Goal: Information Seeking & Learning: Learn about a topic

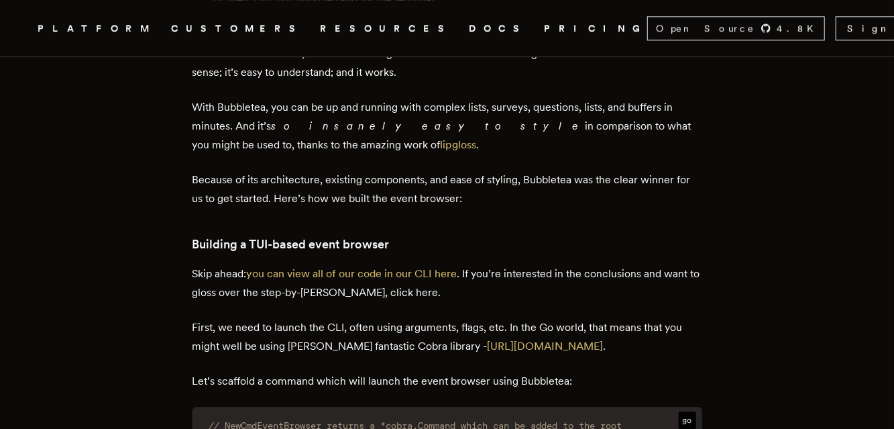
scroll to position [1831, 0]
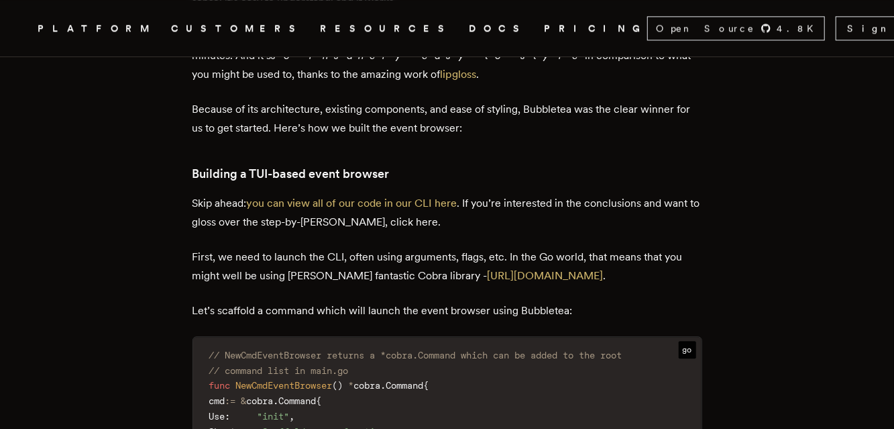
click at [233, 230] on p "Skip ahead: you can view all of our code in our CLI here . If you’re interested…" at bounding box center [447, 213] width 510 height 38
drag, startPoint x: 500, startPoint y: 203, endPoint x: 642, endPoint y: 207, distance: 142.2
click at [642, 207] on p "Skip ahead: you can view all of our code in our CLI here . If you’re interested…" at bounding box center [447, 213] width 510 height 38
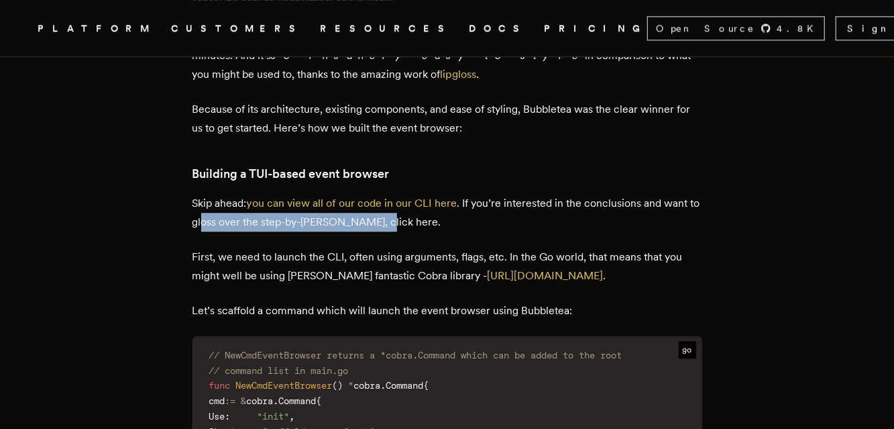
drag, startPoint x: 356, startPoint y: 238, endPoint x: 219, endPoint y: 233, distance: 137.6
click at [219, 231] on p "Skip ahead: you can view all of our code in our CLI here . If you’re interested…" at bounding box center [447, 213] width 510 height 38
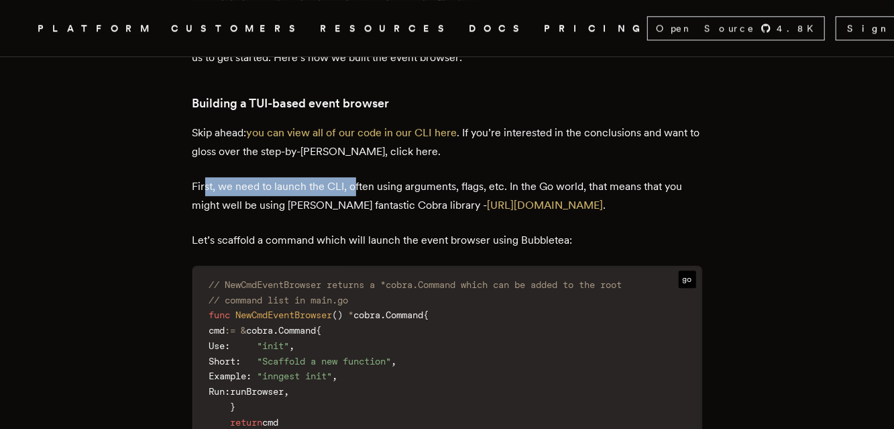
drag, startPoint x: 230, startPoint y: 190, endPoint x: 360, endPoint y: 190, distance: 130.1
click at [360, 190] on p "First, we need to launch the CLI, often using arguments, flags, etc. In the Go …" at bounding box center [447, 196] width 510 height 38
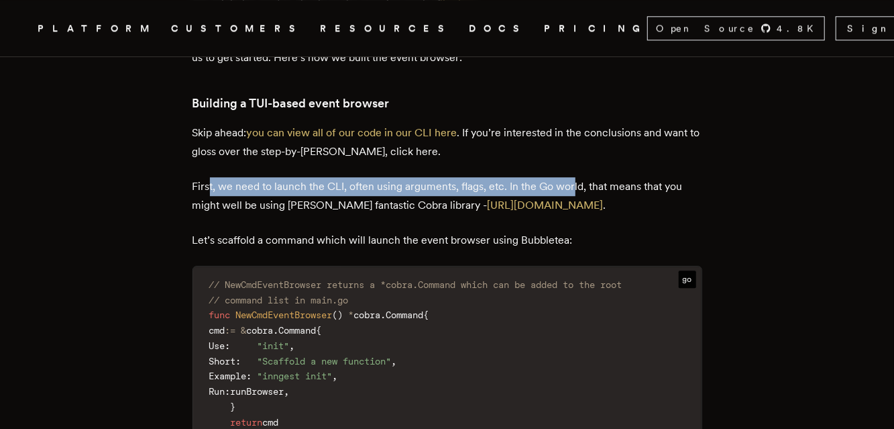
drag, startPoint x: 578, startPoint y: 183, endPoint x: 213, endPoint y: 196, distance: 365.0
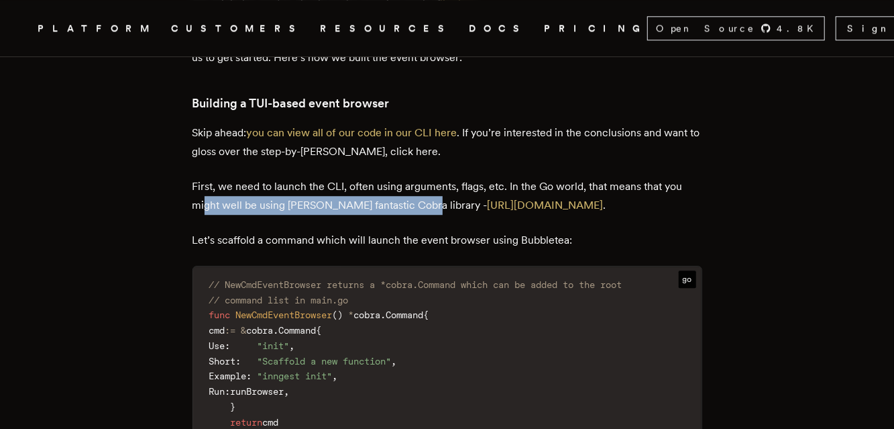
drag, startPoint x: 212, startPoint y: 221, endPoint x: 421, endPoint y: 210, distance: 209.5
click at [421, 210] on p "First, we need to launch the CLI, often using arguments, flags, etc. In the Go …" at bounding box center [447, 196] width 510 height 38
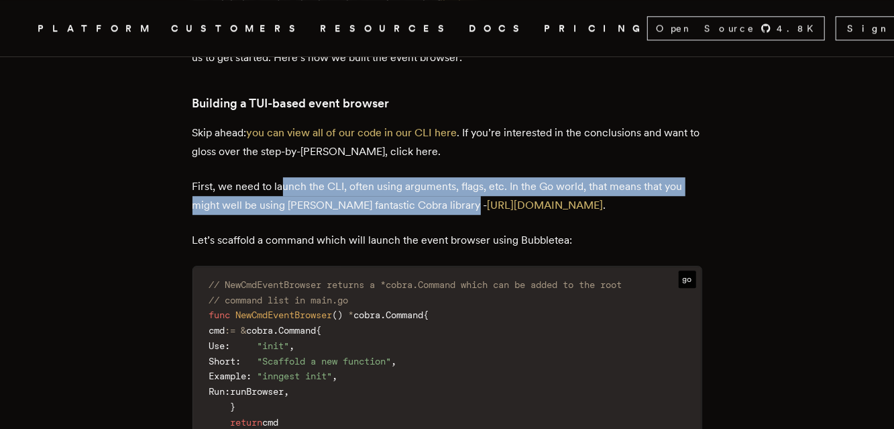
drag, startPoint x: 463, startPoint y: 215, endPoint x: 287, endPoint y: 196, distance: 177.4
click at [287, 196] on p "First, we need to launch the CLI, often using arguments, flags, etc. In the Go …" at bounding box center [447, 196] width 510 height 38
drag, startPoint x: 220, startPoint y: 198, endPoint x: 462, endPoint y: 211, distance: 242.5
click at [462, 211] on p "First, we need to launch the CLI, often using arguments, flags, etc. In the Go …" at bounding box center [447, 196] width 510 height 38
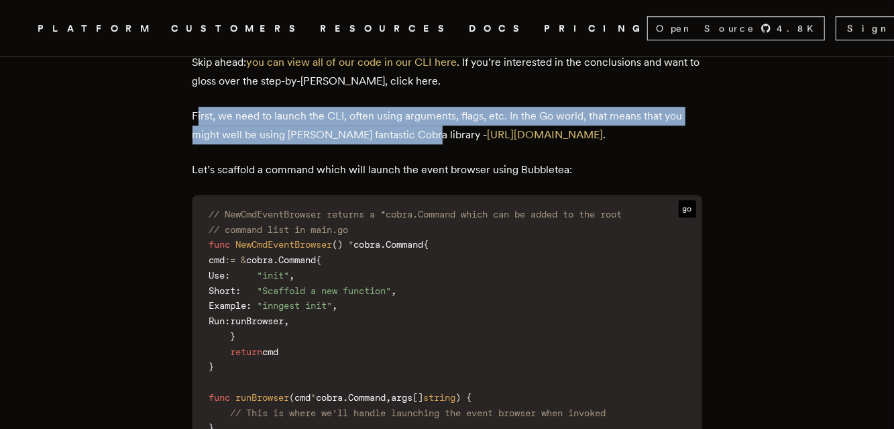
drag, startPoint x: 203, startPoint y: 120, endPoint x: 425, endPoint y: 142, distance: 222.4
click at [425, 142] on p "First, we need to launch the CLI, often using arguments, flags, etc. In the Go …" at bounding box center [447, 126] width 510 height 38
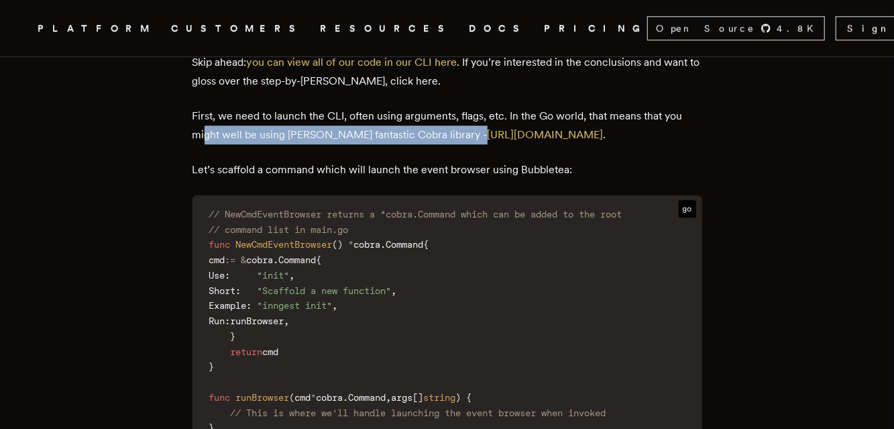
drag, startPoint x: 473, startPoint y: 139, endPoint x: 209, endPoint y: 134, distance: 264.3
click at [209, 134] on p "First, we need to launch the CLI, often using arguments, flags, etc. In the Go …" at bounding box center [447, 126] width 510 height 38
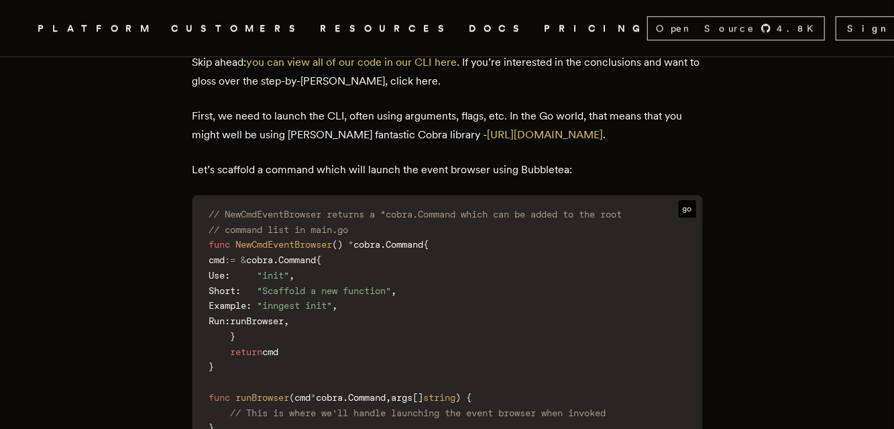
click at [213, 178] on p "Let’s scaffold a command which will launch the event browser using Bubbletea:" at bounding box center [447, 169] width 510 height 19
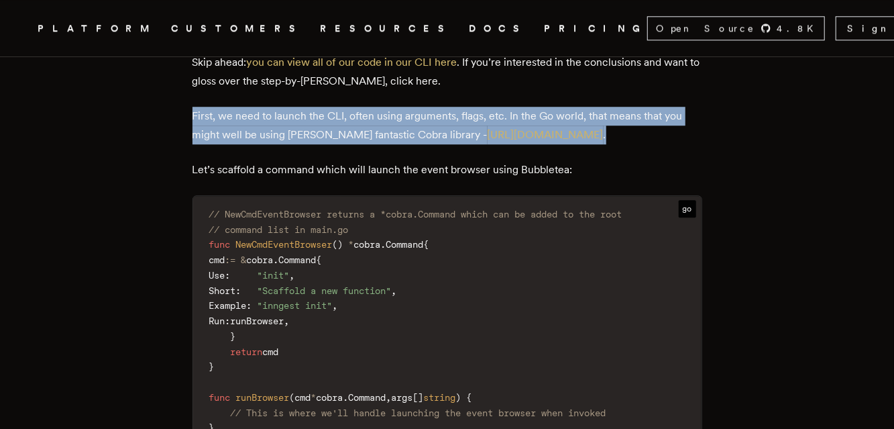
drag, startPoint x: 196, startPoint y: 120, endPoint x: 659, endPoint y: 148, distance: 463.6
copy p "First, we need to launch the CLI, often using arguments, flags, etc. In the Go …"
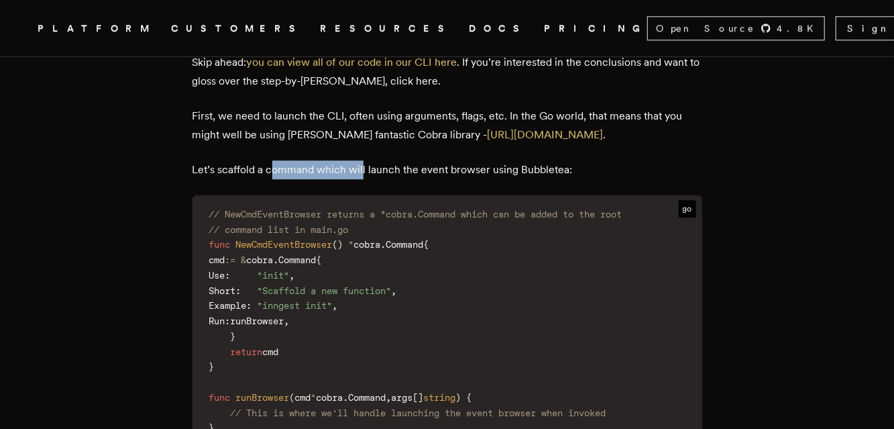
drag, startPoint x: 365, startPoint y: 181, endPoint x: 274, endPoint y: 180, distance: 91.2
click at [274, 179] on p "Let’s scaffold a command which will launch the event browser using Bubbletea:" at bounding box center [447, 169] width 510 height 19
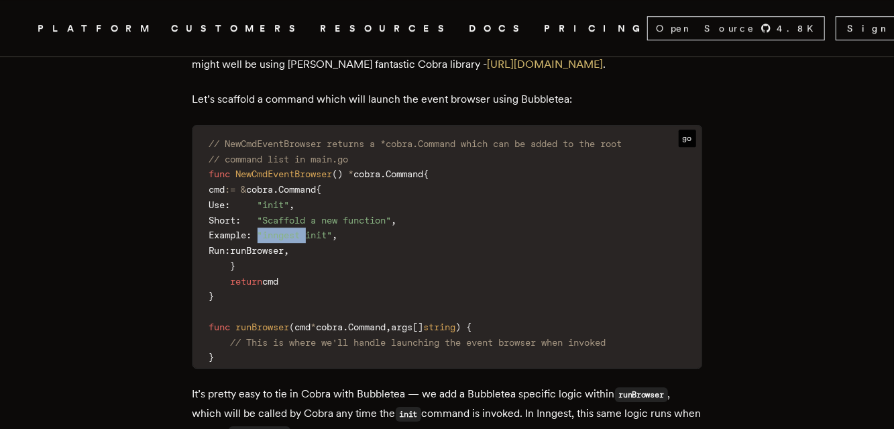
drag, startPoint x: 310, startPoint y: 241, endPoint x: 362, endPoint y: 245, distance: 51.8
click at [362, 245] on code "// NewCmdEventBrowser returns a *cobra.Command which can be added to the root /…" at bounding box center [447, 250] width 508 height 234
drag, startPoint x: 337, startPoint y: 246, endPoint x: 314, endPoint y: 237, distance: 25.3
click at [314, 237] on code "// NewCmdEventBrowser returns a *cobra.Command which can be added to the root /…" at bounding box center [447, 250] width 508 height 234
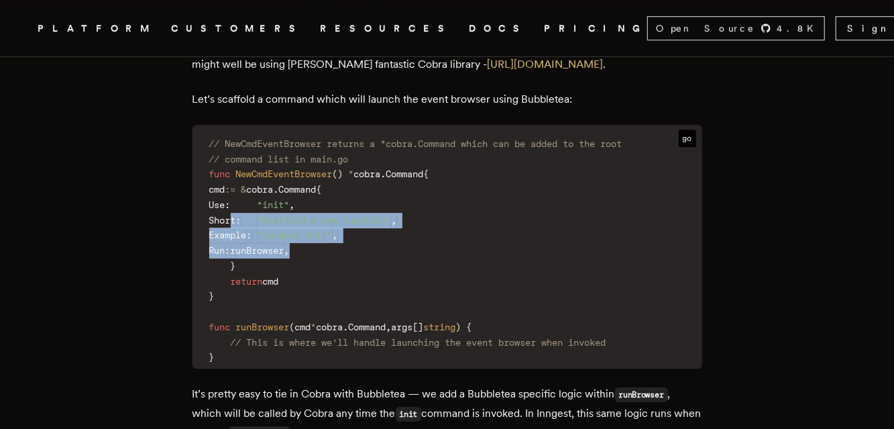
drag, startPoint x: 268, startPoint y: 225, endPoint x: 372, endPoint y: 266, distance: 111.5
click at [372, 266] on code "// NewCmdEventBrowser returns a *cobra.Command which can be added to the root /…" at bounding box center [447, 250] width 508 height 234
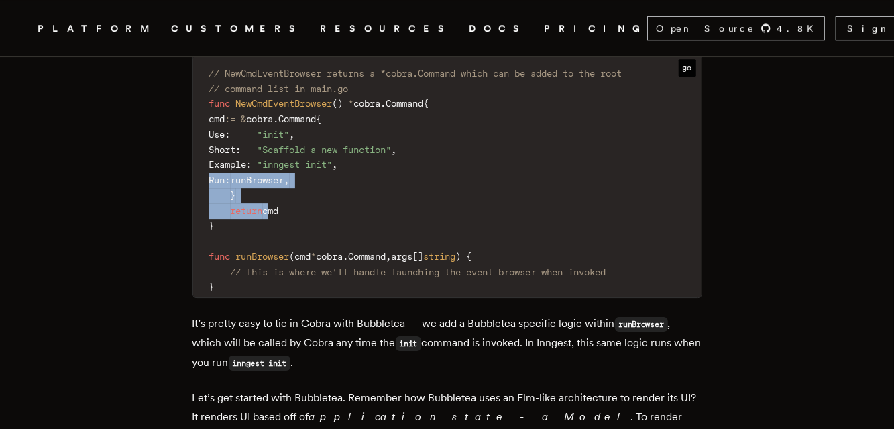
drag, startPoint x: 278, startPoint y: 223, endPoint x: 209, endPoint y: 184, distance: 79.3
click at [209, 184] on code "// NewCmdEventBrowser returns a *cobra.Command which can be added to the root /…" at bounding box center [447, 180] width 508 height 234
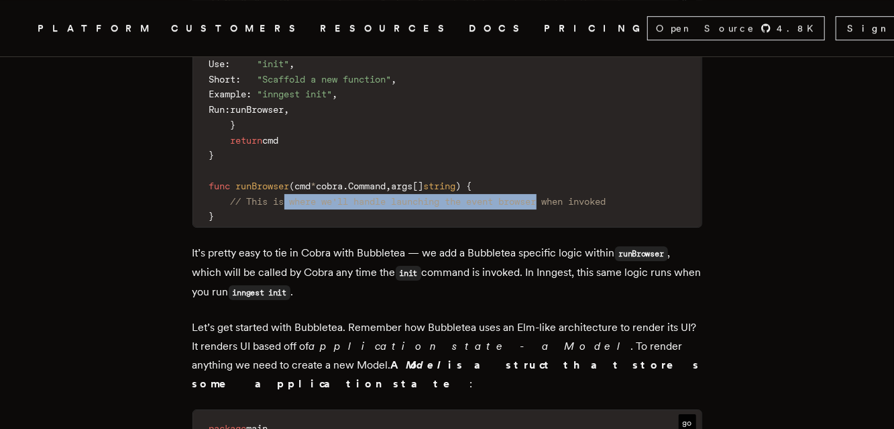
drag, startPoint x: 294, startPoint y: 210, endPoint x: 556, endPoint y: 209, distance: 262.2
click at [556, 207] on span "// This is where we'll handle launching the event browser when invoked" at bounding box center [419, 201] width 376 height 11
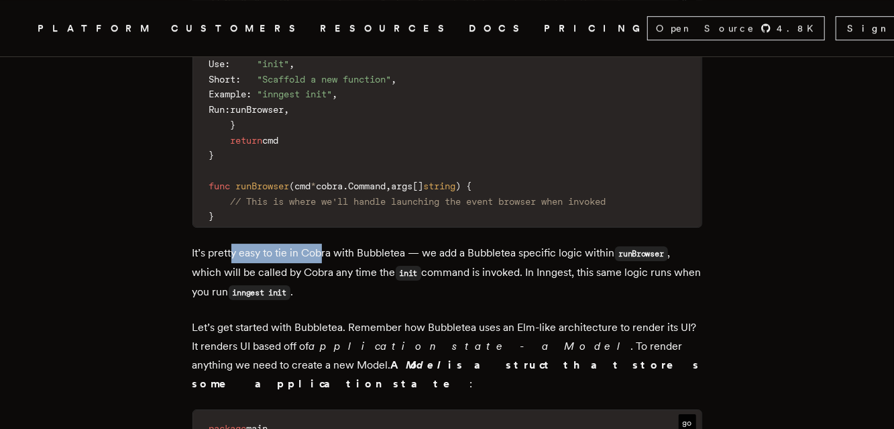
drag, startPoint x: 237, startPoint y: 257, endPoint x: 329, endPoint y: 262, distance: 92.0
click at [329, 262] on p "It’s pretty easy to tie in Cobra with Bubbletea — we add a Bubbletea specific l…" at bounding box center [447, 272] width 510 height 58
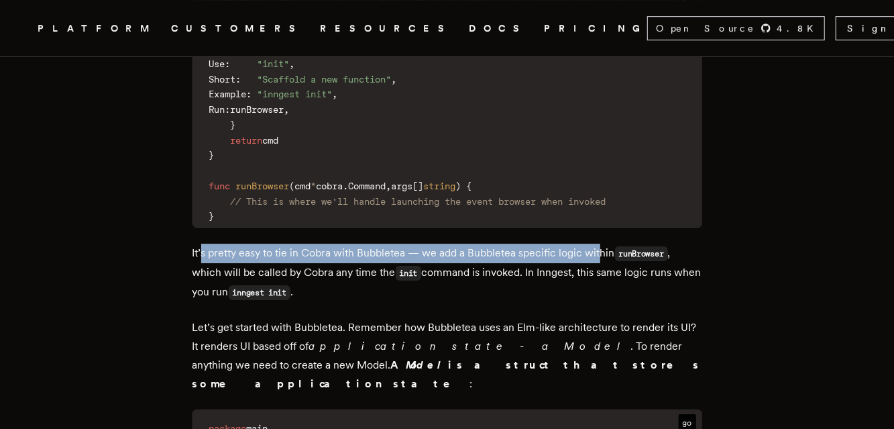
drag, startPoint x: 608, startPoint y: 264, endPoint x: 207, endPoint y: 262, distance: 401.0
click at [207, 262] on p "It’s pretty easy to tie in Cobra with Bubbletea — we add a Bubbletea specific l…" at bounding box center [447, 272] width 510 height 58
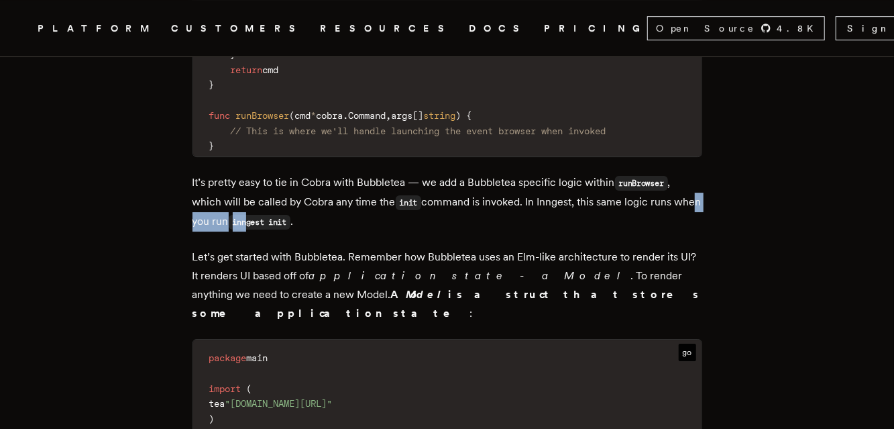
drag, startPoint x: 250, startPoint y: 237, endPoint x: 282, endPoint y: 239, distance: 31.6
click at [282, 231] on p "It’s pretty easy to tie in Cobra with Bubbletea — we add a Bubbletea specific l…" at bounding box center [447, 202] width 510 height 58
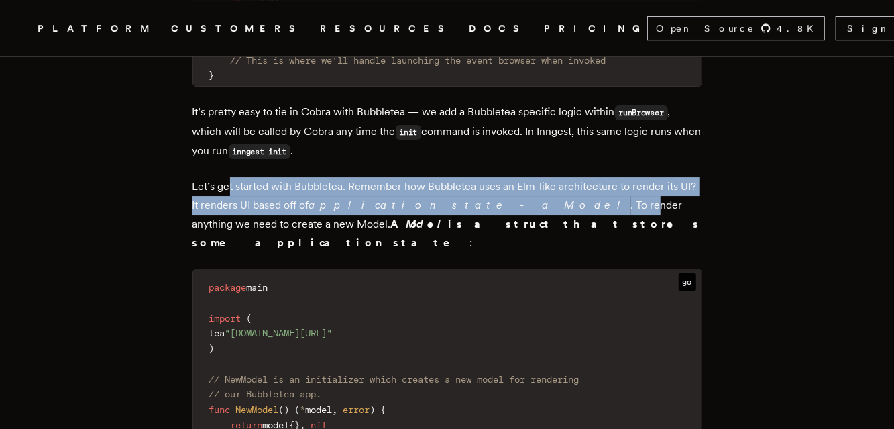
drag, startPoint x: 235, startPoint y: 198, endPoint x: 492, endPoint y: 207, distance: 257.0
click at [492, 207] on p "Let’s get started with Bubbletea. Remember how Bubbletea uses an Elm-like archi…" at bounding box center [447, 214] width 510 height 75
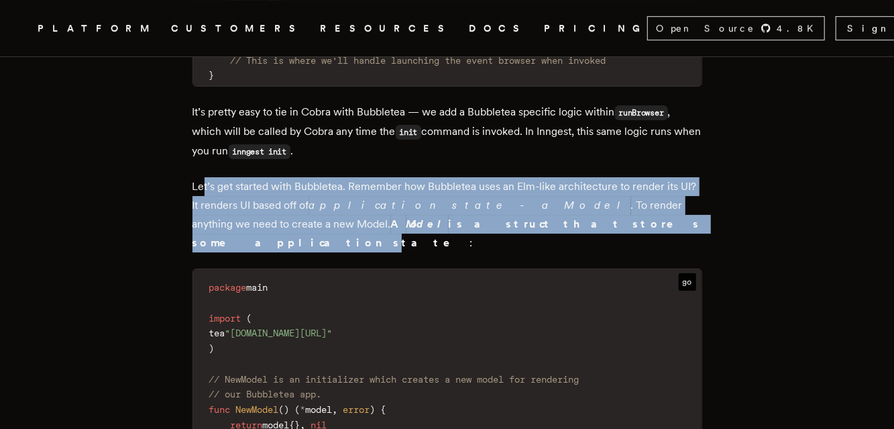
drag, startPoint x: 455, startPoint y: 229, endPoint x: 210, endPoint y: 199, distance: 247.3
click at [210, 199] on p "Let’s get started with Bubbletea. Remember how Bubbletea uses an Elm-like archi…" at bounding box center [447, 214] width 510 height 75
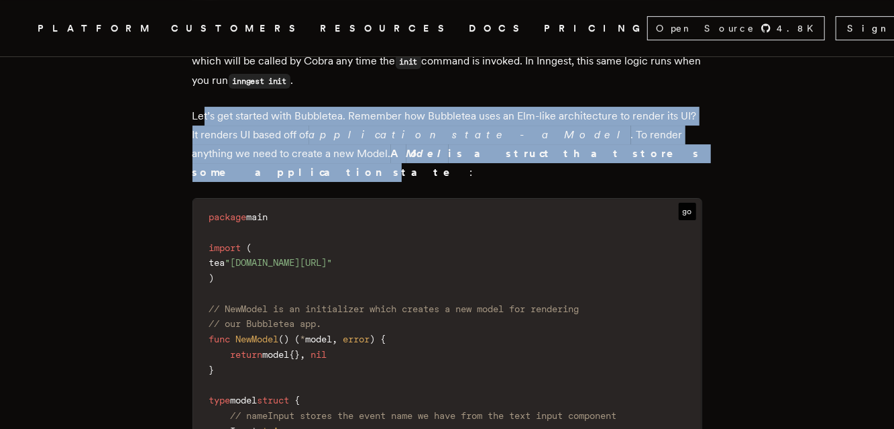
click at [469, 158] on b "A Model is a struct that stores some application state" at bounding box center [446, 163] width 509 height 32
drag, startPoint x: 413, startPoint y: 145, endPoint x: 186, endPoint y: 133, distance: 227.0
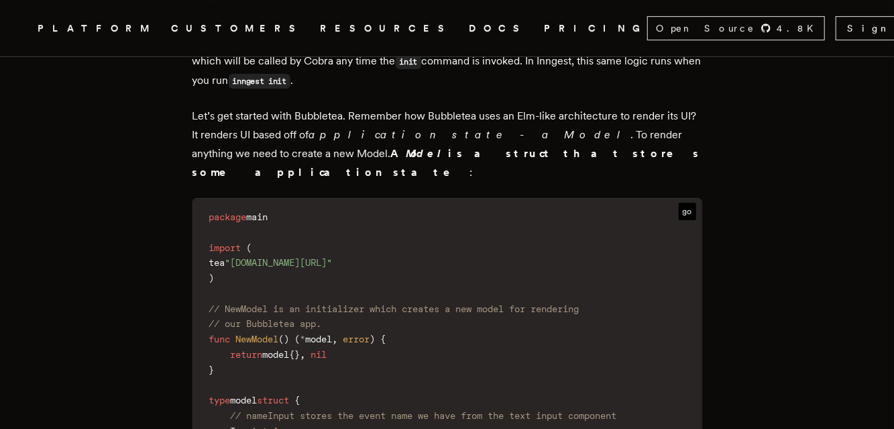
drag, startPoint x: 190, startPoint y: 124, endPoint x: 497, endPoint y: 158, distance: 308.4
copy p "Let’s get started with Bubbletea. Remember how Bubbletea uses an Elm-like archi…"
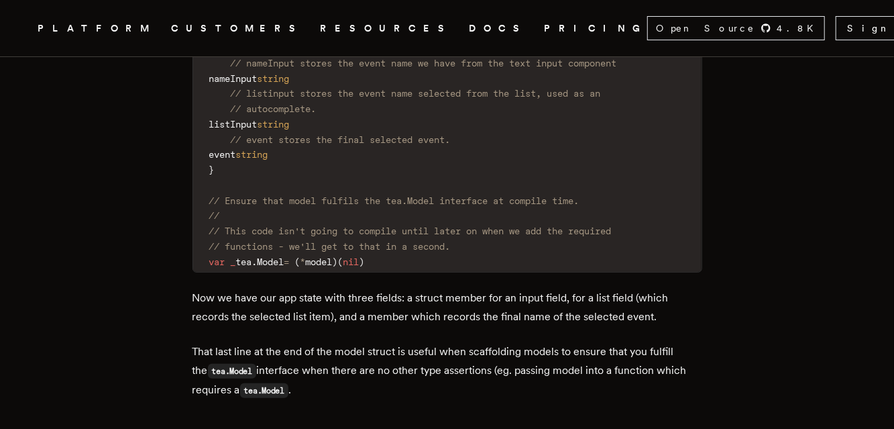
scroll to position [2817, 0]
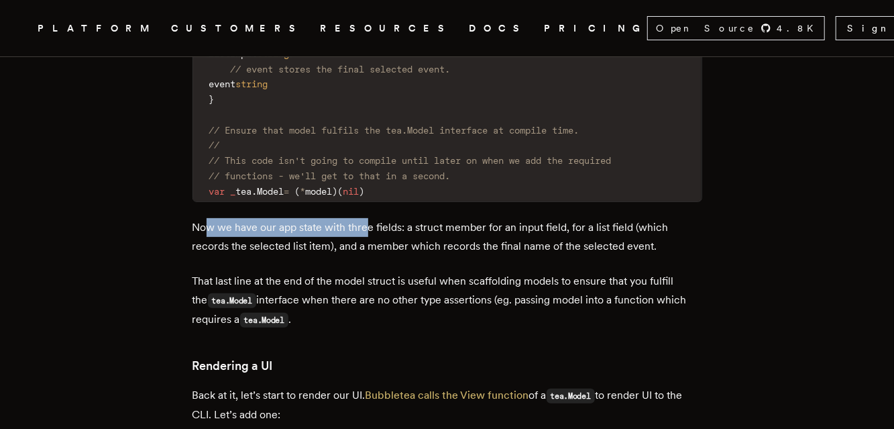
drag, startPoint x: 212, startPoint y: 217, endPoint x: 374, endPoint y: 217, distance: 162.3
click at [374, 218] on p "Now we have our app state with three fields: a struct member for an input field…" at bounding box center [447, 237] width 510 height 38
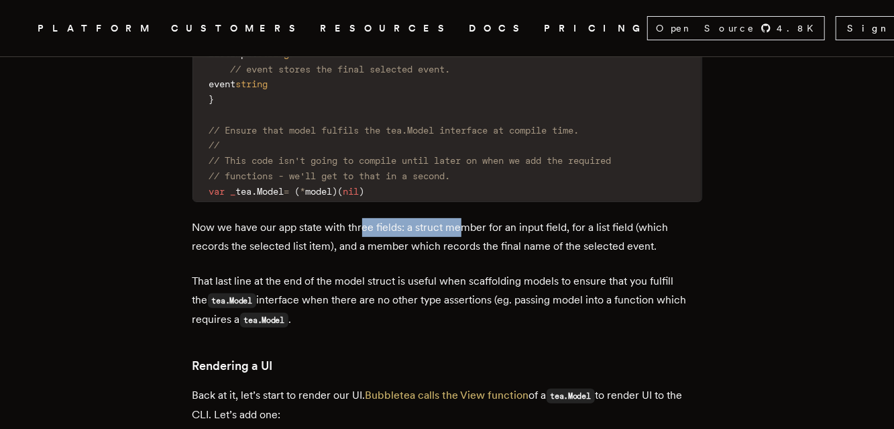
drag, startPoint x: 467, startPoint y: 213, endPoint x: 367, endPoint y: 213, distance: 100.6
click at [367, 218] on p "Now we have our app state with three fields: a struct member for an input field…" at bounding box center [447, 237] width 510 height 38
click at [401, 236] on p "Now we have our app state with three fields: a struct member for an input field…" at bounding box center [447, 237] width 510 height 38
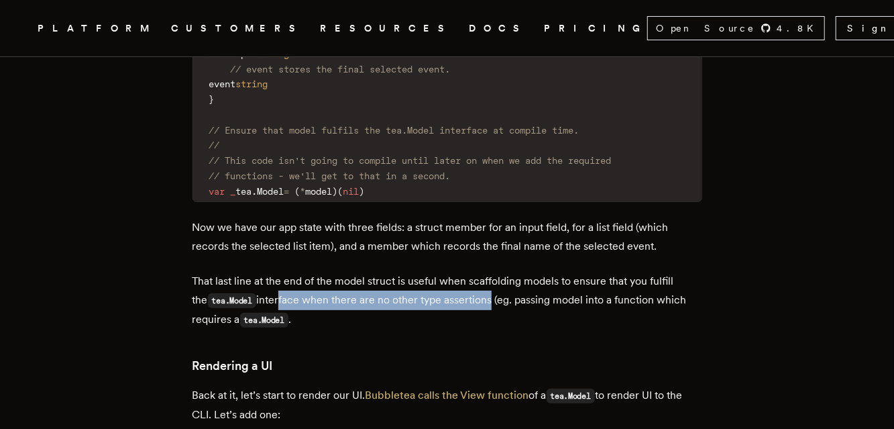
drag, startPoint x: 268, startPoint y: 286, endPoint x: 478, endPoint y: 295, distance: 210.1
click at [478, 295] on p "That last line at the end of the model struct is useful when scaffolding models…" at bounding box center [447, 301] width 510 height 58
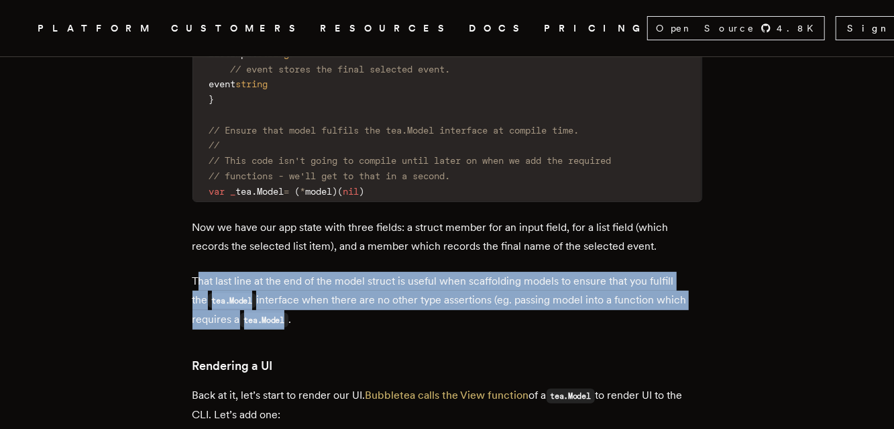
drag, startPoint x: 294, startPoint y: 306, endPoint x: 206, endPoint y: 270, distance: 95.0
click at [206, 272] on p "That last line at the end of the model struct is useful when scaffolding models…" at bounding box center [447, 301] width 510 height 58
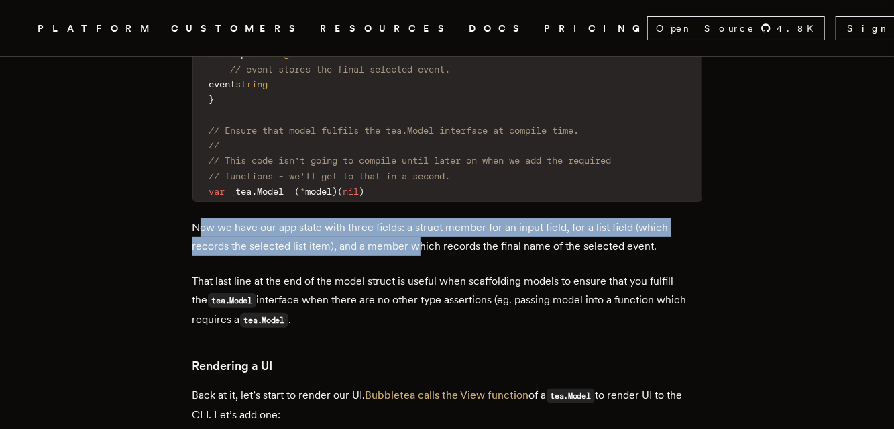
drag, startPoint x: 206, startPoint y: 221, endPoint x: 424, endPoint y: 237, distance: 218.5
click at [424, 237] on p "Now we have our app state with three fields: a struct member for an input field…" at bounding box center [447, 237] width 510 height 38
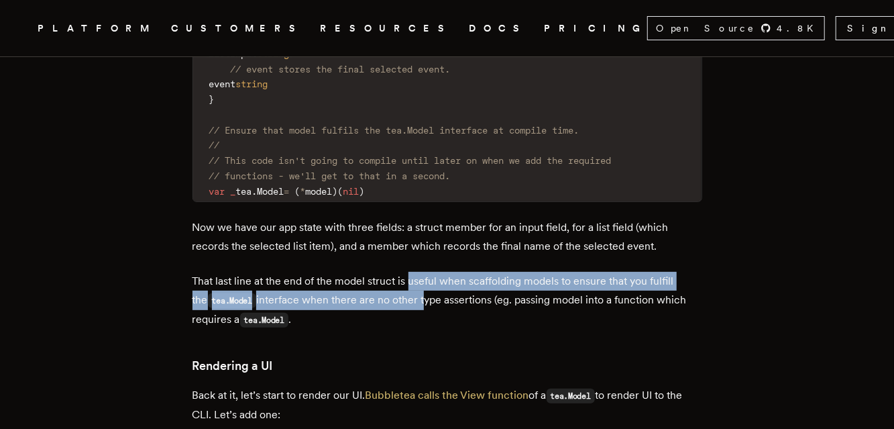
drag, startPoint x: 414, startPoint y: 258, endPoint x: 413, endPoint y: 298, distance: 40.3
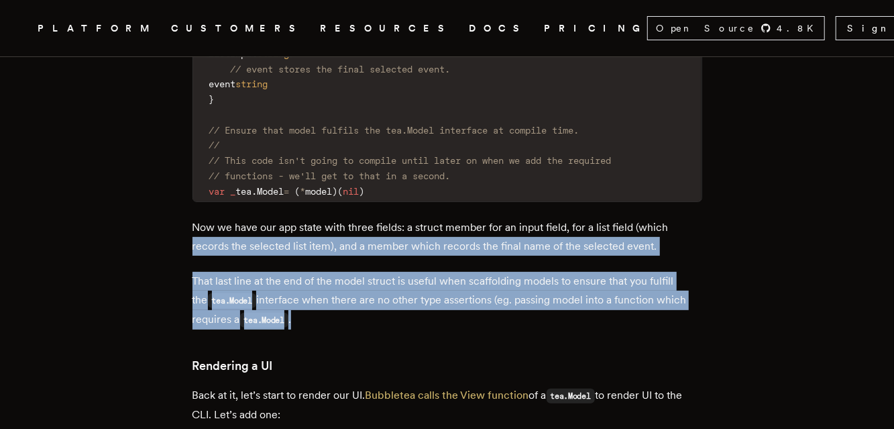
drag, startPoint x: 323, startPoint y: 309, endPoint x: 197, endPoint y: 252, distance: 138.4
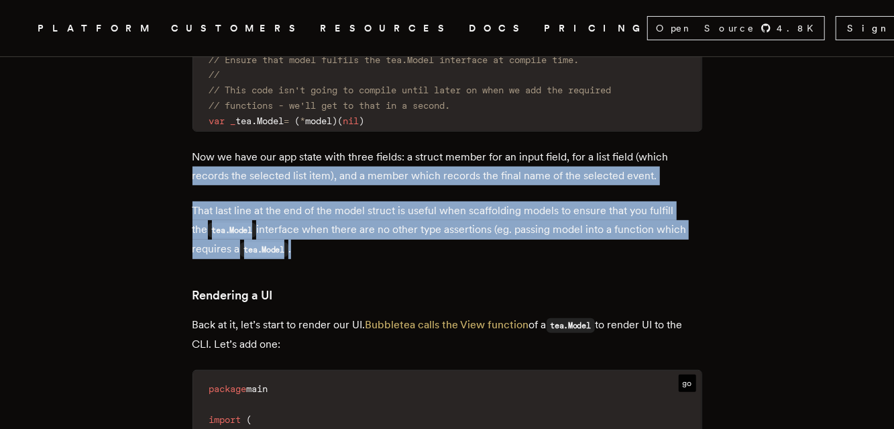
scroll to position [2957, 0]
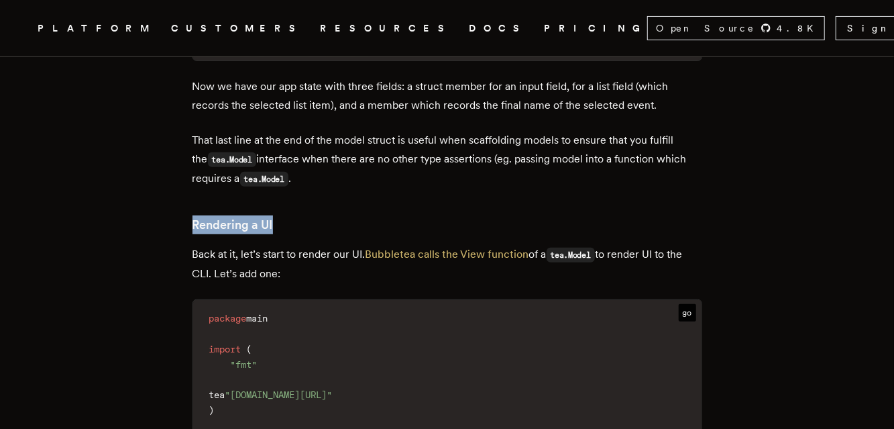
drag, startPoint x: 231, startPoint y: 220, endPoint x: 296, endPoint y: 220, distance: 64.4
click at [296, 220] on h3 "Rendering a UI" at bounding box center [447, 224] width 510 height 19
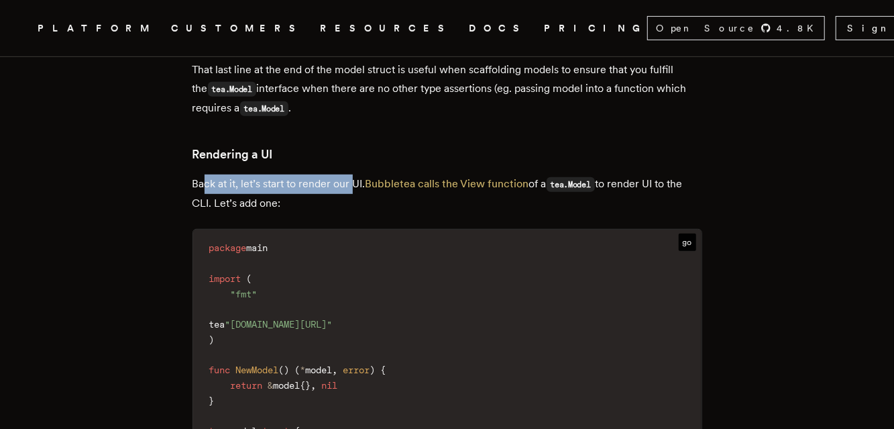
drag, startPoint x: 210, startPoint y: 172, endPoint x: 358, endPoint y: 173, distance: 148.2
click at [358, 174] on p "Back at it, let’s start to render our UI. Bubbletea calls the View function of …" at bounding box center [447, 193] width 510 height 38
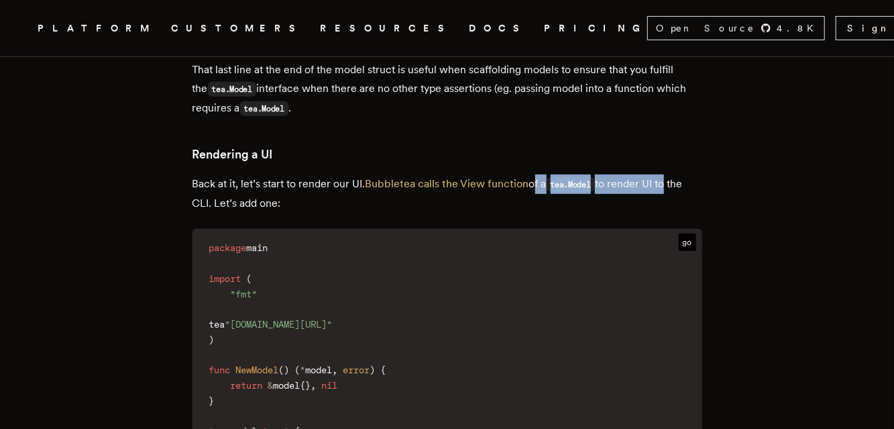
drag, startPoint x: 557, startPoint y: 173, endPoint x: 673, endPoint y: 177, distance: 116.1
click at [673, 177] on p "Back at it, let’s start to render our UI. Bubbletea calls the View function of …" at bounding box center [447, 193] width 510 height 38
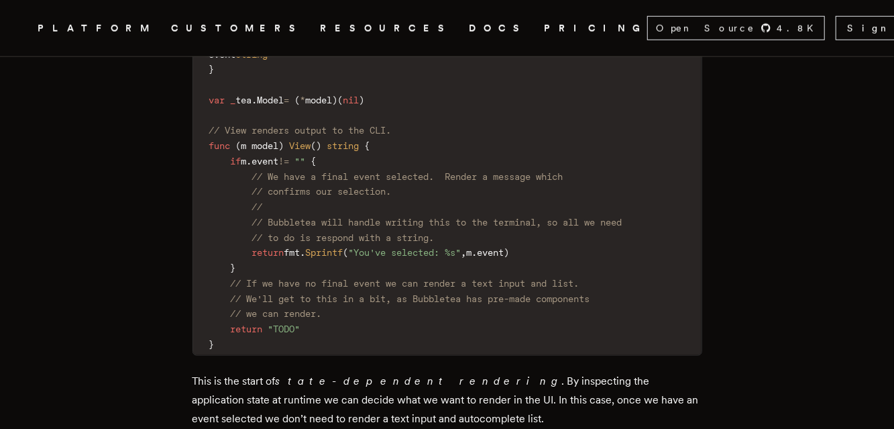
scroll to position [3591, 0]
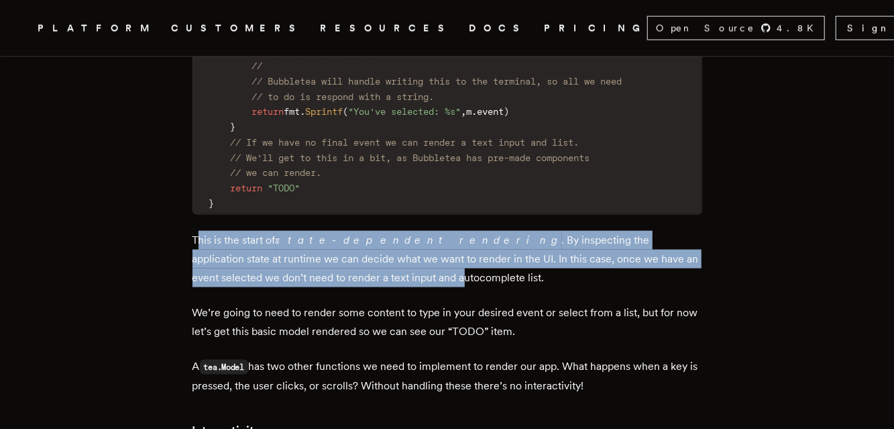
drag, startPoint x: 204, startPoint y: 230, endPoint x: 329, endPoint y: 267, distance: 130.1
click at [317, 264] on p "This is the start of state-dependent rendering . By inspecting the application …" at bounding box center [447, 259] width 510 height 56
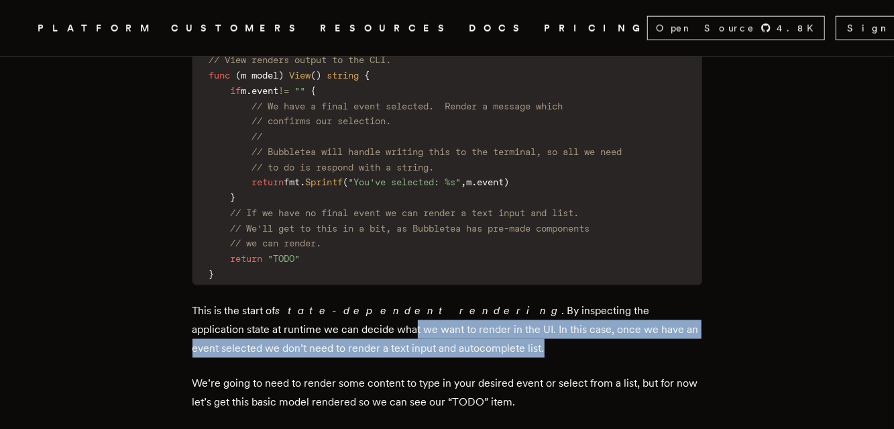
drag, startPoint x: 400, startPoint y: 338, endPoint x: 253, endPoint y: 327, distance: 147.9
click at [253, 327] on p "This is the start of state-dependent rendering . By inspecting the application …" at bounding box center [447, 329] width 510 height 56
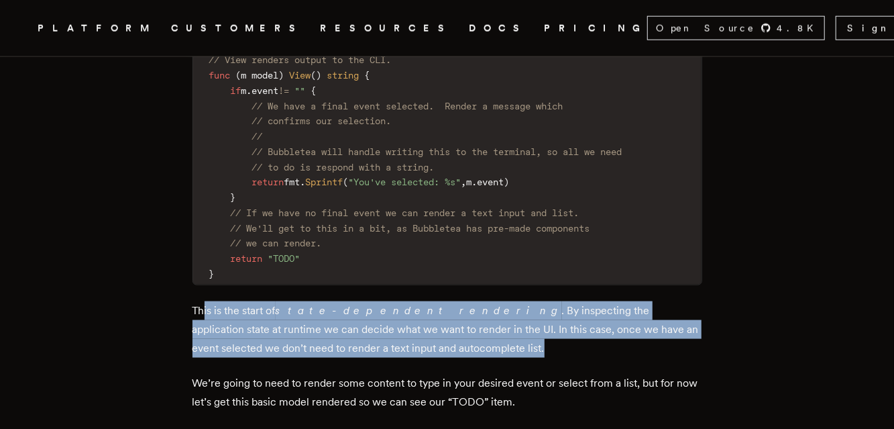
drag, startPoint x: 209, startPoint y: 297, endPoint x: 406, endPoint y: 333, distance: 200.3
click at [406, 333] on p "This is the start of state-dependent rendering . By inspecting the application …" at bounding box center [447, 329] width 510 height 56
drag, startPoint x: 388, startPoint y: 334, endPoint x: 198, endPoint y: 299, distance: 193.0
click at [198, 301] on p "This is the start of state-dependent rendering . By inspecting the application …" at bounding box center [447, 329] width 510 height 56
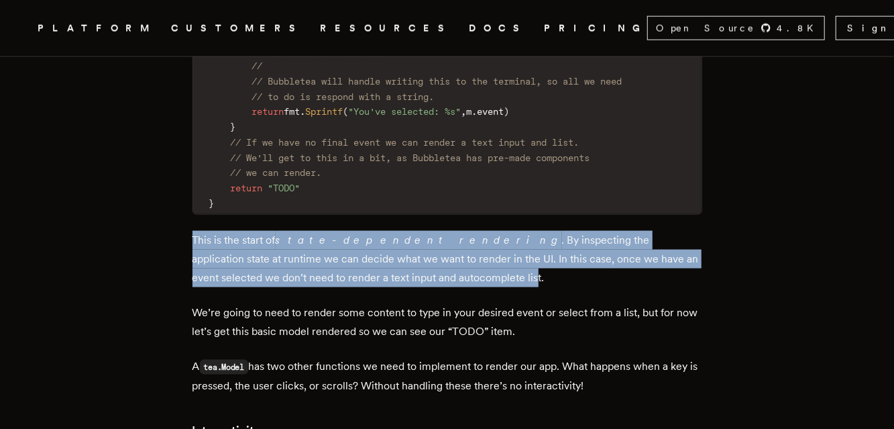
scroll to position [3662, 0]
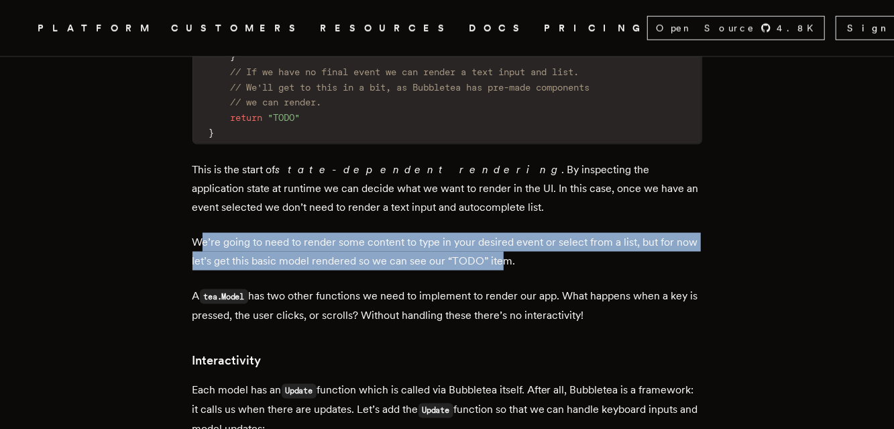
drag, startPoint x: 207, startPoint y: 229, endPoint x: 531, endPoint y: 250, distance: 325.2
click at [531, 250] on p "We’re going to need to render some content to type in your desired event or sel…" at bounding box center [447, 252] width 510 height 38
drag, startPoint x: 547, startPoint y: 250, endPoint x: 201, endPoint y: 233, distance: 347.1
click at [201, 233] on p "We’re going to need to render some content to type in your desired event or sel…" at bounding box center [447, 252] width 510 height 38
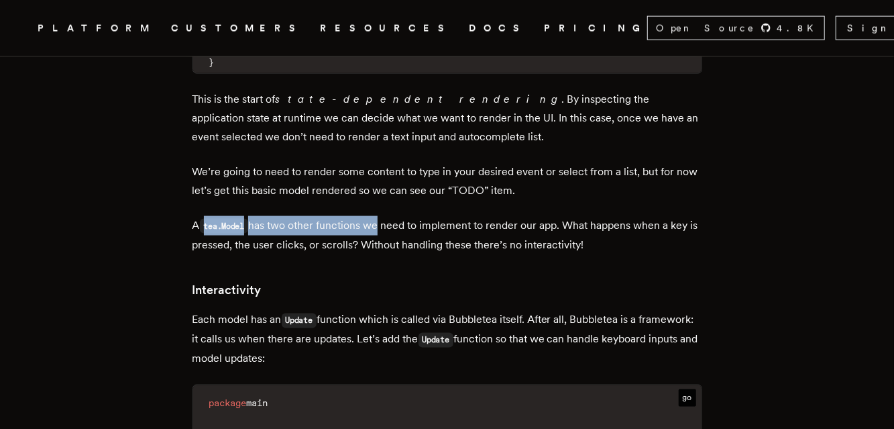
drag, startPoint x: 212, startPoint y: 215, endPoint x: 381, endPoint y: 220, distance: 169.1
click at [381, 220] on p "A tea.Model has two other functions we need to implement to render our app. Wha…" at bounding box center [447, 235] width 510 height 38
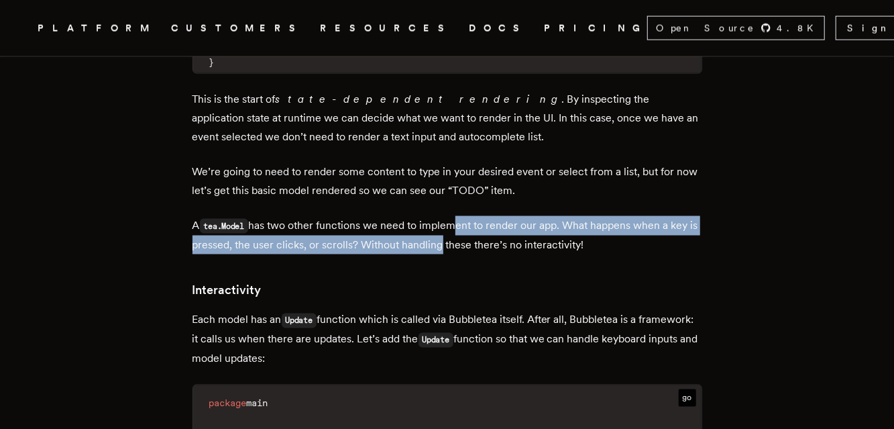
drag, startPoint x: 458, startPoint y: 214, endPoint x: 471, endPoint y: 230, distance: 21.0
click at [471, 230] on p "A tea.Model has two other functions we need to implement to render our app. Wha…" at bounding box center [447, 235] width 510 height 38
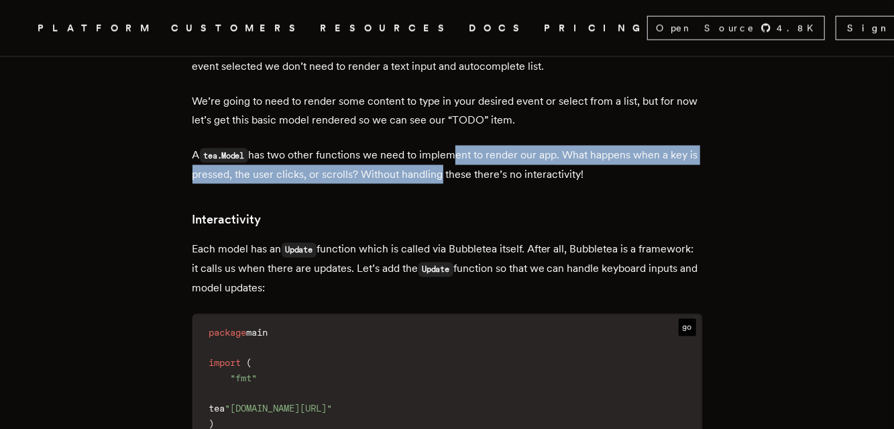
scroll to position [3873, 0]
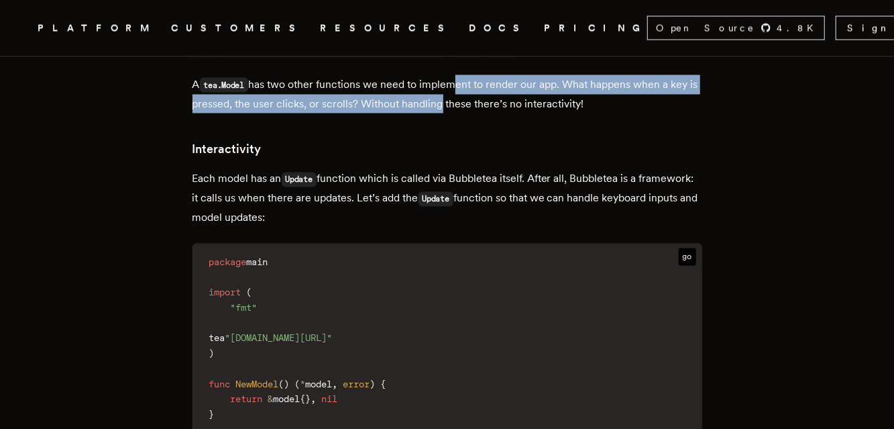
drag, startPoint x: 235, startPoint y: 166, endPoint x: 380, endPoint y: 211, distance: 152.3
click at [380, 211] on p "Each model has an Update function which is called via Bubbletea itself. After a…" at bounding box center [447, 199] width 510 height 58
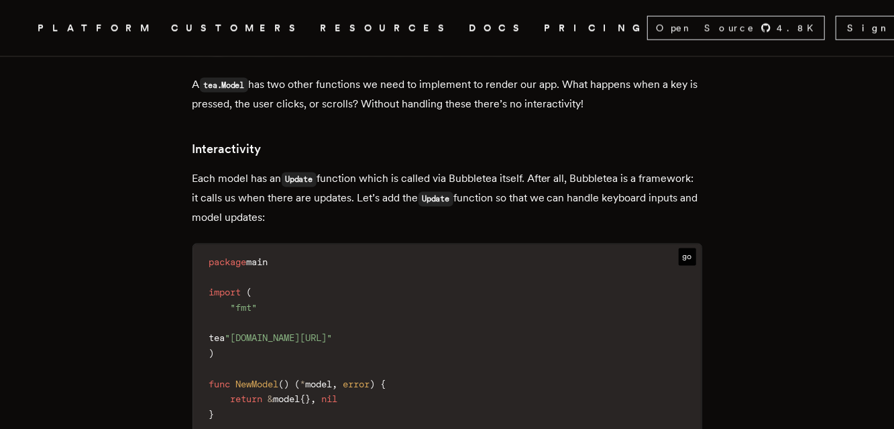
drag, startPoint x: 369, startPoint y: 210, endPoint x: 194, endPoint y: 170, distance: 178.9
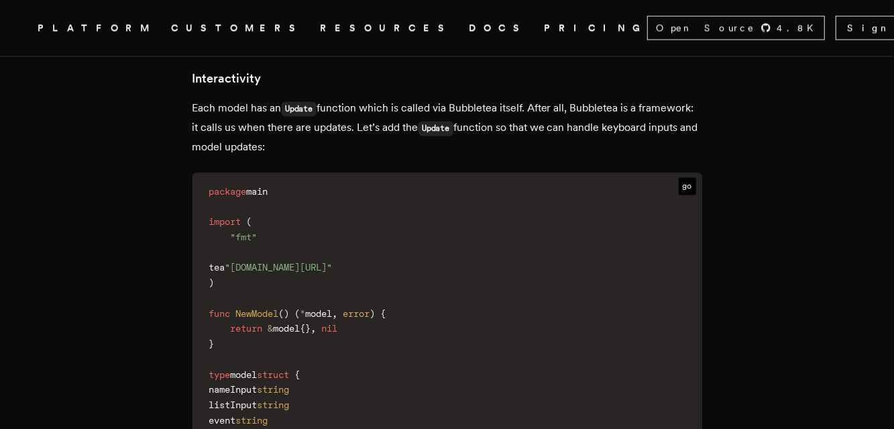
scroll to position [4014, 0]
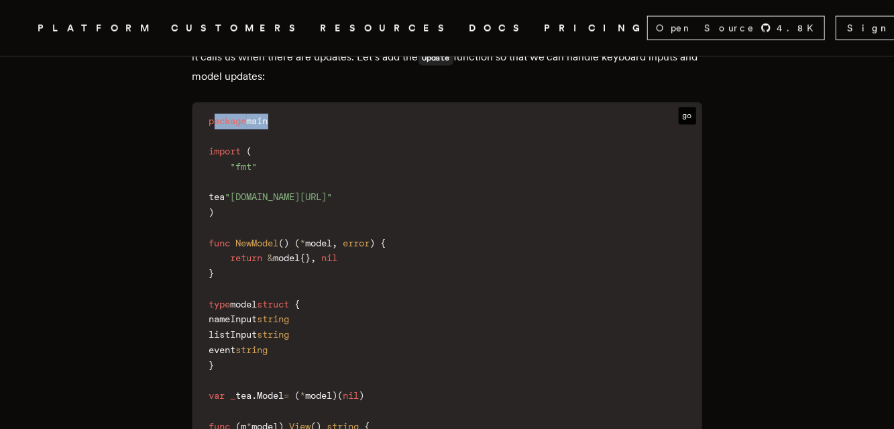
drag, startPoint x: 276, startPoint y: 111, endPoint x: 221, endPoint y: 115, distance: 55.1
drag, startPoint x: 218, startPoint y: 142, endPoint x: 442, endPoint y: 195, distance: 230.2
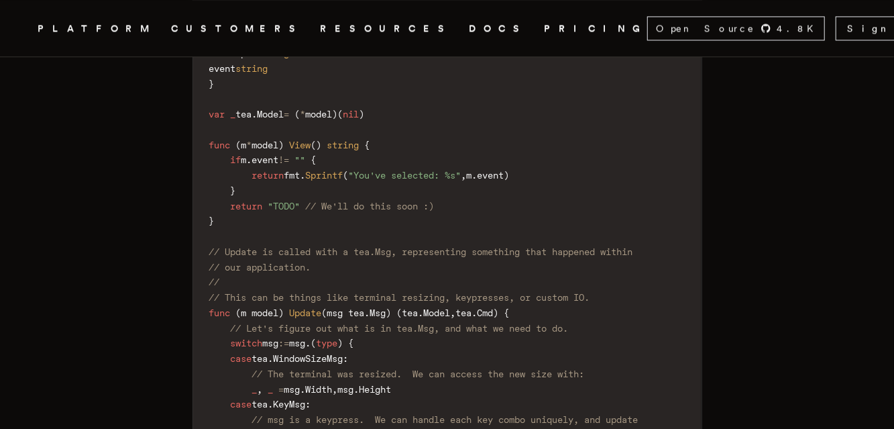
scroll to position [4366, 0]
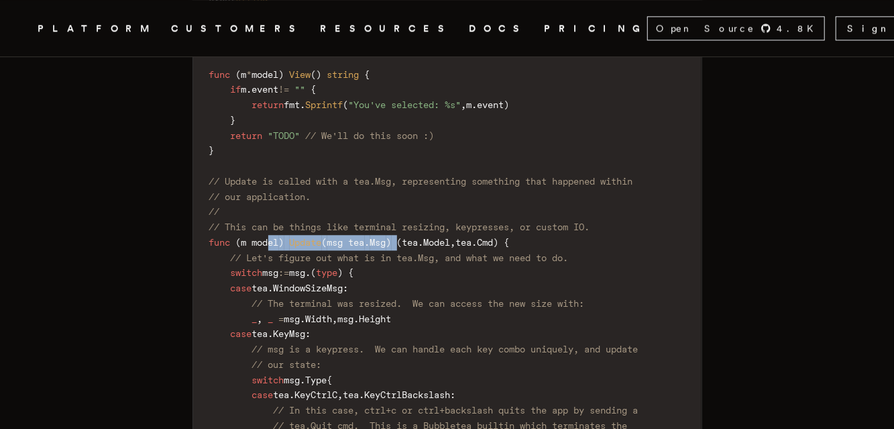
drag, startPoint x: 278, startPoint y: 231, endPoint x: 411, endPoint y: 233, distance: 133.5
click at [411, 233] on code "package main import ( "fmt" tea "github.com/charmbracelet/bubbletea" ) func New…" at bounding box center [447, 242] width 508 height 966
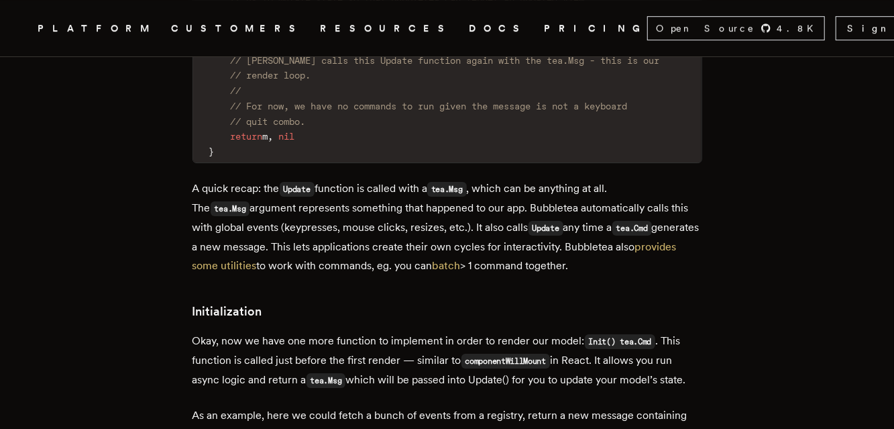
scroll to position [4999, 0]
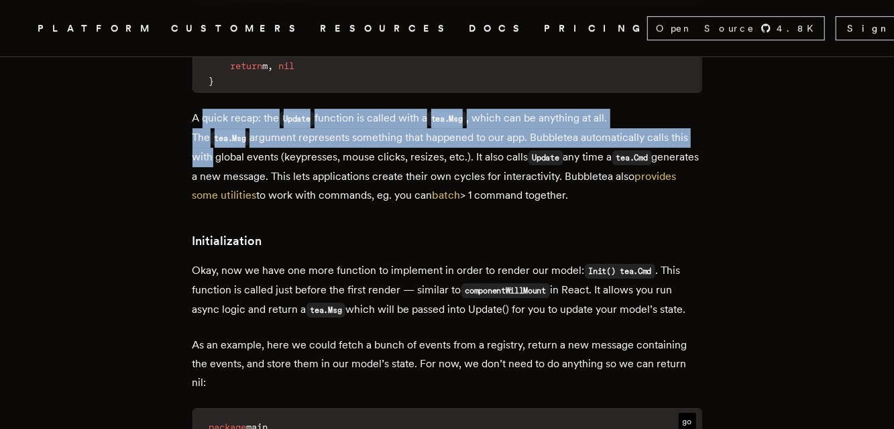
drag, startPoint x: 655, startPoint y: 125, endPoint x: 208, endPoint y: 113, distance: 446.8
click at [208, 113] on p "A quick recap: the Update function is called with a tea.Msg , which can be anyt…" at bounding box center [447, 157] width 510 height 96
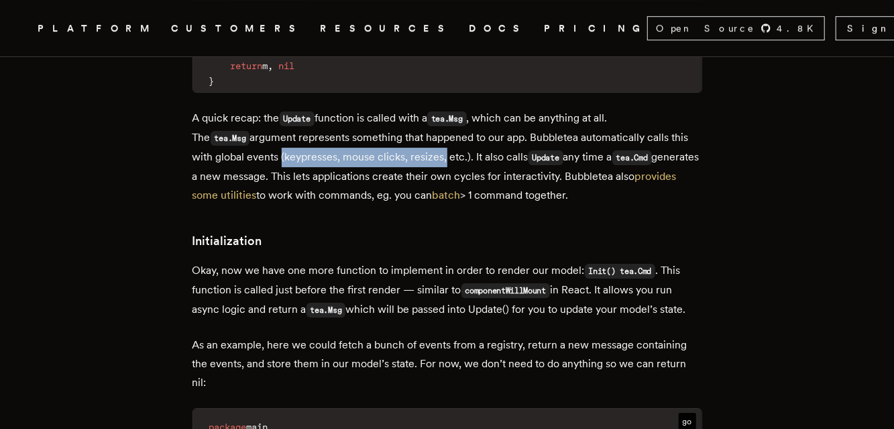
drag, startPoint x: 227, startPoint y: 150, endPoint x: 389, endPoint y: 145, distance: 162.4
click at [389, 145] on p "A quick recap: the Update function is called with a tea.Msg , which can be anyt…" at bounding box center [447, 157] width 510 height 96
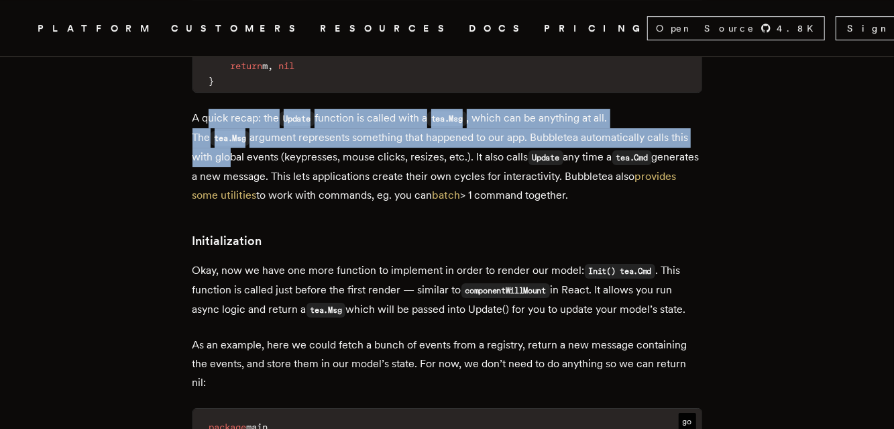
drag, startPoint x: 672, startPoint y: 131, endPoint x: 215, endPoint y: 111, distance: 457.8
click at [215, 111] on p "A quick recap: the Update function is called with a tea.Msg , which can be anyt…" at bounding box center [447, 157] width 510 height 96
click at [535, 123] on p "A quick recap: the Update function is called with a tea.Msg , which can be anyt…" at bounding box center [447, 157] width 510 height 96
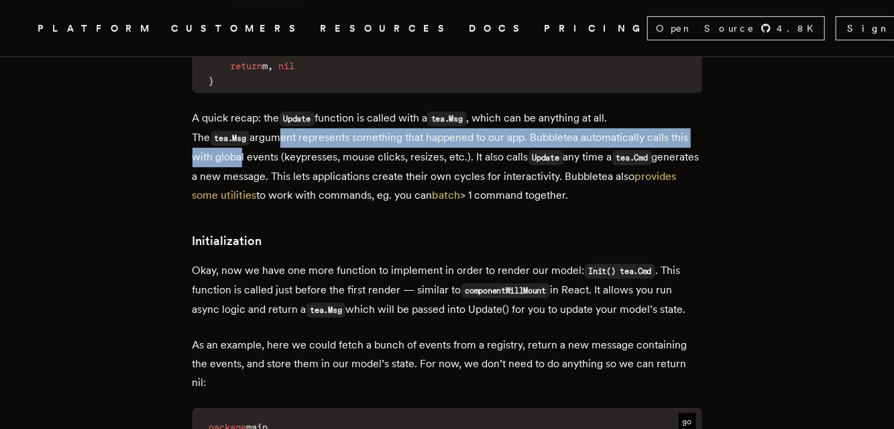
drag, startPoint x: 685, startPoint y: 131, endPoint x: 221, endPoint y: 133, distance: 464.7
click at [221, 133] on p "A quick recap: the Update function is called with a tea.Msg , which can be anyt…" at bounding box center [447, 157] width 510 height 96
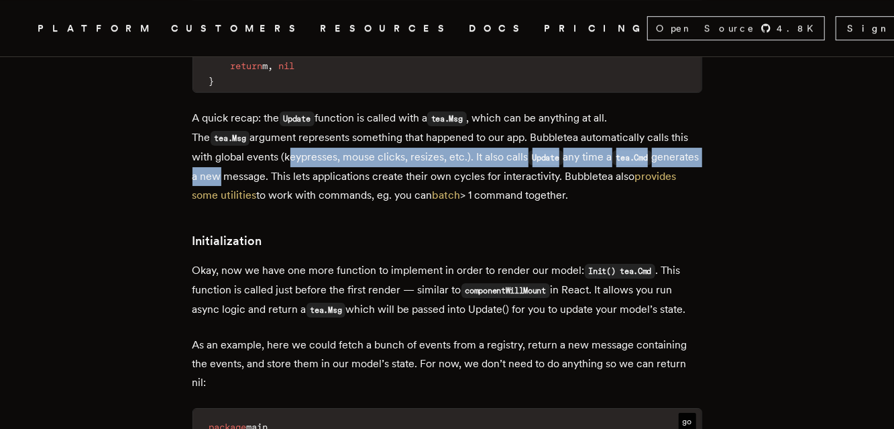
drag, startPoint x: 238, startPoint y: 153, endPoint x: 683, endPoint y: 146, distance: 444.7
click at [683, 146] on p "A quick recap: the Update function is called with a tea.Msg , which can be anyt…" at bounding box center [447, 157] width 510 height 96
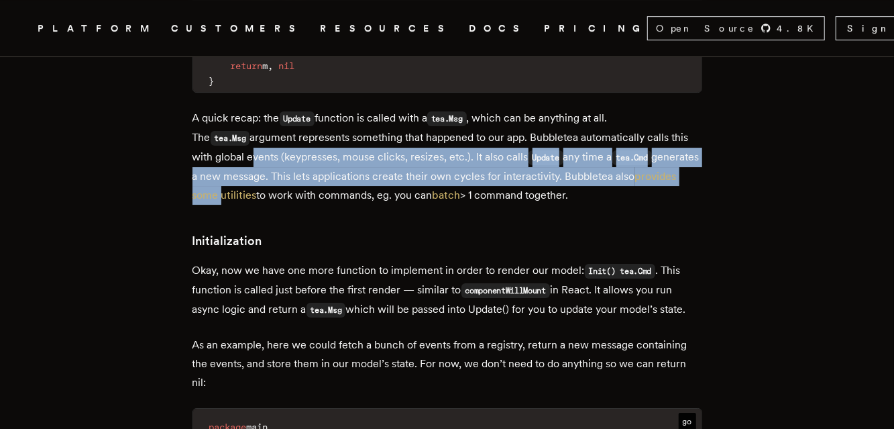
drag, startPoint x: 730, startPoint y: 161, endPoint x: 200, endPoint y: 141, distance: 530.2
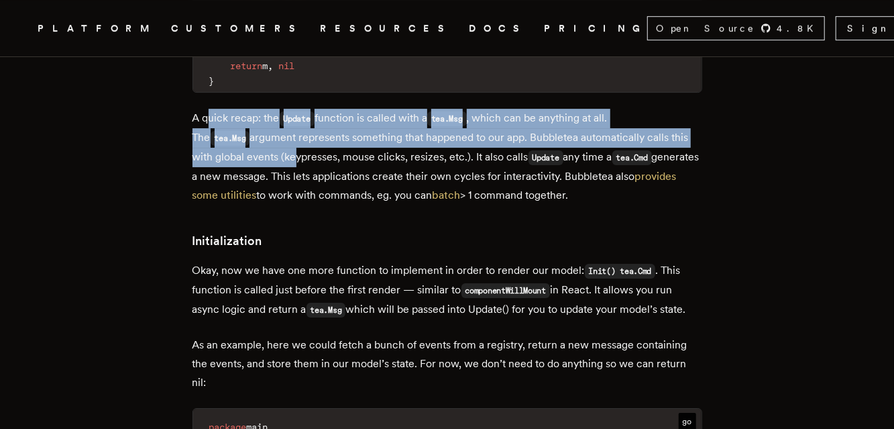
drag, startPoint x: 235, startPoint y: 134, endPoint x: 238, endPoint y: 148, distance: 14.3
click at [238, 148] on p "A quick recap: the Update function is called with a tea.Msg , which can be anyt…" at bounding box center [447, 157] width 510 height 96
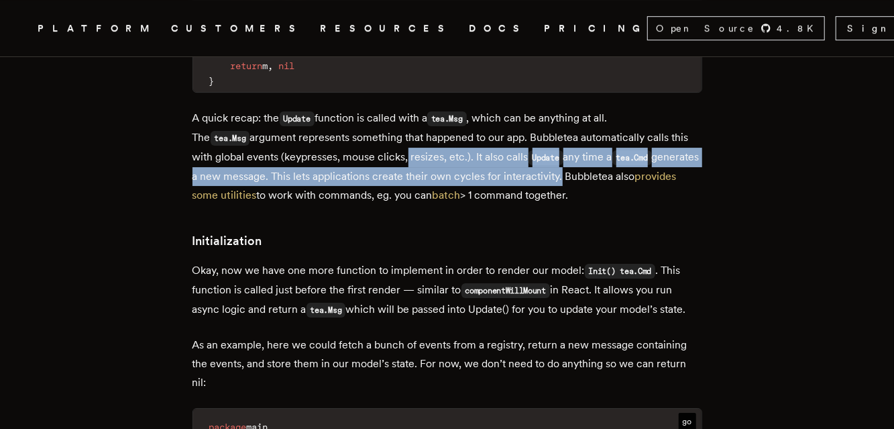
drag, startPoint x: 363, startPoint y: 156, endPoint x: 529, endPoint y: 162, distance: 166.4
click at [529, 162] on p "A quick recap: the Update function is called with a tea.Msg , which can be anyt…" at bounding box center [447, 157] width 510 height 96
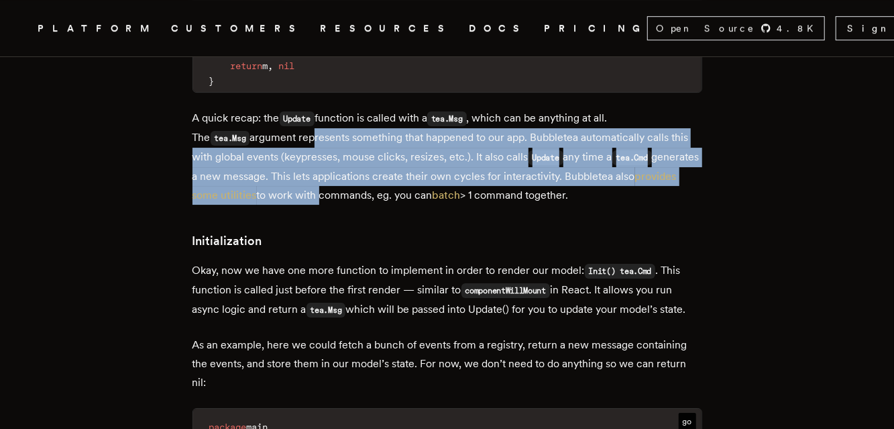
drag, startPoint x: 294, startPoint y: 182, endPoint x: 253, endPoint y: 131, distance: 65.9
click at [253, 131] on p "A quick recap: the Update function is called with a tea.Msg , which can be anyt…" at bounding box center [447, 157] width 510 height 96
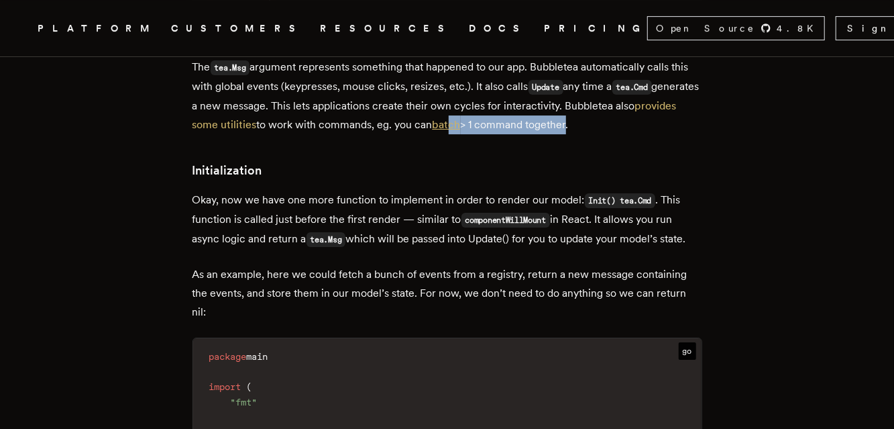
drag, startPoint x: 545, startPoint y: 113, endPoint x: 431, endPoint y: 113, distance: 114.0
click at [431, 113] on p "A quick recap: the Update function is called with a tea.Msg , which can be anyt…" at bounding box center [447, 86] width 510 height 96
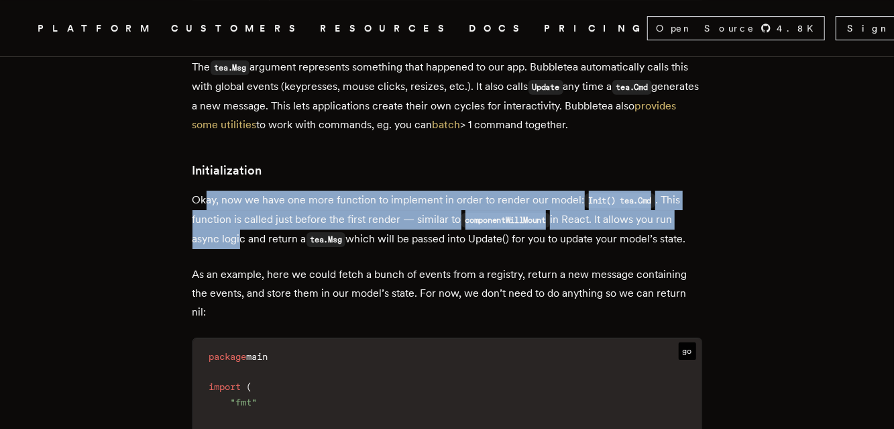
drag, startPoint x: 211, startPoint y: 186, endPoint x: 241, endPoint y: 222, distance: 46.2
click at [241, 222] on p "Okay, now we have one more function to implement in order to render our model: …" at bounding box center [447, 219] width 510 height 58
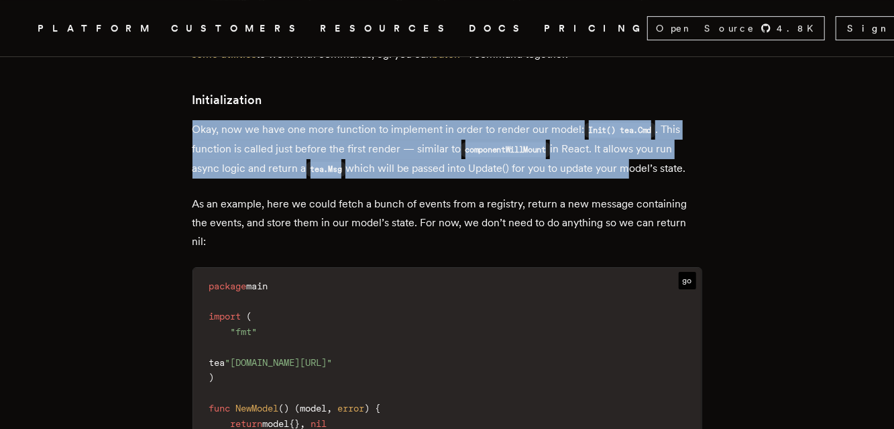
drag, startPoint x: 632, startPoint y: 155, endPoint x: 201, endPoint y: 116, distance: 433.6
click at [201, 120] on p "Okay, now we have one more function to implement in order to render our model: …" at bounding box center [447, 149] width 510 height 58
click at [242, 148] on p "Okay, now we have one more function to implement in order to render our model: …" at bounding box center [447, 149] width 510 height 58
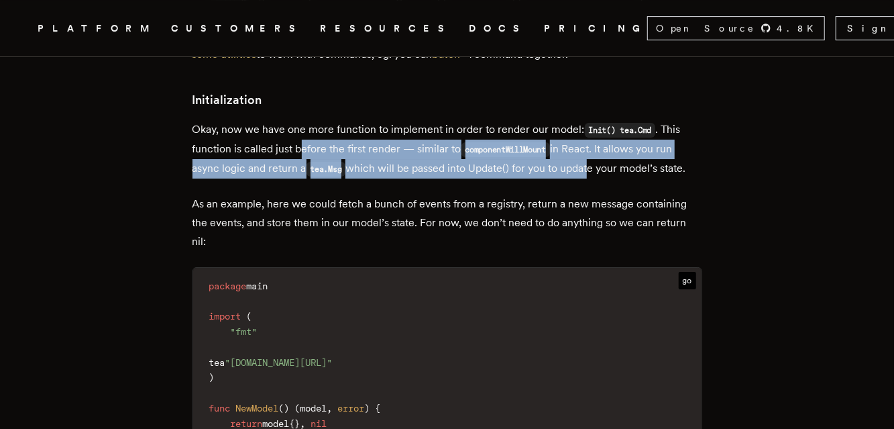
drag, startPoint x: 453, startPoint y: 139, endPoint x: 596, endPoint y: 154, distance: 143.6
click at [596, 154] on p "Okay, now we have one more function to implement in order to render our model: …" at bounding box center [447, 149] width 510 height 58
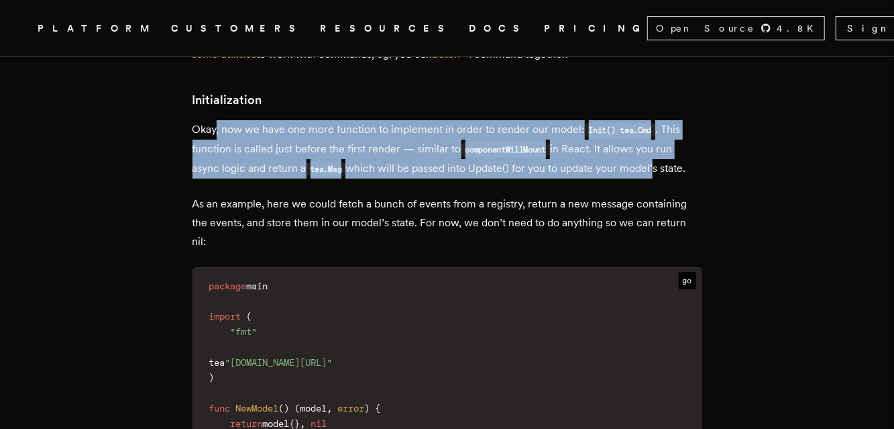
drag, startPoint x: 663, startPoint y: 156, endPoint x: 223, endPoint y: 121, distance: 441.4
click at [223, 121] on p "Okay, now we have one more function to implement in order to render our model: …" at bounding box center [447, 149] width 510 height 58
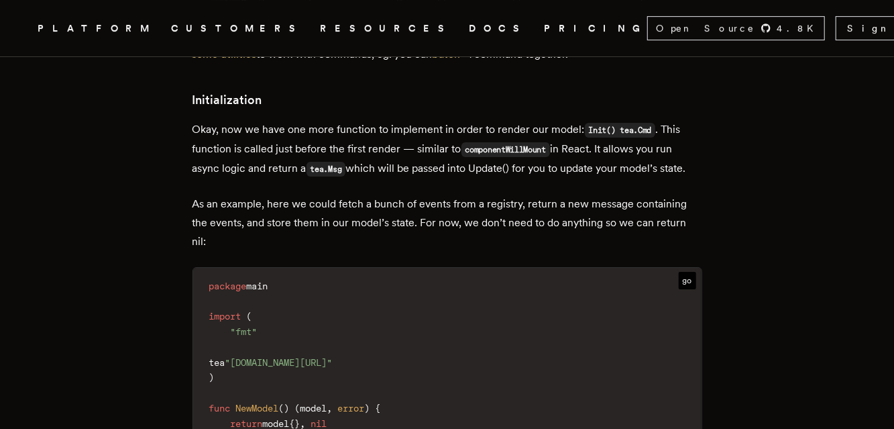
click at [242, 177] on p "Okay, now we have one more function to implement in order to render our model: …" at bounding box center [447, 149] width 510 height 58
drag, startPoint x: 249, startPoint y: 180, endPoint x: 228, endPoint y: 133, distance: 51.3
click at [228, 133] on p "Okay, now we have one more function to implement in order to render our model: …" at bounding box center [447, 149] width 510 height 58
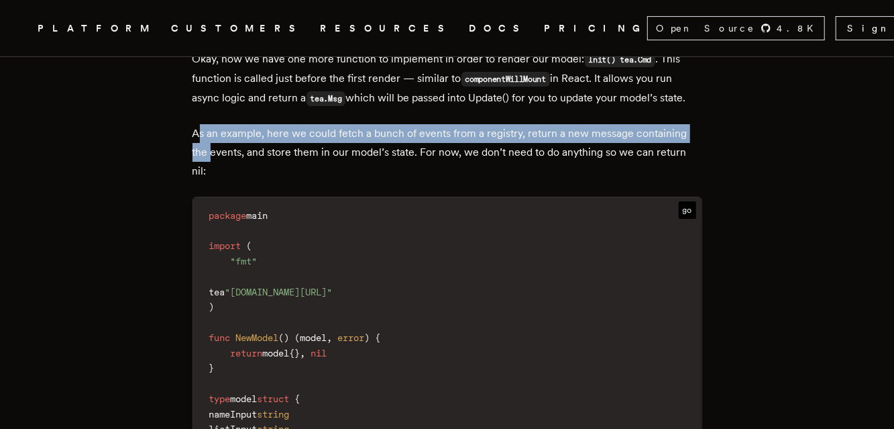
drag, startPoint x: 210, startPoint y: 154, endPoint x: 217, endPoint y: 168, distance: 15.0
click at [217, 168] on p "As an example, here we could fetch a bunch of events from a registry, return a …" at bounding box center [447, 152] width 510 height 56
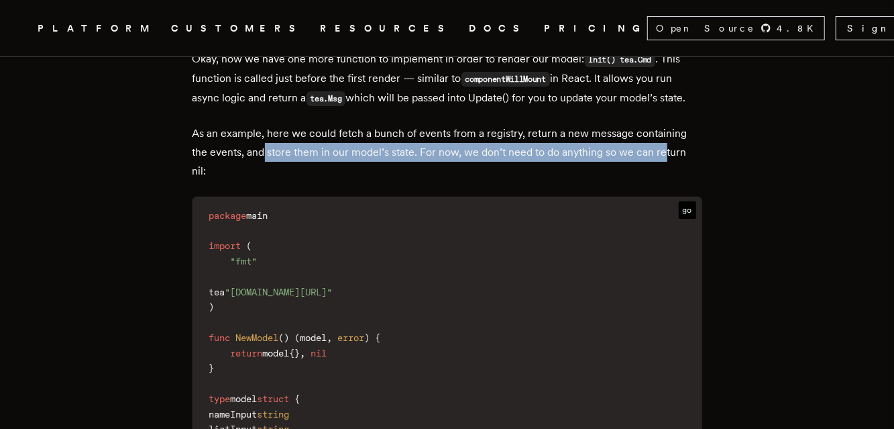
drag, startPoint x: 280, startPoint y: 164, endPoint x: 670, endPoint y: 164, distance: 389.6
click at [670, 164] on p "As an example, here we could fetch a bunch of events from a registry, return a …" at bounding box center [447, 152] width 510 height 56
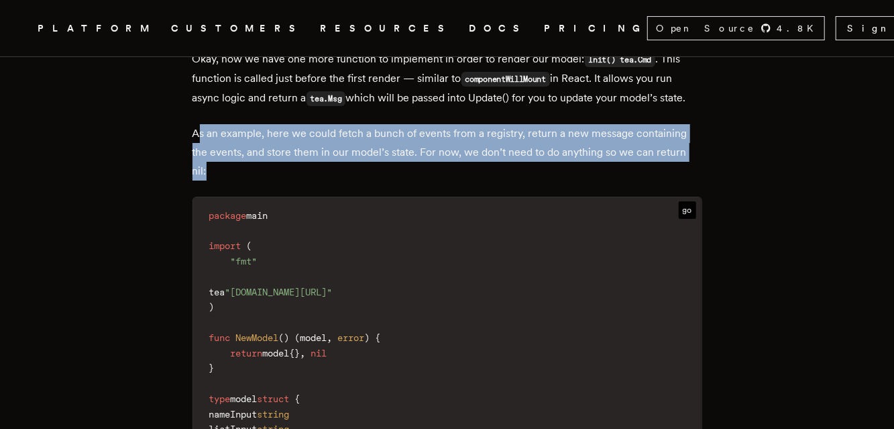
drag, startPoint x: 659, startPoint y: 174, endPoint x: 203, endPoint y: 146, distance: 456.8
click at [203, 146] on p "As an example, here we could fetch a bunch of events from a registry, return a …" at bounding box center [447, 152] width 510 height 56
click at [213, 160] on p "As an example, here we could fetch a bunch of events from a registry, return a …" at bounding box center [447, 152] width 510 height 56
drag, startPoint x: 216, startPoint y: 155, endPoint x: 236, endPoint y: 187, distance: 38.0
click at [236, 180] on p "As an example, here we could fetch a bunch of events from a registry, return a …" at bounding box center [447, 152] width 510 height 56
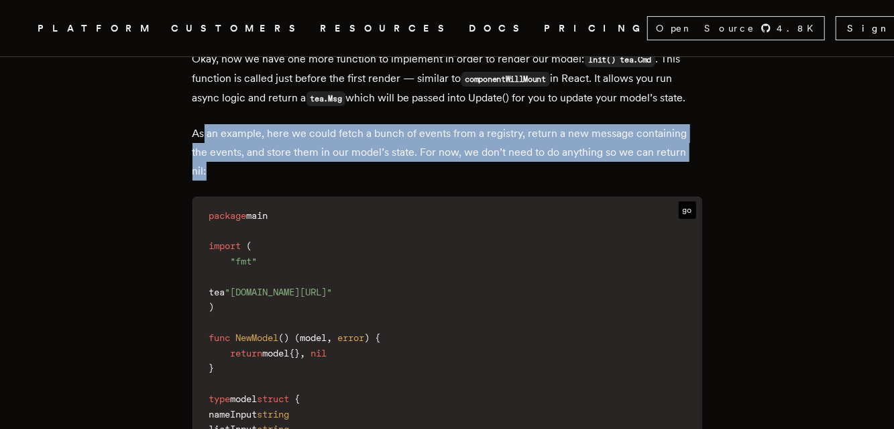
scroll to position [5281, 0]
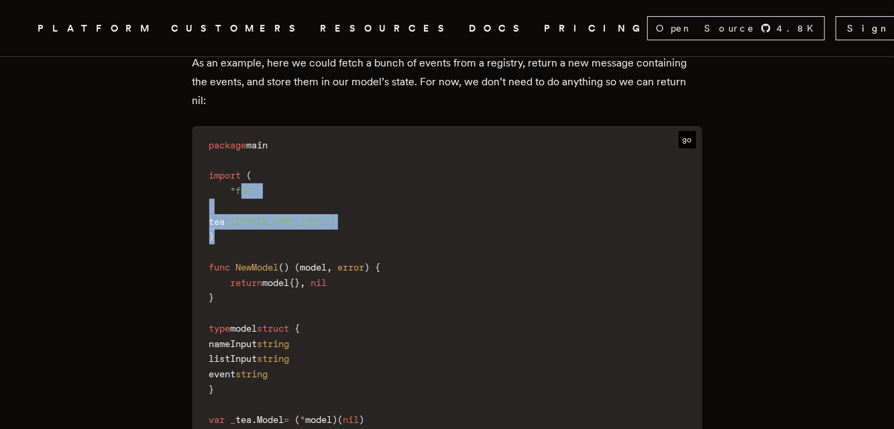
drag, startPoint x: 268, startPoint y: 213, endPoint x: 431, endPoint y: 246, distance: 165.6
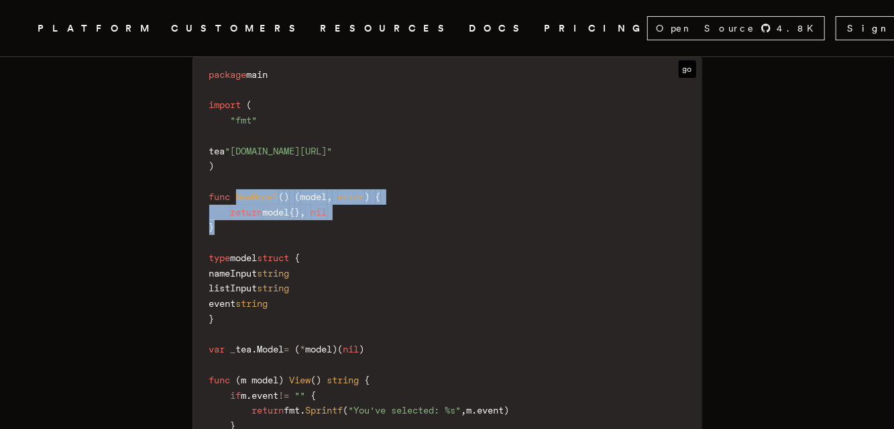
drag, startPoint x: 242, startPoint y: 205, endPoint x: 402, endPoint y: 237, distance: 163.3
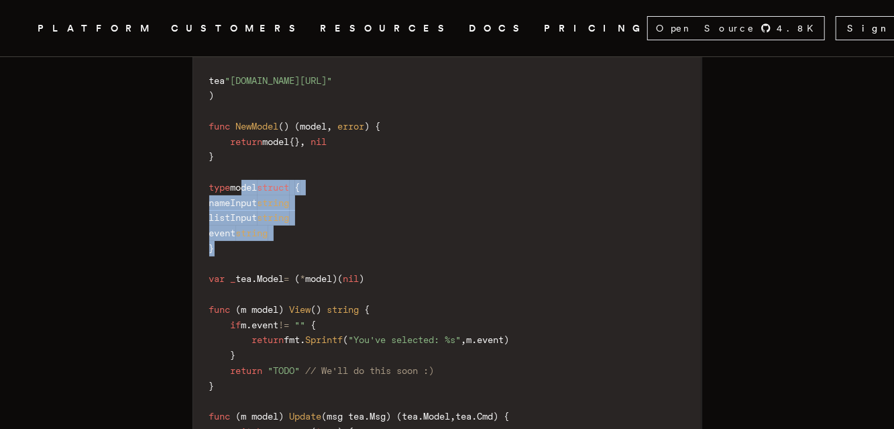
drag, startPoint x: 246, startPoint y: 200, endPoint x: 324, endPoint y: 257, distance: 96.4
click at [324, 257] on code "package main import ( "fmt" tea "github.com/charmbracelet/bubbletea" ) func New…" at bounding box center [447, 378] width 508 height 769
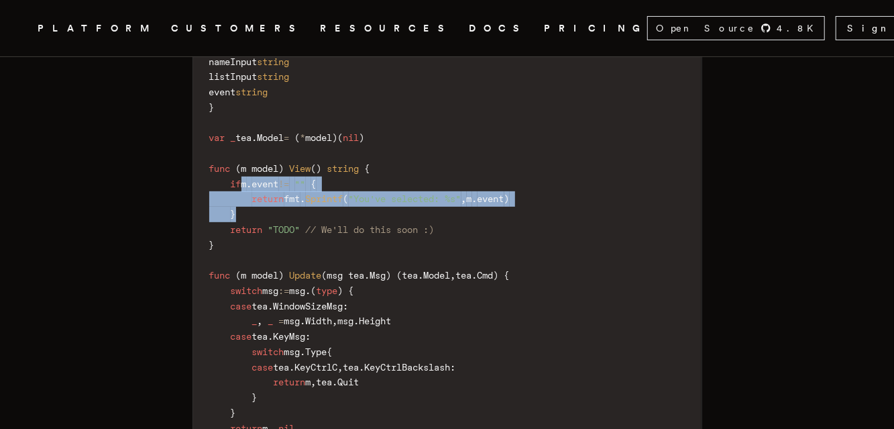
drag, startPoint x: 245, startPoint y: 186, endPoint x: 286, endPoint y: 229, distance: 58.8
click at [286, 229] on code "package main import ( "fmt" tea "github.com/charmbracelet/bubbletea" ) func New…" at bounding box center [447, 237] width 508 height 769
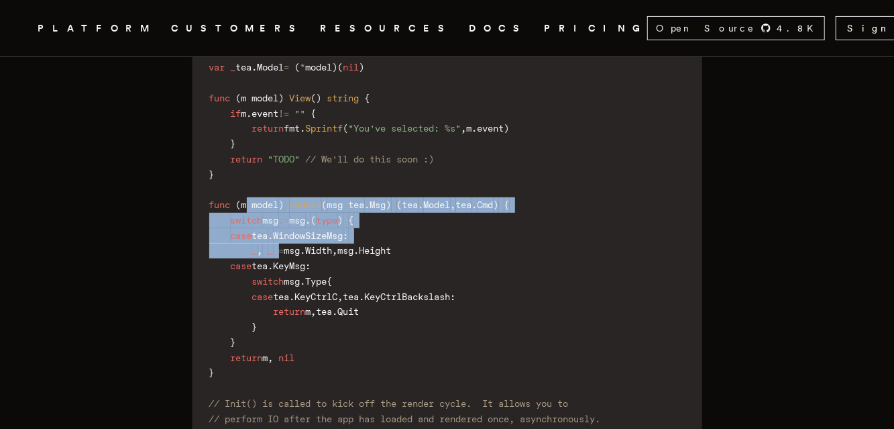
drag, startPoint x: 255, startPoint y: 215, endPoint x: 285, endPoint y: 260, distance: 54.1
click at [285, 260] on code "package main import ( "fmt" tea "github.com/charmbracelet/bubbletea" ) func New…" at bounding box center [447, 167] width 508 height 769
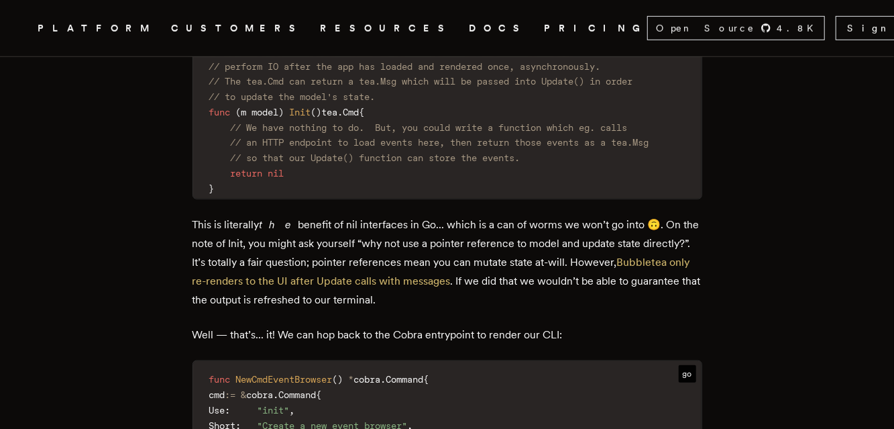
scroll to position [6056, 0]
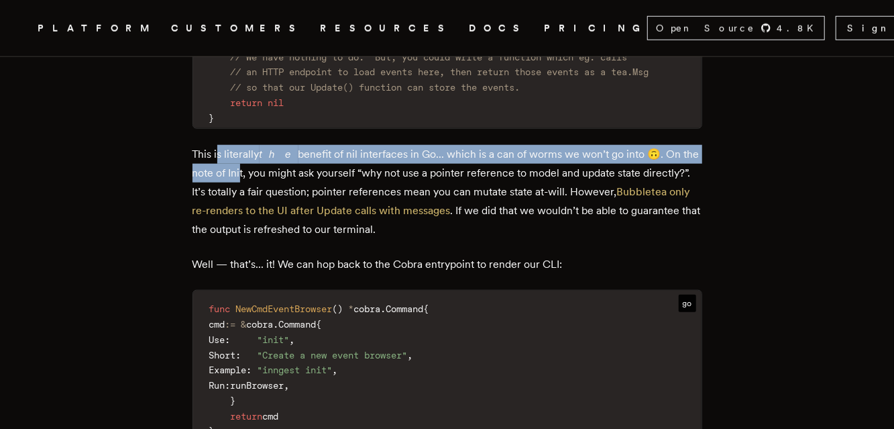
drag, startPoint x: 221, startPoint y: 158, endPoint x: 324, endPoint y: 184, distance: 106.1
click at [243, 184] on p "This is literally the benefit of nil interfaces in Go... which is a can of worm…" at bounding box center [447, 192] width 510 height 94
drag, startPoint x: 325, startPoint y: 182, endPoint x: 203, endPoint y: 166, distance: 123.0
click at [203, 166] on p "This is literally the benefit of nil interfaces in Go... which is a can of worm…" at bounding box center [447, 192] width 510 height 94
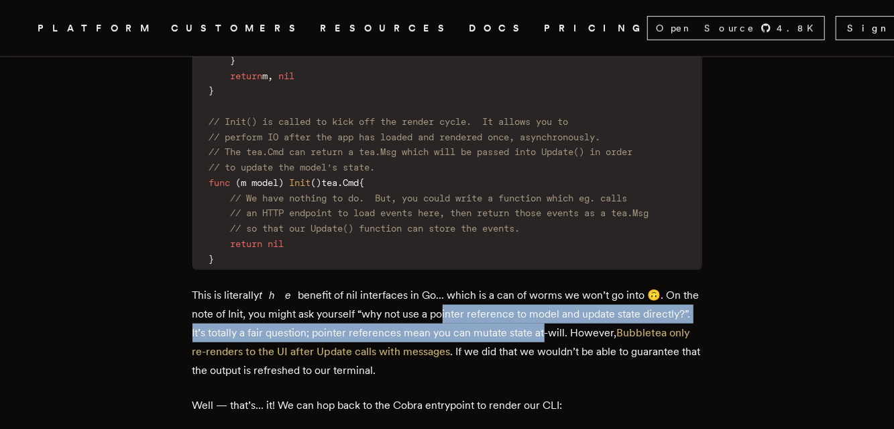
drag, startPoint x: 445, startPoint y: 321, endPoint x: 544, endPoint y: 333, distance: 99.3
click at [544, 333] on p "This is literally the benefit of nil interfaces in Go... which is a can of worm…" at bounding box center [447, 333] width 510 height 94
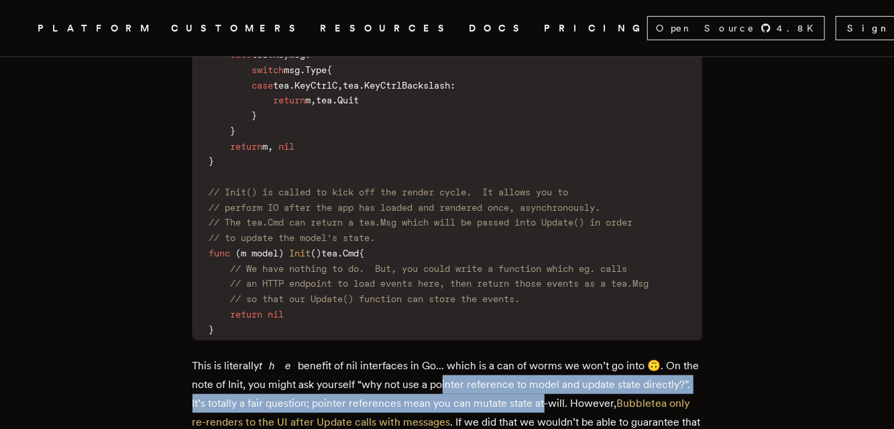
scroll to position [5985, 0]
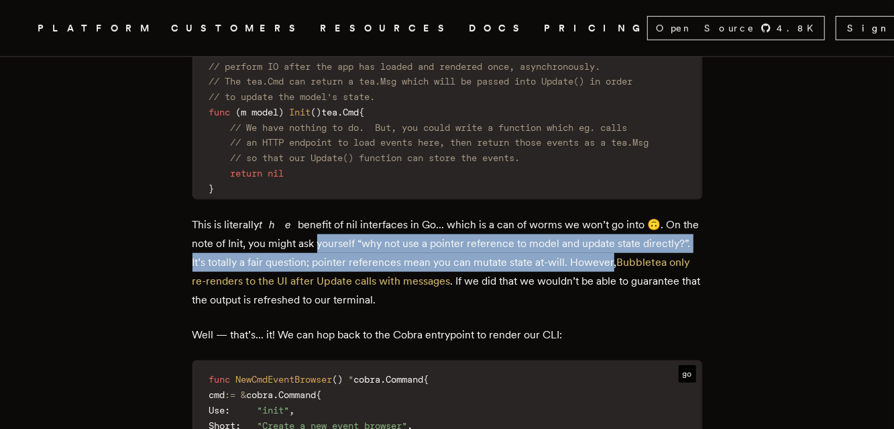
drag, startPoint x: 321, startPoint y: 254, endPoint x: 612, endPoint y: 278, distance: 292.0
click at [612, 278] on p "This is literally the benefit of nil interfaces in Go... which is a can of worm…" at bounding box center [447, 262] width 510 height 94
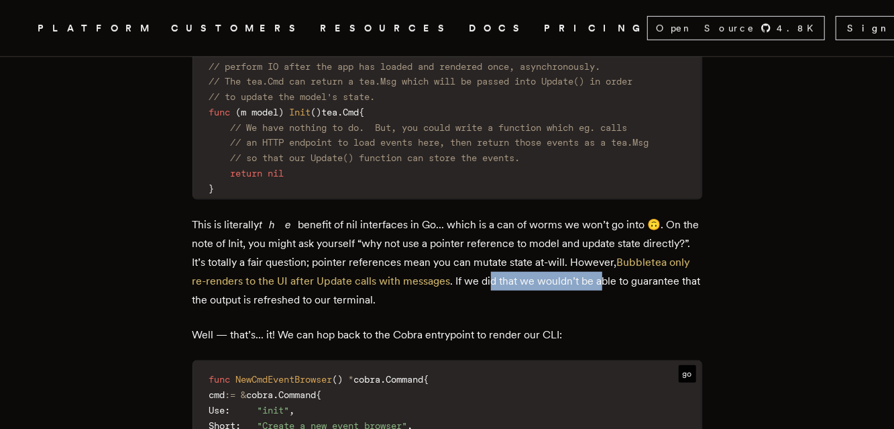
drag, startPoint x: 608, startPoint y: 288, endPoint x: 496, endPoint y: 298, distance: 113.1
click at [496, 298] on p "This is literally the benefit of nil interfaces in Go... which is a can of worm…" at bounding box center [447, 262] width 510 height 94
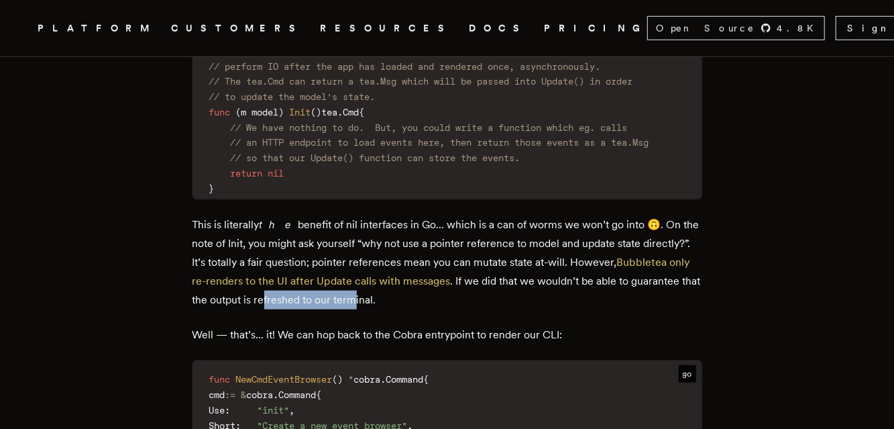
drag, startPoint x: 382, startPoint y: 311, endPoint x: 292, endPoint y: 300, distance: 90.5
click at [292, 300] on p "This is literally the benefit of nil interfaces in Go... which is a can of worm…" at bounding box center [447, 262] width 510 height 94
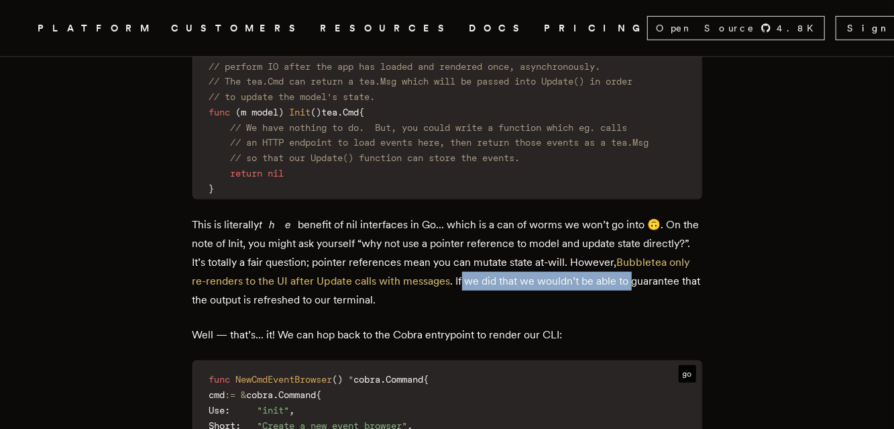
drag, startPoint x: 465, startPoint y: 288, endPoint x: 635, endPoint y: 290, distance: 169.7
click at [635, 290] on p "This is literally the benefit of nil interfaces in Go... which is a can of worm…" at bounding box center [447, 262] width 510 height 94
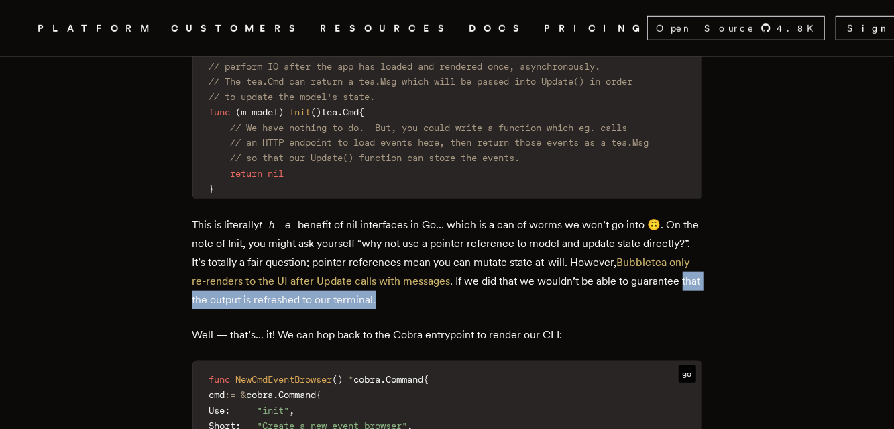
drag, startPoint x: 403, startPoint y: 313, endPoint x: 193, endPoint y: 317, distance: 209.9
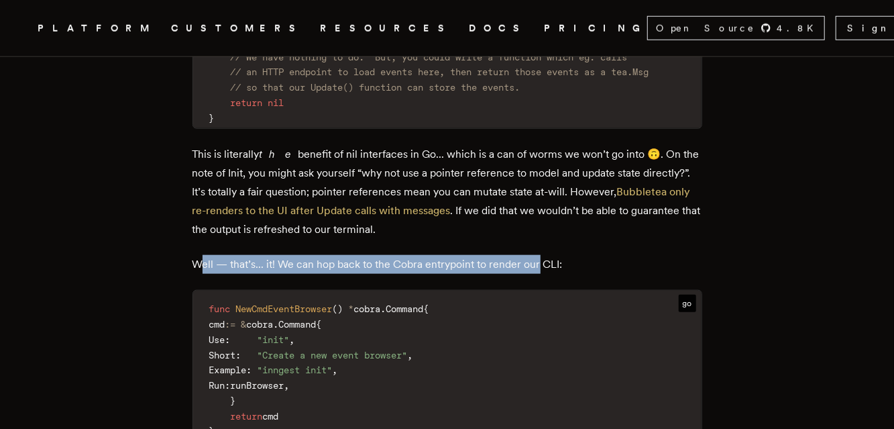
drag, startPoint x: 203, startPoint y: 274, endPoint x: 545, endPoint y: 268, distance: 342.1
click at [545, 268] on p "Well — that’s... it! We can hop back to the Cobra entrypoint to render our CLI:" at bounding box center [447, 264] width 510 height 19
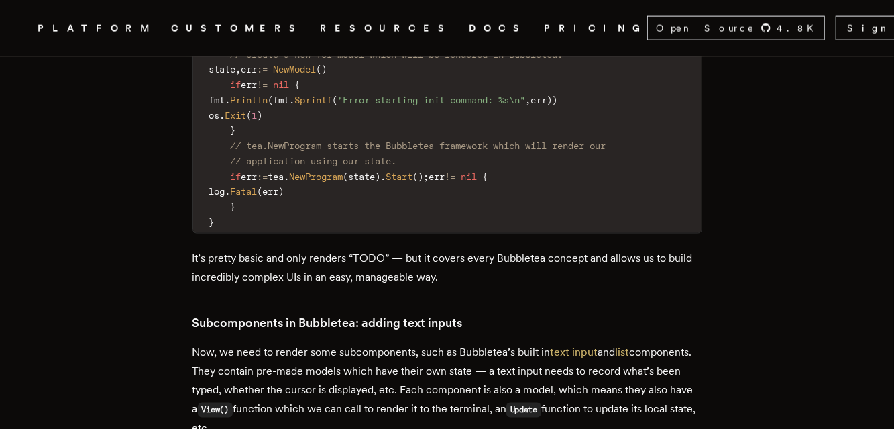
scroll to position [6549, 0]
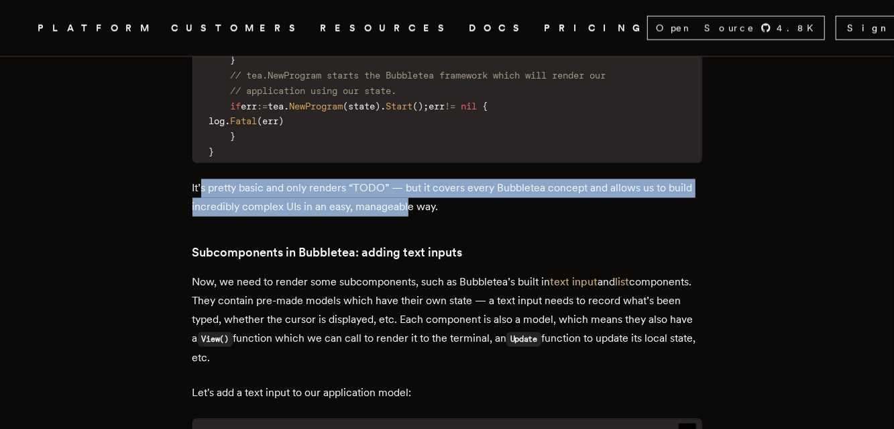
drag, startPoint x: 207, startPoint y: 199, endPoint x: 440, endPoint y: 217, distance: 234.1
click at [440, 217] on p "It’s pretty basic and only renders “TODO” — but it covers every Bubbletea conce…" at bounding box center [447, 198] width 510 height 38
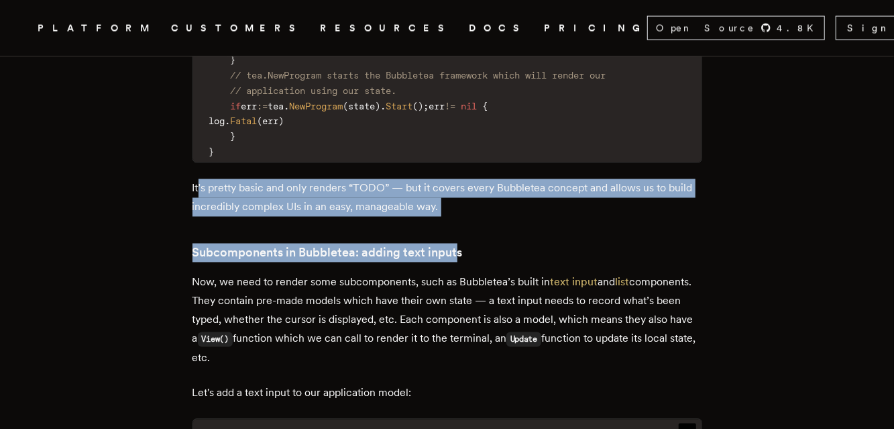
drag, startPoint x: 459, startPoint y: 253, endPoint x: 203, endPoint y: 196, distance: 262.4
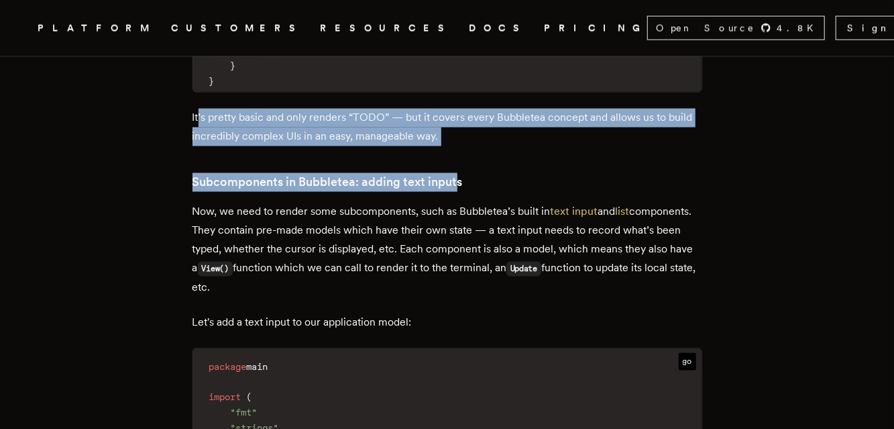
drag, startPoint x: 217, startPoint y: 223, endPoint x: 382, endPoint y: 298, distance: 181.6
click at [382, 297] on p "Now, we need to render some subcomponents, such as Bubbletea’s built in text in…" at bounding box center [447, 250] width 510 height 95
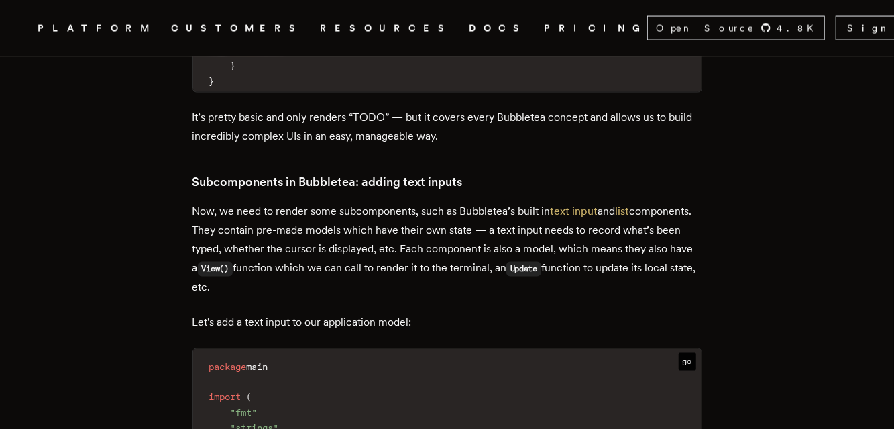
drag, startPoint x: 359, startPoint y: 298, endPoint x: 184, endPoint y: 210, distance: 195.8
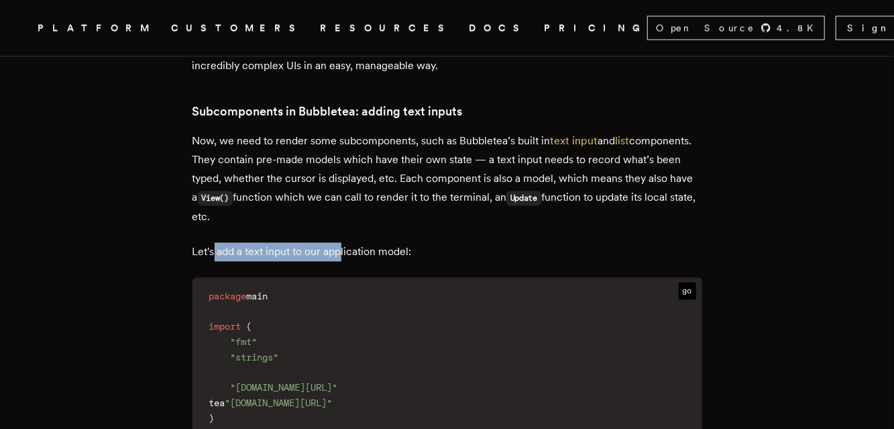
drag, startPoint x: 247, startPoint y: 264, endPoint x: 347, endPoint y: 264, distance: 100.6
click at [347, 262] on p "Let's add a text input to our application model:" at bounding box center [447, 252] width 510 height 19
drag, startPoint x: 364, startPoint y: 180, endPoint x: 366, endPoint y: 232, distance: 52.3
click at [366, 227] on p "Now, we need to render some subcomponents, such as Bubbletea’s built in text in…" at bounding box center [447, 179] width 510 height 95
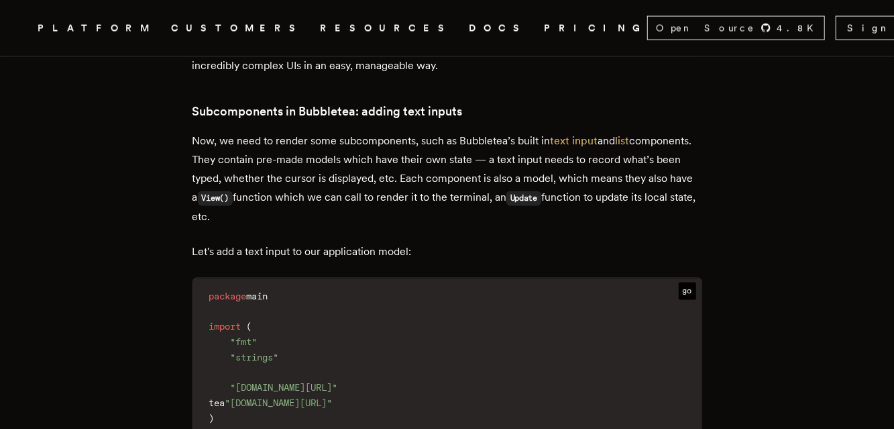
drag, startPoint x: 322, startPoint y: 221, endPoint x: 243, endPoint y: 189, distance: 85.4
click at [243, 189] on p "Now, we need to render some subcomponents, such as Bubbletea’s built in text in…" at bounding box center [447, 179] width 510 height 95
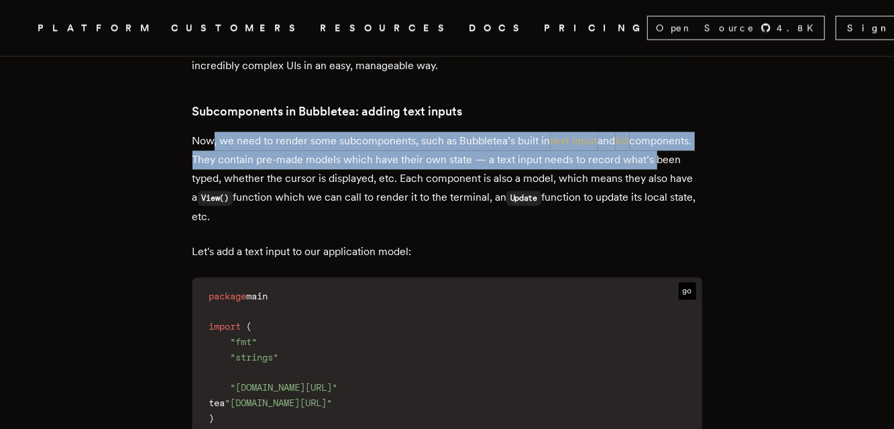
drag, startPoint x: 216, startPoint y: 136, endPoint x: 227, endPoint y: 189, distance: 54.2
drag, startPoint x: 251, startPoint y: 189, endPoint x: 342, endPoint y: 225, distance: 97.3
click at [341, 223] on p "Now, we need to render some subcomponents, such as Bubbletea’s built in text in…" at bounding box center [447, 179] width 510 height 95
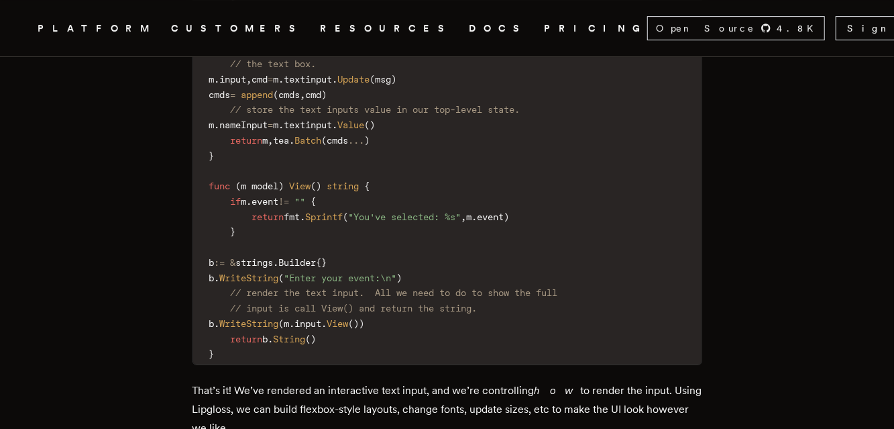
scroll to position [7886, 0]
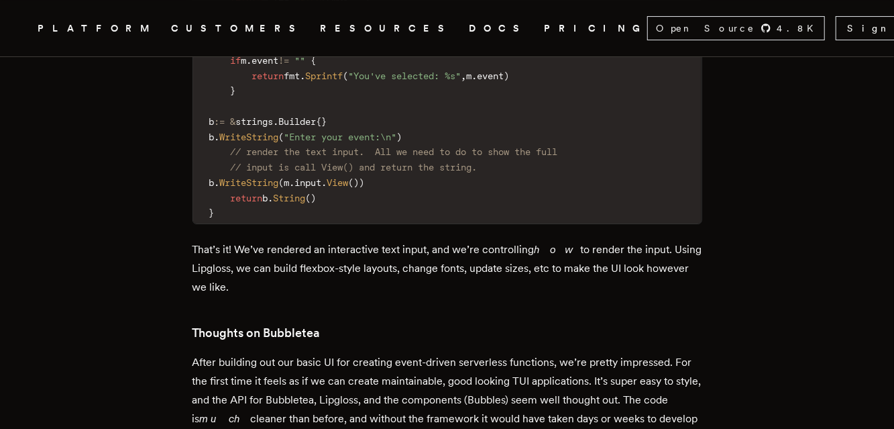
drag, startPoint x: 192, startPoint y: 253, endPoint x: 264, endPoint y: 292, distance: 81.3
click at [284, 296] on p "That’s it! We’ve rendered an interactive text input, and we’re controlling how …" at bounding box center [447, 268] width 510 height 56
drag, startPoint x: 280, startPoint y: 292, endPoint x: 200, endPoint y: 266, distance: 84.6
click at [200, 266] on p "That’s it! We’ve rendered an interactive text input, and we’re controlling how …" at bounding box center [447, 268] width 510 height 56
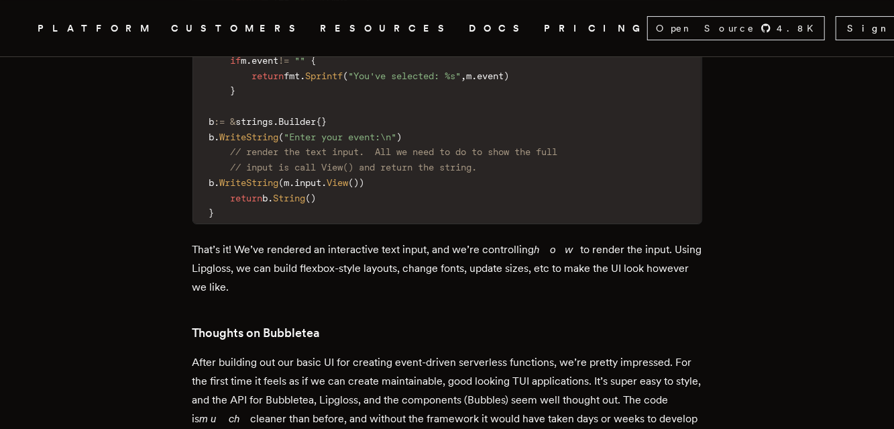
scroll to position [7957, 0]
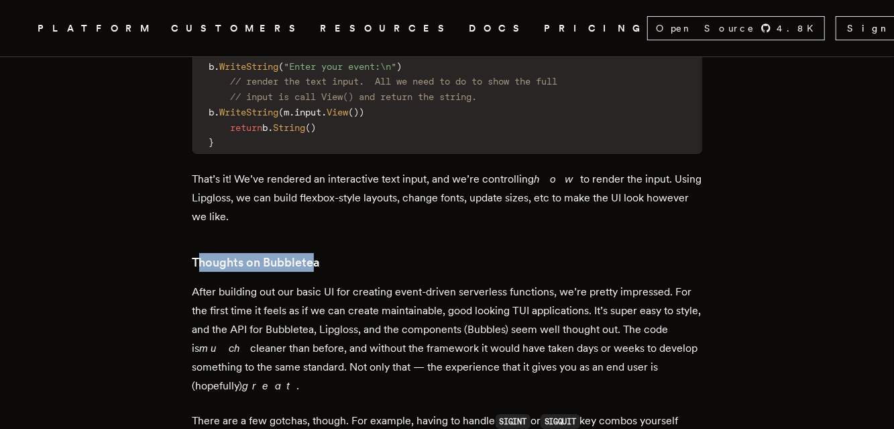
drag, startPoint x: 206, startPoint y: 275, endPoint x: 317, endPoint y: 281, distance: 111.5
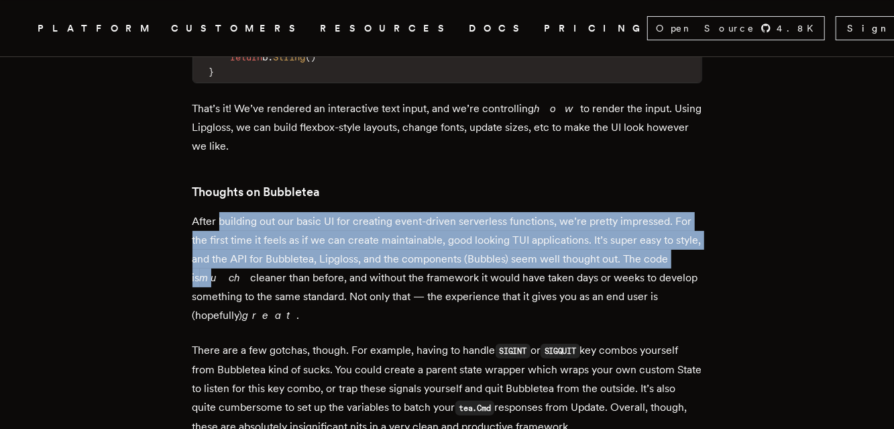
drag, startPoint x: 223, startPoint y: 231, endPoint x: 241, endPoint y: 294, distance: 65.6
click at [241, 294] on p "After building out our basic UI for creating event-driven serverless functions,…" at bounding box center [447, 268] width 510 height 113
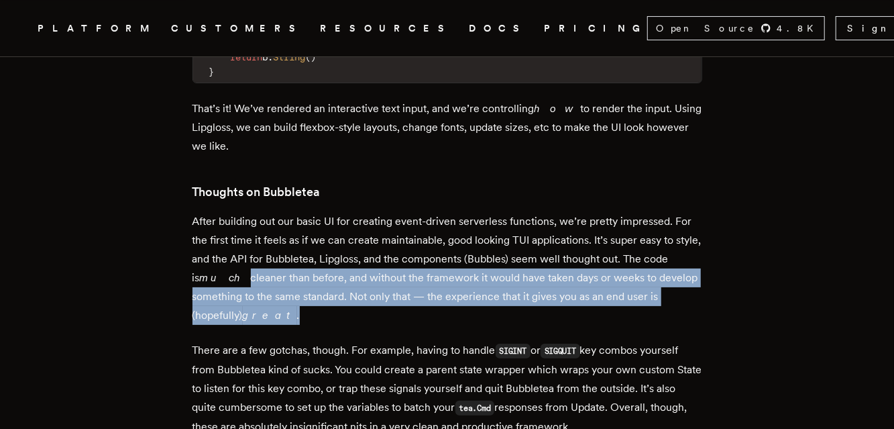
drag, startPoint x: 308, startPoint y: 316, endPoint x: 261, endPoint y: 280, distance: 59.4
click at [261, 280] on p "After building out our basic UI for creating event-driven serverless functions,…" at bounding box center [447, 268] width 510 height 113
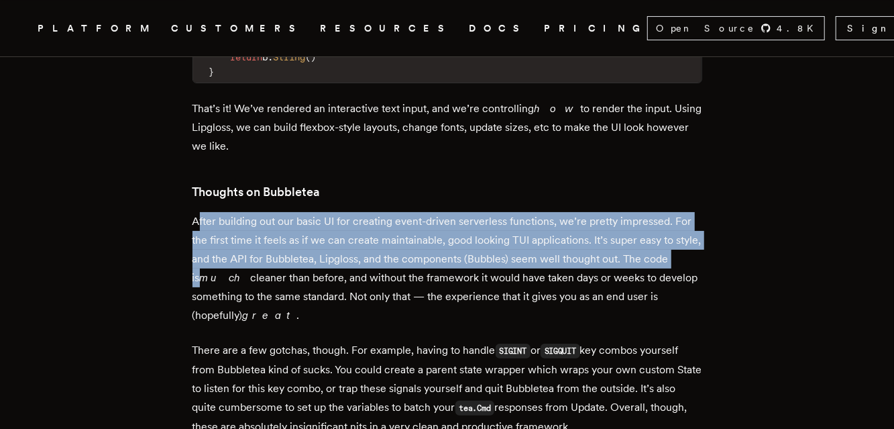
drag, startPoint x: 203, startPoint y: 223, endPoint x: 231, endPoint y: 278, distance: 61.5
click at [231, 278] on p "After building out our basic UI for creating event-driven serverless functions,…" at bounding box center [447, 268] width 510 height 113
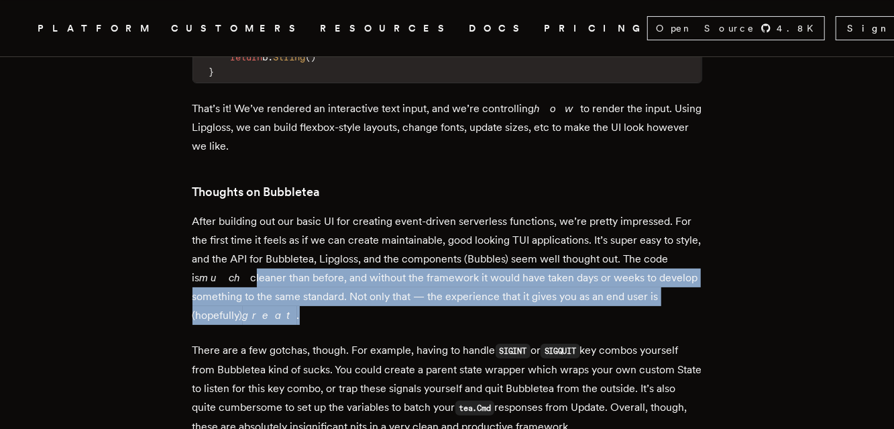
drag, startPoint x: 272, startPoint y: 287, endPoint x: 327, endPoint y: 327, distance: 68.1
click at [325, 325] on p "After building out our basic UI for creating event-driven serverless functions,…" at bounding box center [447, 268] width 510 height 113
click at [327, 325] on p "After building out our basic UI for creating event-driven serverless functions,…" at bounding box center [447, 268] width 510 height 113
drag, startPoint x: 327, startPoint y: 332, endPoint x: 264, endPoint y: 286, distance: 78.7
click at [264, 286] on p "After building out our basic UI for creating event-driven serverless functions,…" at bounding box center [447, 268] width 510 height 113
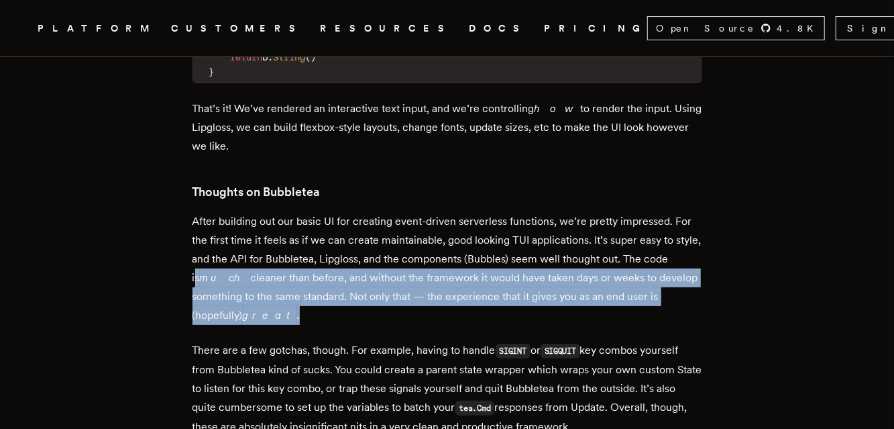
drag, startPoint x: 225, startPoint y: 287, endPoint x: 347, endPoint y: 331, distance: 129.6
click at [347, 325] on p "After building out our basic UI for creating event-driven serverless functions,…" at bounding box center [447, 268] width 510 height 113
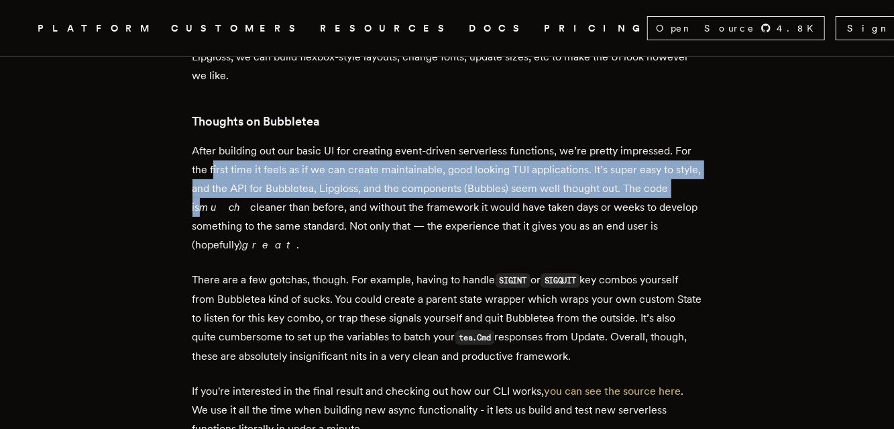
drag, startPoint x: 220, startPoint y: 180, endPoint x: 233, endPoint y: 209, distance: 31.5
click at [233, 209] on p "After building out our basic UI for creating event-driven serverless functions,…" at bounding box center [447, 198] width 510 height 113
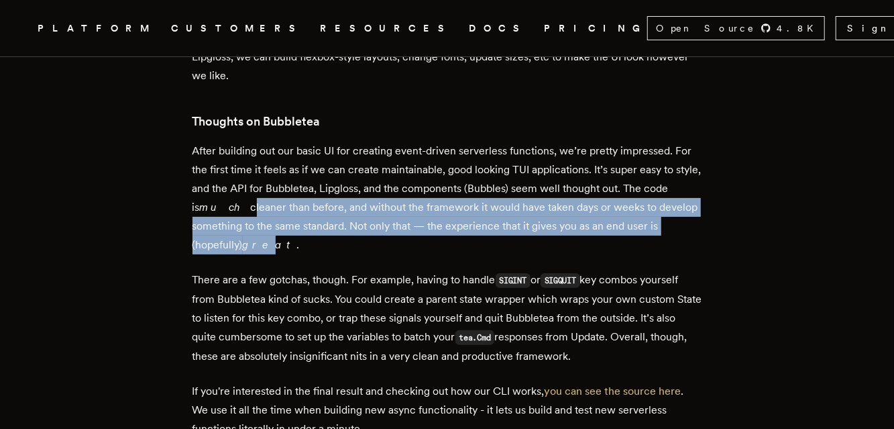
drag, startPoint x: 262, startPoint y: 212, endPoint x: 313, endPoint y: 250, distance: 63.7
click at [280, 251] on p "After building out our basic UI for creating event-driven serverless functions,…" at bounding box center [447, 198] width 510 height 113
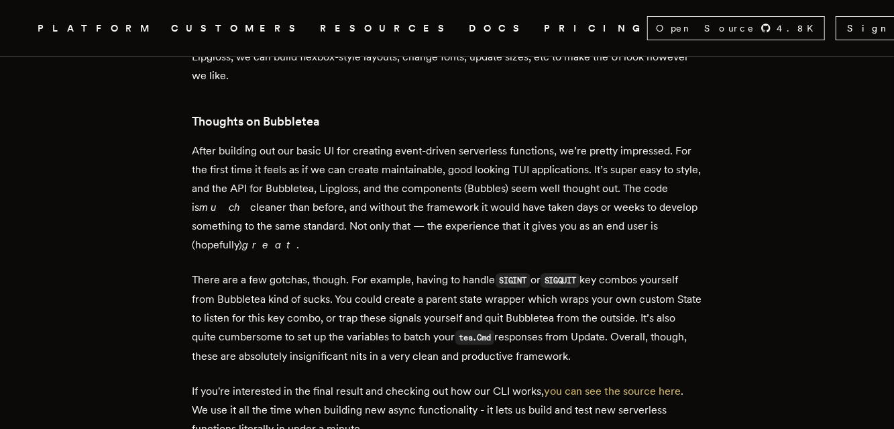
click at [323, 248] on p "After building out our basic UI for creating event-driven serverless functions,…" at bounding box center [447, 198] width 510 height 113
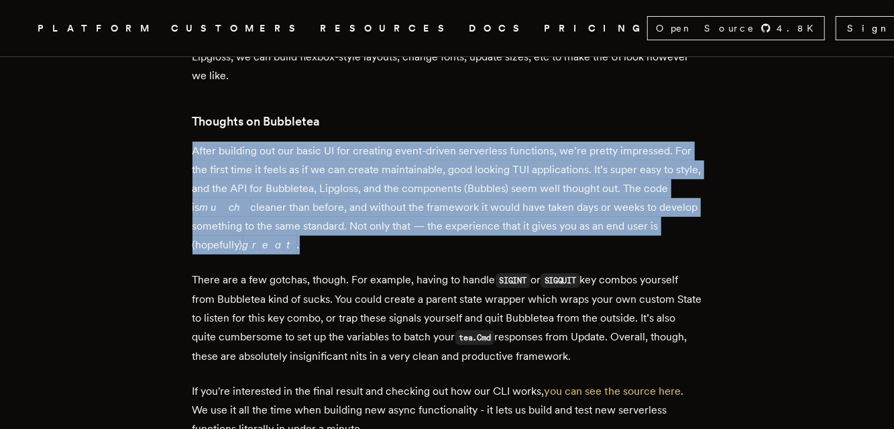
drag, startPoint x: 286, startPoint y: 250, endPoint x: 191, endPoint y: 159, distance: 131.4
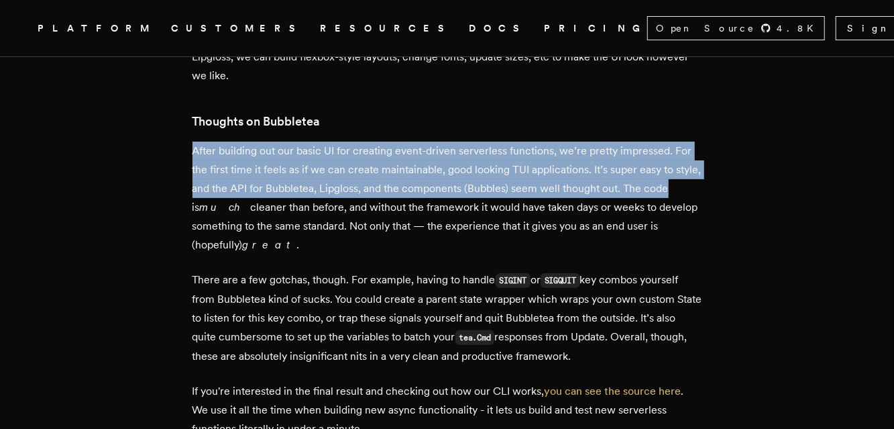
drag, startPoint x: 191, startPoint y: 159, endPoint x: 221, endPoint y: 217, distance: 64.8
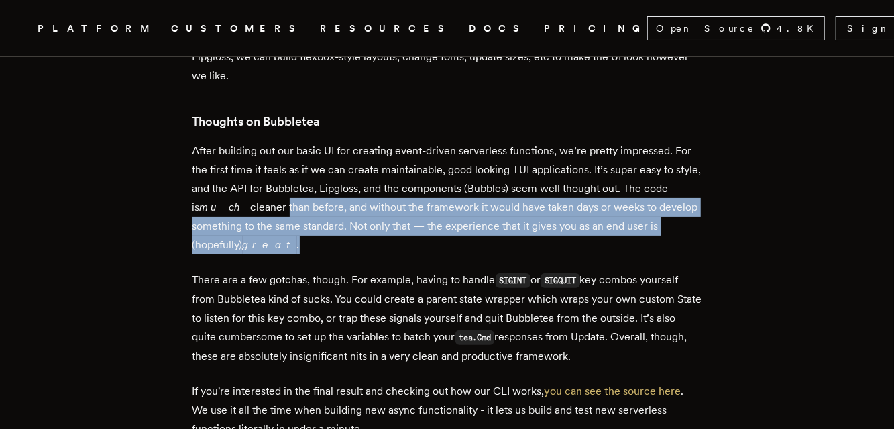
drag, startPoint x: 303, startPoint y: 211, endPoint x: 367, endPoint y: 264, distance: 83.4
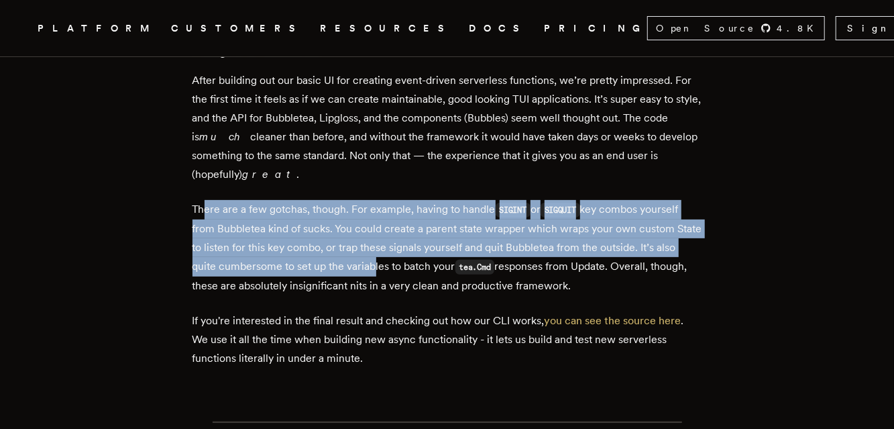
drag, startPoint x: 211, startPoint y: 225, endPoint x: 394, endPoint y: 274, distance: 189.5
click at [394, 274] on p "There are a few gotchas, though. For example, having to handle SIGINT or SIGQUI…" at bounding box center [447, 247] width 510 height 95
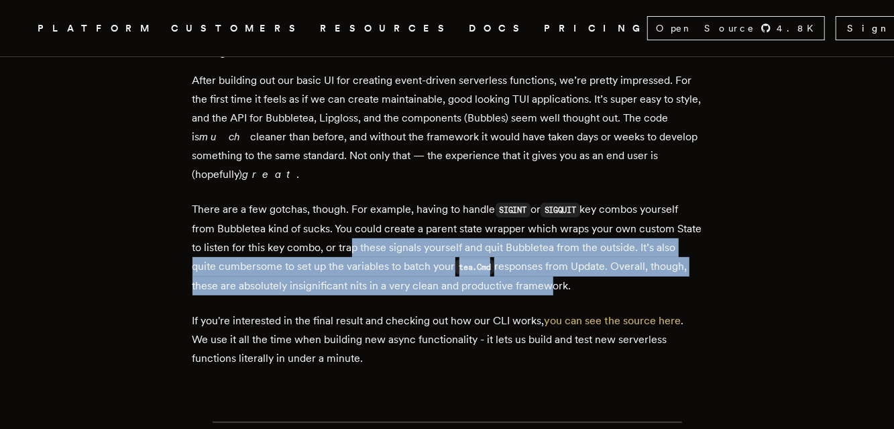
drag, startPoint x: 590, startPoint y: 287, endPoint x: 378, endPoint y: 260, distance: 214.3
click at [378, 260] on p "There are a few gotchas, though. For example, having to handle SIGINT or SIGQUI…" at bounding box center [447, 247] width 510 height 95
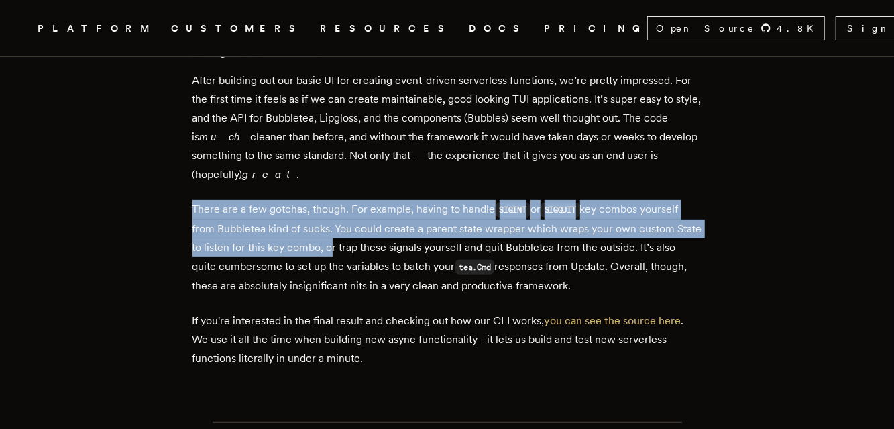
drag, startPoint x: 359, startPoint y: 260, endPoint x: 196, endPoint y: 213, distance: 169.6
drag, startPoint x: 390, startPoint y: 260, endPoint x: 638, endPoint y: 299, distance: 251.3
click at [638, 295] on p "There are a few gotchas, though. For example, having to handle SIGINT or SIGQUI…" at bounding box center [447, 247] width 510 height 95
click at [654, 295] on p "There are a few gotchas, though. For example, having to handle SIGINT or SIGQUI…" at bounding box center [447, 247] width 510 height 95
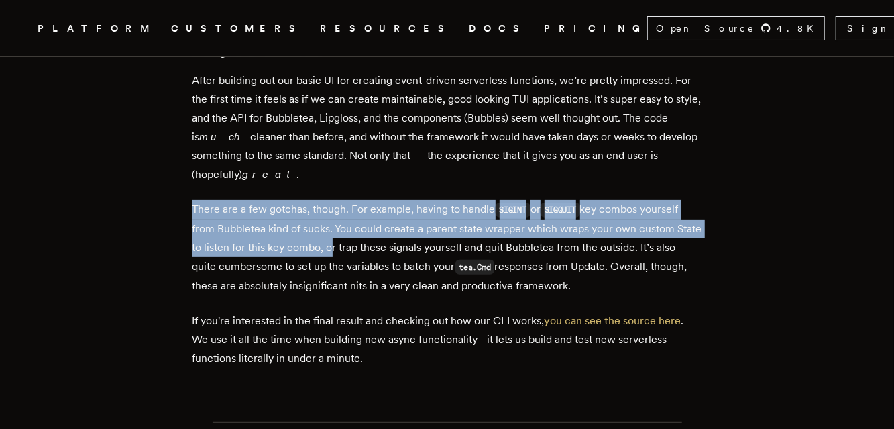
drag, startPoint x: 618, startPoint y: 304, endPoint x: 374, endPoint y: 262, distance: 247.1
click at [374, 262] on p "There are a few gotchas, though. For example, having to handle SIGINT or SIGQUI…" at bounding box center [447, 247] width 510 height 95
drag, startPoint x: 361, startPoint y: 264, endPoint x: 186, endPoint y: 217, distance: 180.4
drag, startPoint x: 433, startPoint y: 268, endPoint x: 617, endPoint y: 296, distance: 185.9
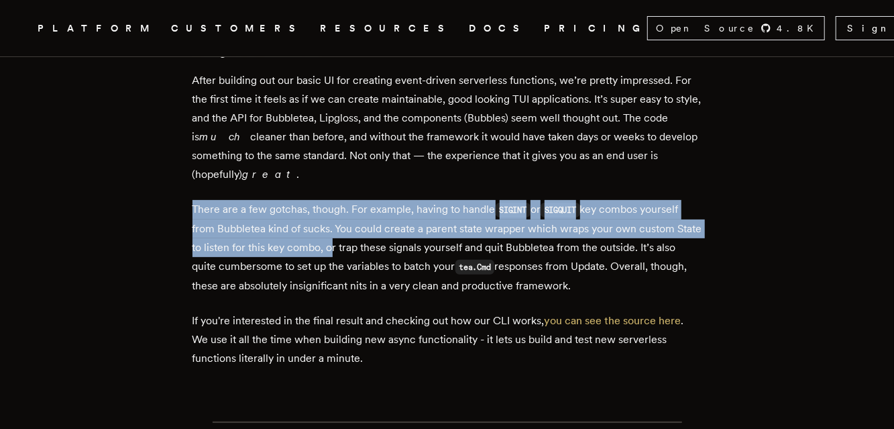
click at [617, 295] on p "There are a few gotchas, though. For example, having to handle SIGINT or SIGQUI…" at bounding box center [447, 247] width 510 height 95
click at [634, 295] on p "There are a few gotchas, though. For example, having to handle SIGINT or SIGQUI…" at bounding box center [447, 247] width 510 height 95
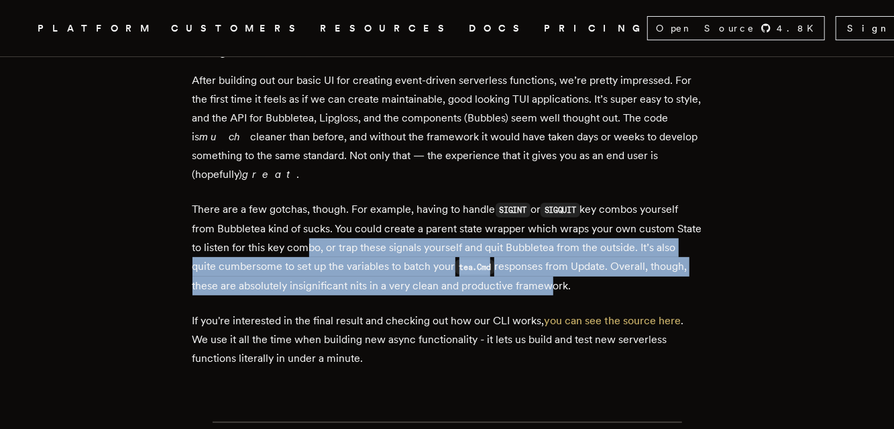
drag, startPoint x: 590, startPoint y: 304, endPoint x: 335, endPoint y: 256, distance: 259.4
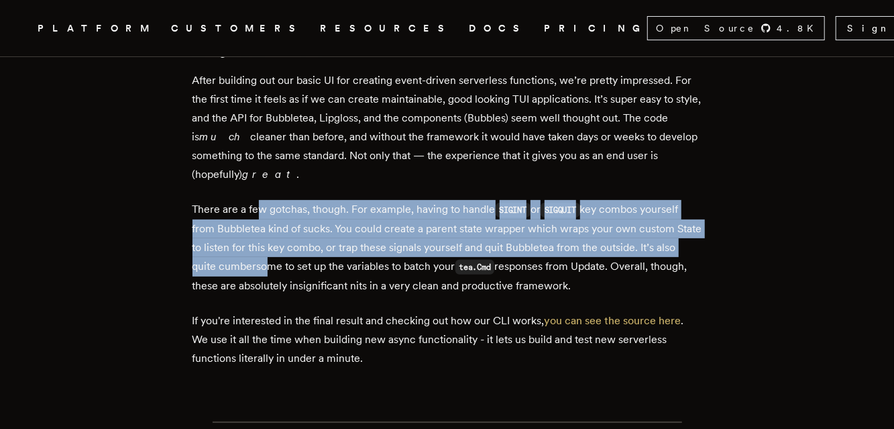
drag, startPoint x: 263, startPoint y: 212, endPoint x: 286, endPoint y: 276, distance: 68.5
click at [286, 276] on p "There are a few gotchas, though. For example, having to handle SIGINT or SIGQUI…" at bounding box center [447, 247] width 510 height 95
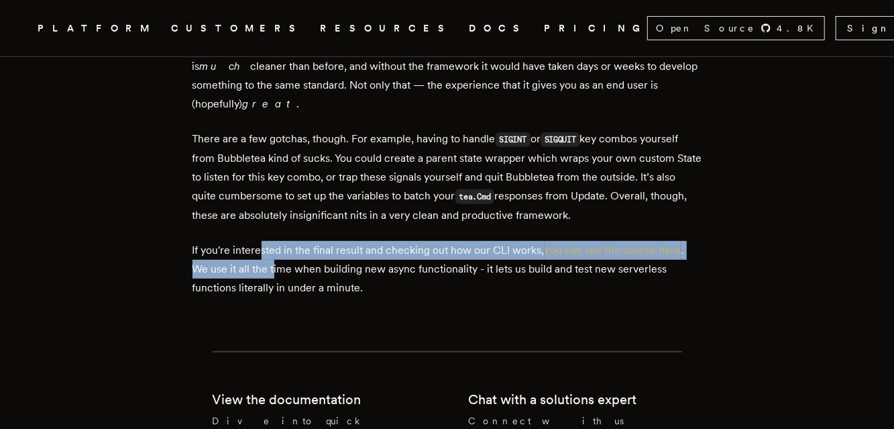
drag, startPoint x: 266, startPoint y: 249, endPoint x: 278, endPoint y: 287, distance: 39.7
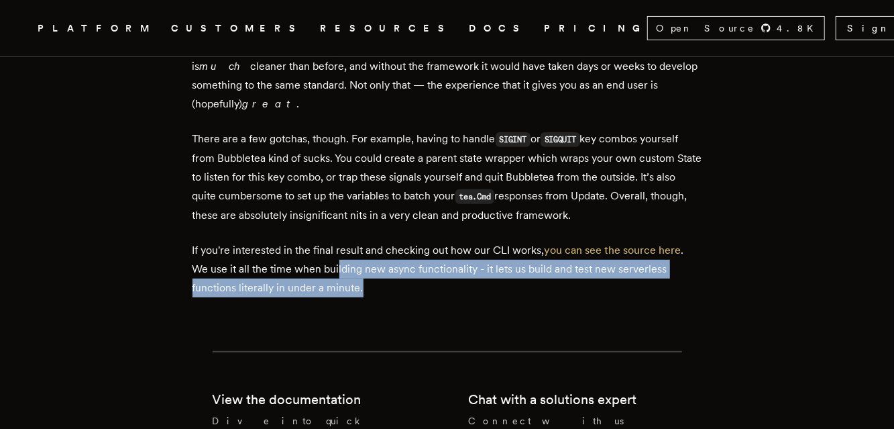
drag, startPoint x: 343, startPoint y: 287, endPoint x: 545, endPoint y: 302, distance: 201.7
click at [545, 297] on p "If you're interested in the final result and checking out how our CLI works, yo…" at bounding box center [447, 269] width 510 height 56
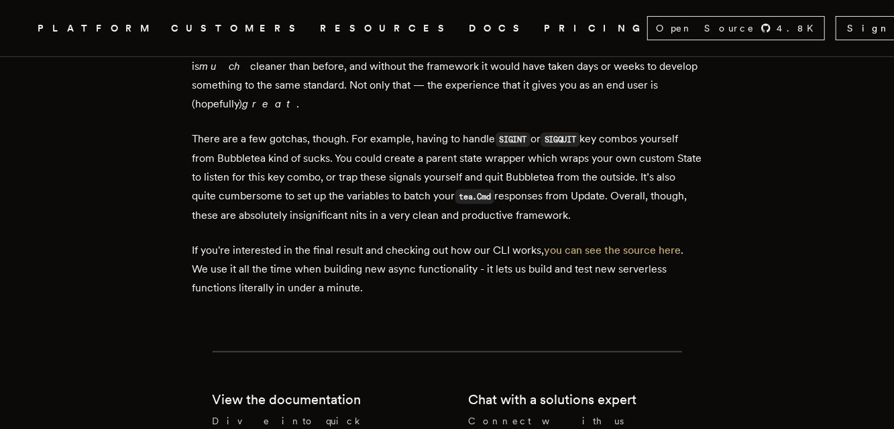
click at [545, 297] on p "If you're interested in the final result and checking out how our CLI works, yo…" at bounding box center [447, 269] width 510 height 56
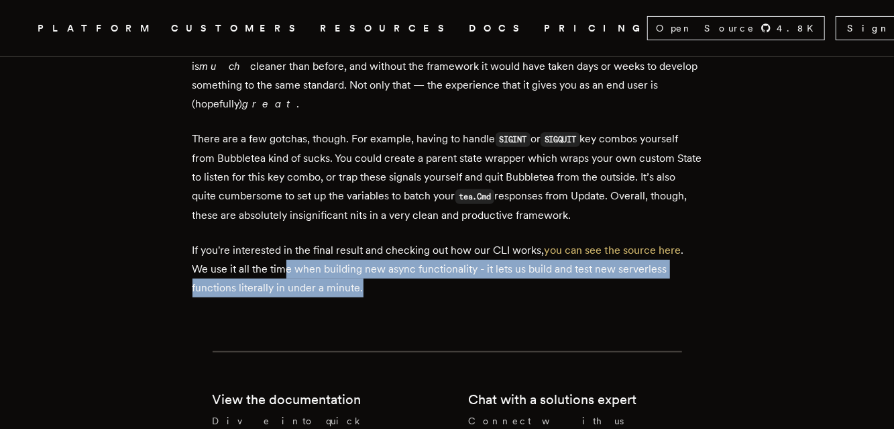
drag, startPoint x: 365, startPoint y: 297, endPoint x: 292, endPoint y: 276, distance: 75.4
click at [292, 276] on p "If you're interested in the final result and checking out how our CLI works, yo…" at bounding box center [447, 269] width 510 height 56
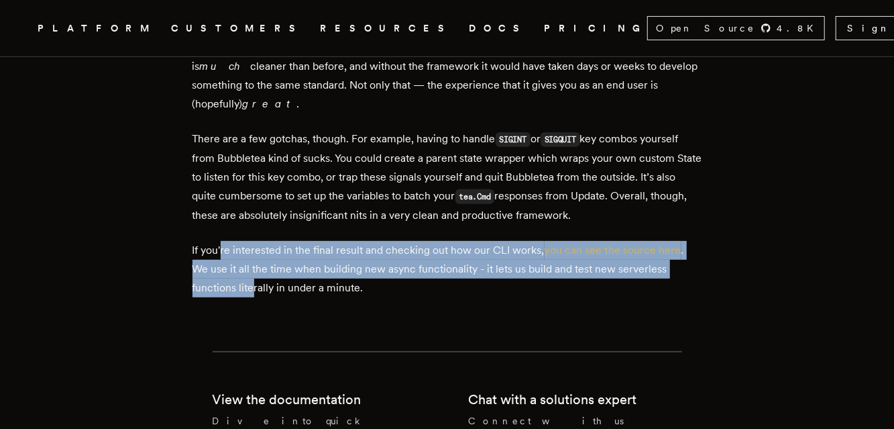
drag, startPoint x: 226, startPoint y: 244, endPoint x: 299, endPoint y: 287, distance: 84.8
click at [327, 284] on p "If you're interested in the final result and checking out how our CLI works, yo…" at bounding box center [447, 269] width 510 height 56
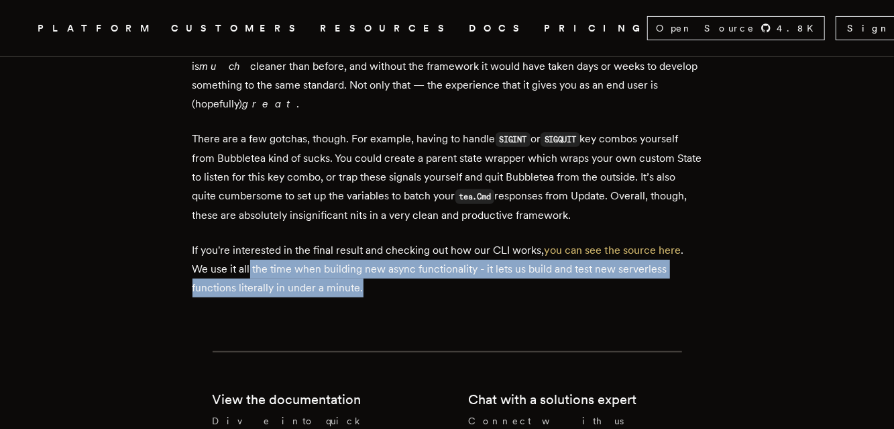
drag, startPoint x: 255, startPoint y: 280, endPoint x: 444, endPoint y: 296, distance: 189.7
click at [444, 296] on p "If you're interested in the final result and checking out how our CLI works, yo…" at bounding box center [447, 269] width 510 height 56
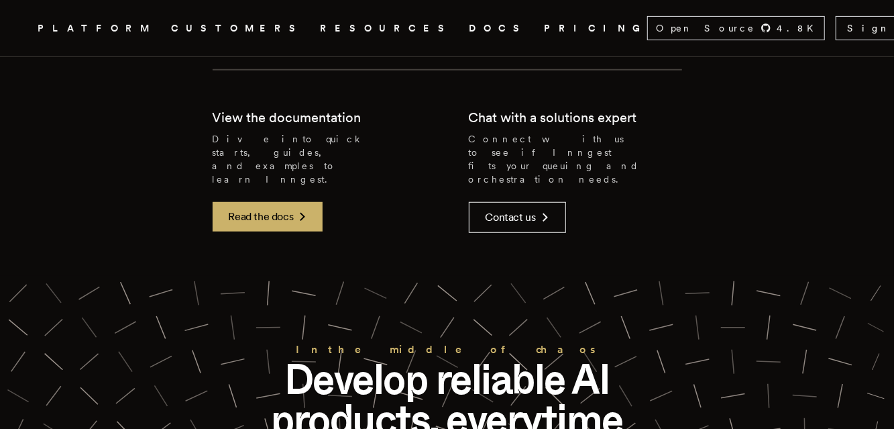
scroll to position [8450, 0]
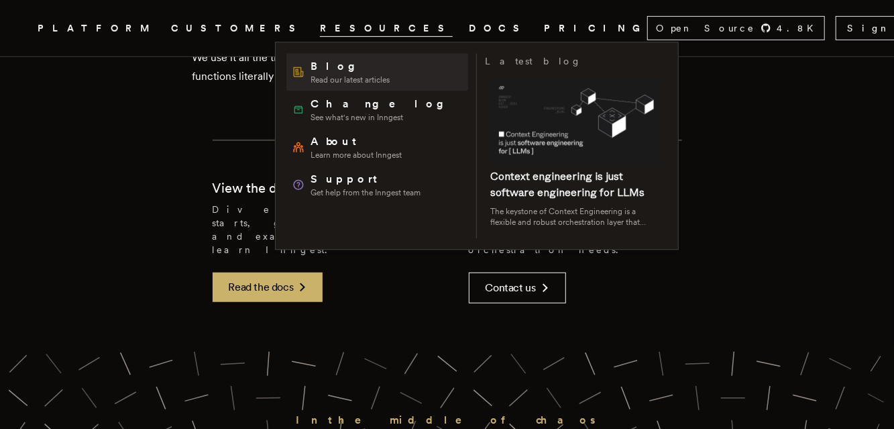
click at [317, 71] on span "Blog" at bounding box center [349, 66] width 79 height 16
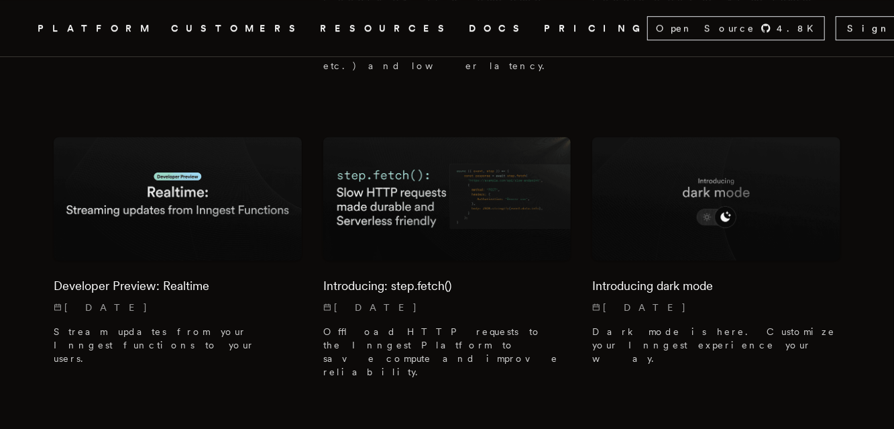
scroll to position [2253, 0]
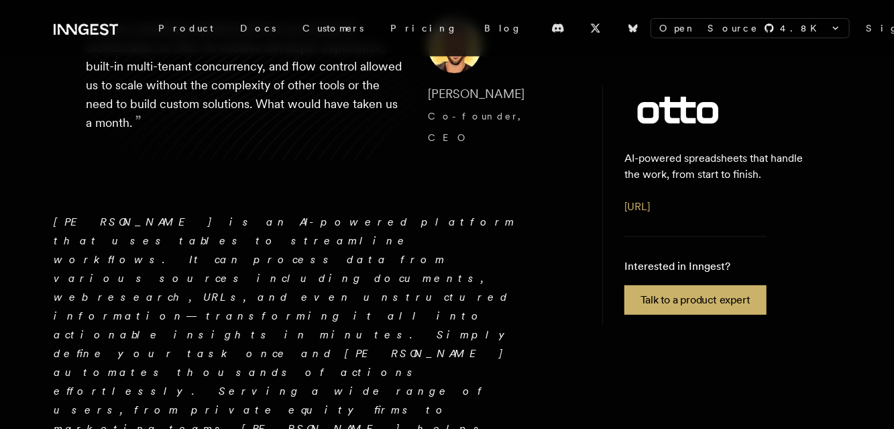
scroll to position [282, 0]
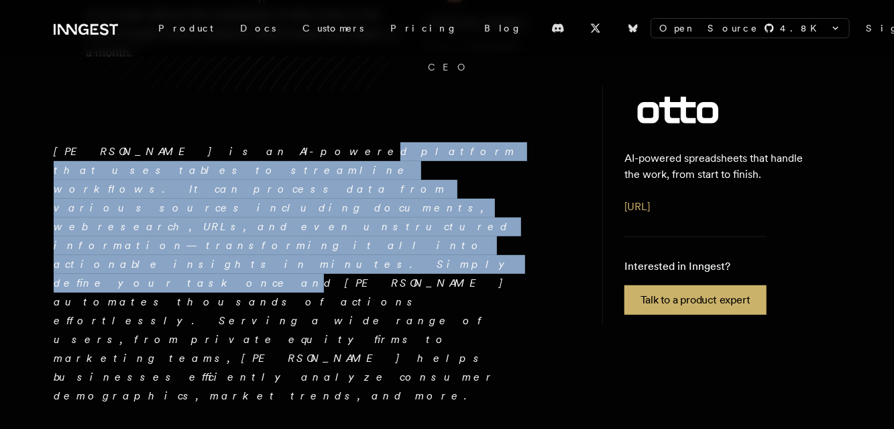
drag, startPoint x: 186, startPoint y: 176, endPoint x: 112, endPoint y: 196, distance: 77.1
click at [112, 196] on em "[PERSON_NAME] is an AI-powered platform that uses tables to streamline workflow…" at bounding box center [285, 273] width 463 height 257
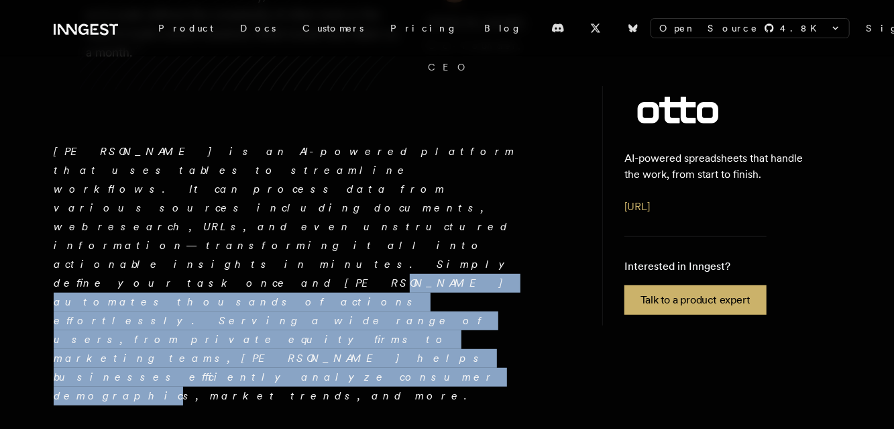
drag, startPoint x: 147, startPoint y: 194, endPoint x: 262, endPoint y: 243, distance: 124.4
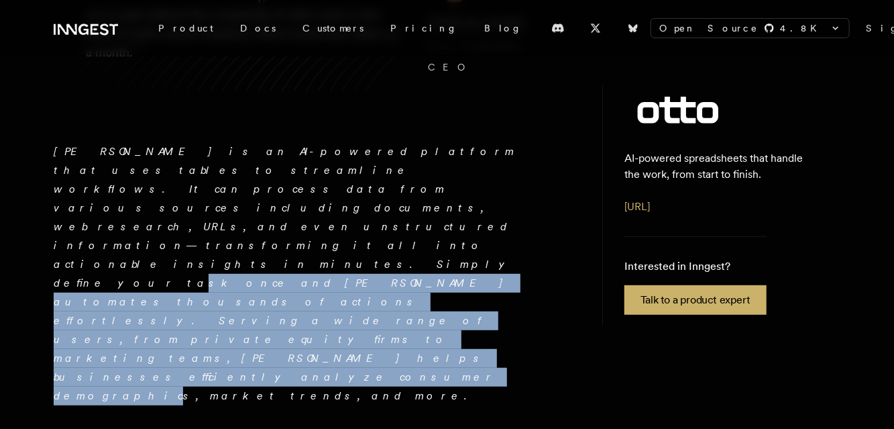
drag, startPoint x: 265, startPoint y: 233, endPoint x: 60, endPoint y: 188, distance: 209.9
click at [60, 188] on p "Otto is an AI-powered platform that uses tables to streamline workflows. It can…" at bounding box center [288, 273] width 469 height 263
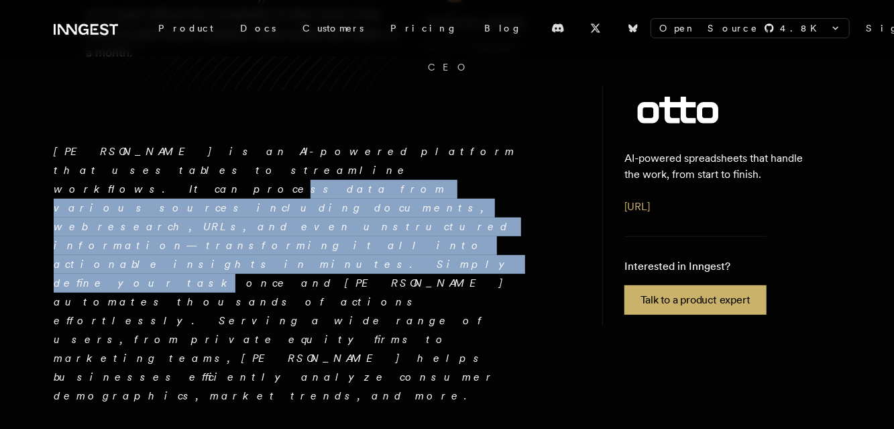
drag, startPoint x: 56, startPoint y: 147, endPoint x: 69, endPoint y: 192, distance: 47.3
click at [69, 192] on p "Otto is an AI-powered platform that uses tables to streamline workflows. It can…" at bounding box center [288, 273] width 469 height 263
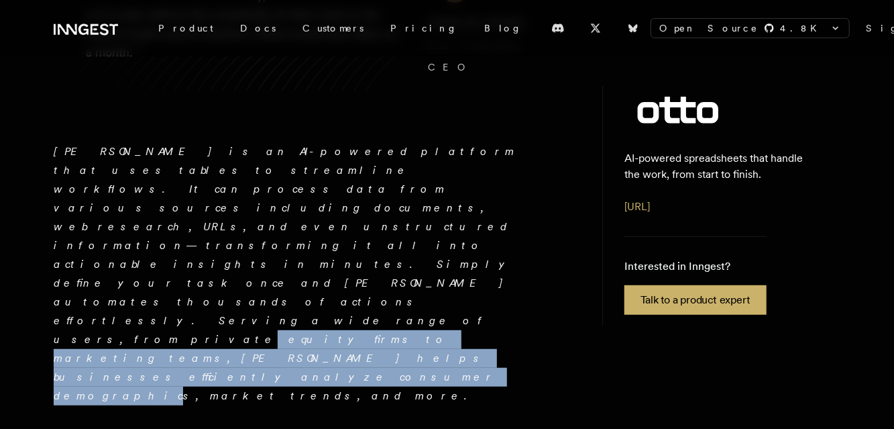
drag, startPoint x: 160, startPoint y: 213, endPoint x: 266, endPoint y: 247, distance: 110.7
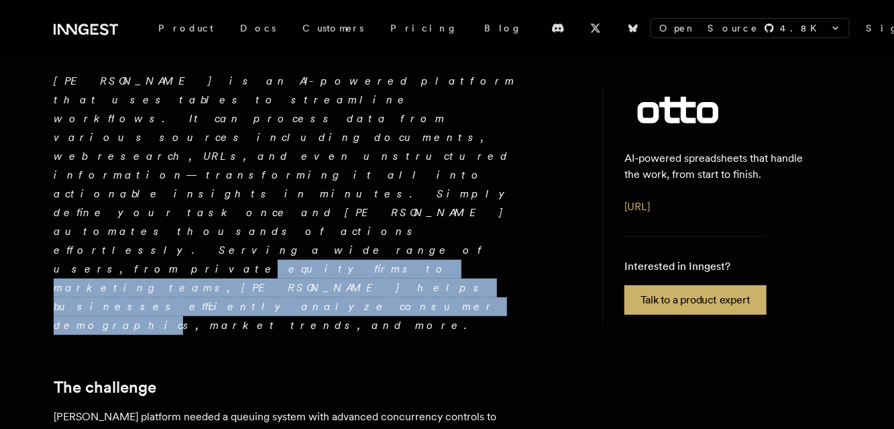
scroll to position [422, 0]
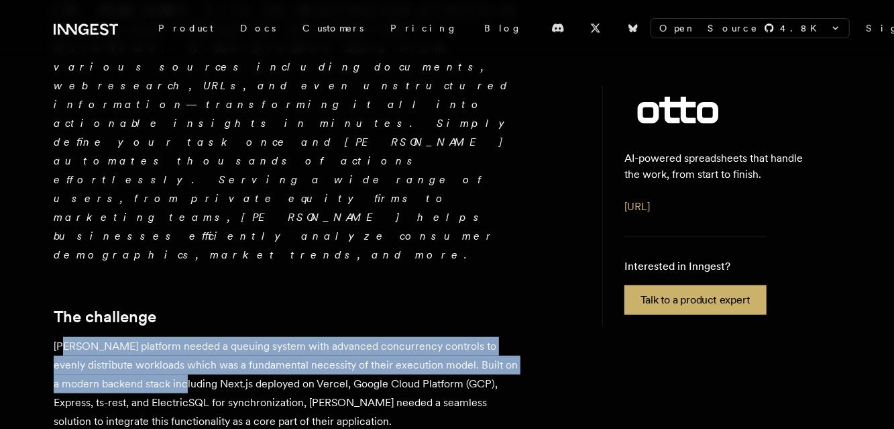
drag, startPoint x: 72, startPoint y: 190, endPoint x: 196, endPoint y: 217, distance: 126.1
click at [196, 337] on p "Otto's AI platform needed a queuing system with advanced concurrency controls t…" at bounding box center [288, 384] width 469 height 94
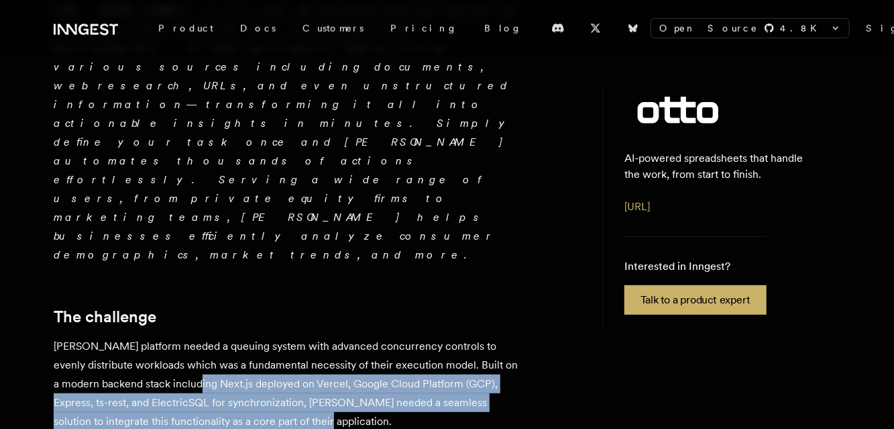
drag, startPoint x: 292, startPoint y: 233, endPoint x: 384, endPoint y: 258, distance: 95.6
click at [384, 337] on p "Otto's AI platform needed a queuing system with advanced concurrency controls t…" at bounding box center [288, 384] width 469 height 94
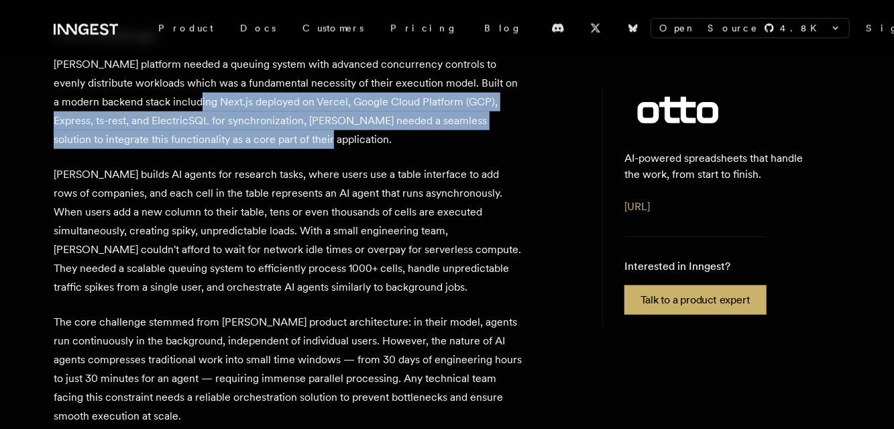
scroll to position [845, 0]
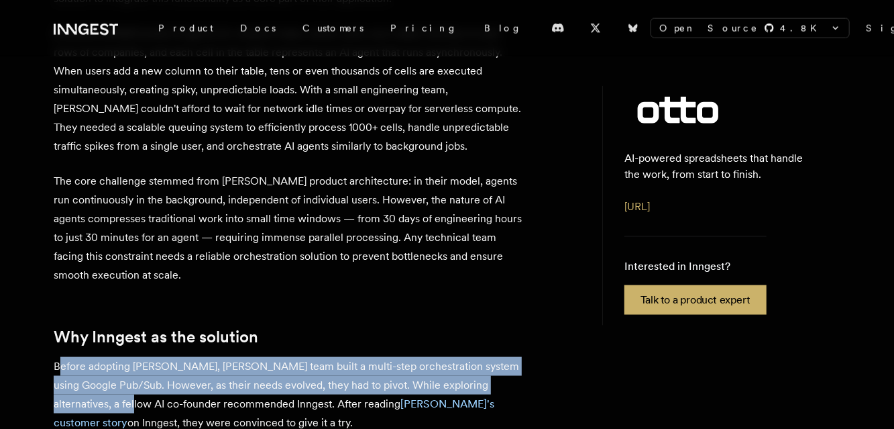
drag, startPoint x: 62, startPoint y: 196, endPoint x: 87, endPoint y: 231, distance: 41.9
click at [87, 357] on p "Before adopting Inngest, Otto's team built a multi-step orchestration system us…" at bounding box center [288, 394] width 469 height 75
drag, startPoint x: 160, startPoint y: 231, endPoint x: 178, endPoint y: 254, distance: 29.6
click at [178, 357] on p "Before adopting Inngest, Otto's team built a multi-step orchestration system us…" at bounding box center [288, 394] width 469 height 75
click at [205, 357] on p "Before adopting Inngest, Otto's team built a multi-step orchestration system us…" at bounding box center [288, 394] width 469 height 75
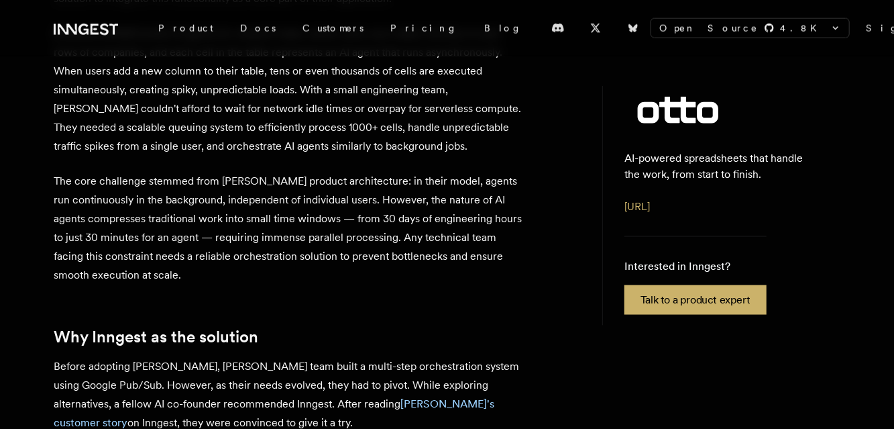
drag, startPoint x: 160, startPoint y: 252, endPoint x: 62, endPoint y: 229, distance: 100.0
click at [64, 357] on p "Before adopting Inngest, Otto's team built a multi-step orchestration system us…" at bounding box center [288, 394] width 469 height 75
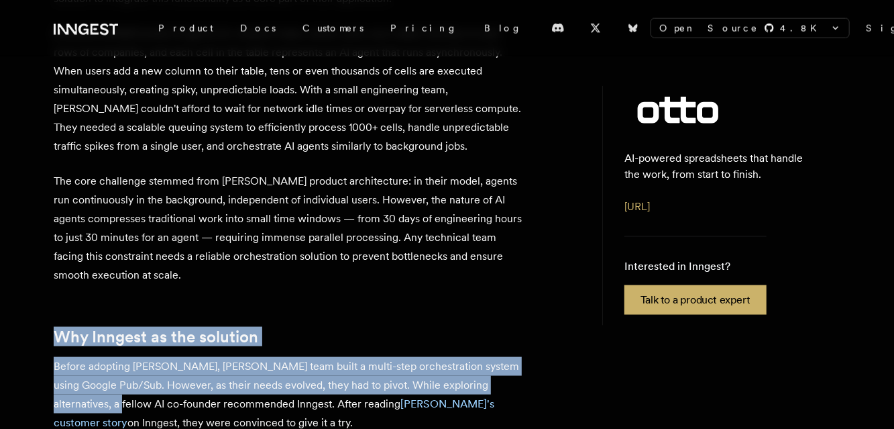
drag, startPoint x: 62, startPoint y: 184, endPoint x: 69, endPoint y: 235, distance: 52.2
drag, startPoint x: 133, startPoint y: 237, endPoint x: 336, endPoint y: 264, distance: 205.0
click at [336, 357] on p "Before adopting Inngest, Otto's team built a multi-step orchestration system us…" at bounding box center [288, 394] width 469 height 75
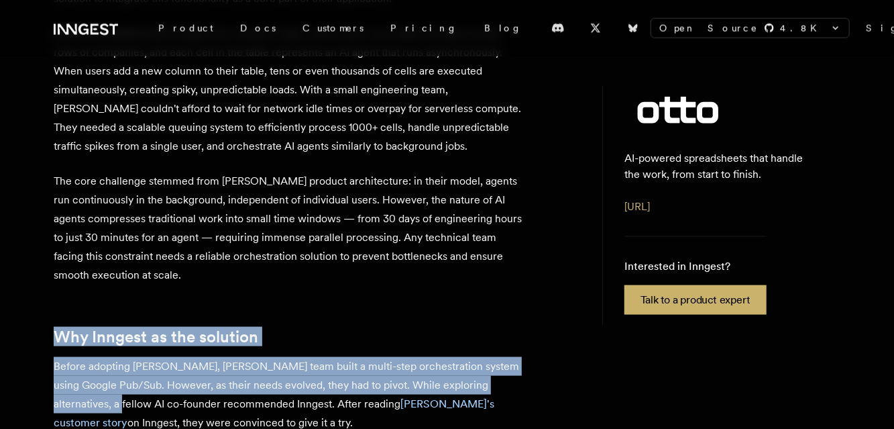
drag, startPoint x: 239, startPoint y: 268, endPoint x: 48, endPoint y: 237, distance: 193.6
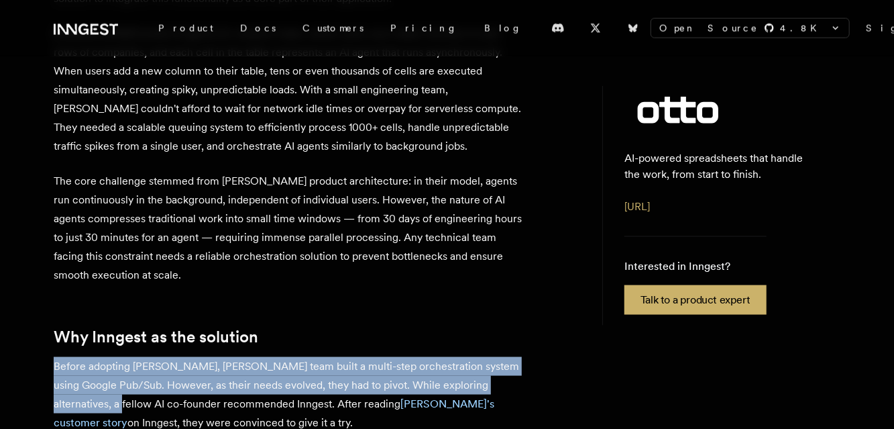
drag, startPoint x: 56, startPoint y: 199, endPoint x: 69, endPoint y: 233, distance: 35.9
click at [69, 357] on p "Before adopting Inngest, Otto's team built a multi-step orchestration system us…" at bounding box center [288, 394] width 469 height 75
drag, startPoint x: 132, startPoint y: 242, endPoint x: 268, endPoint y: 262, distance: 136.9
click at [267, 357] on p "Before adopting Inngest, Otto's team built a multi-step orchestration system us…" at bounding box center [288, 394] width 469 height 75
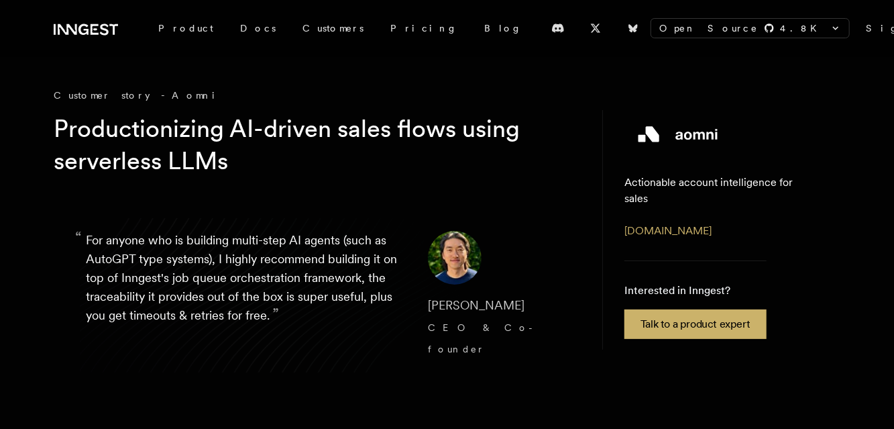
scroll to position [141, 0]
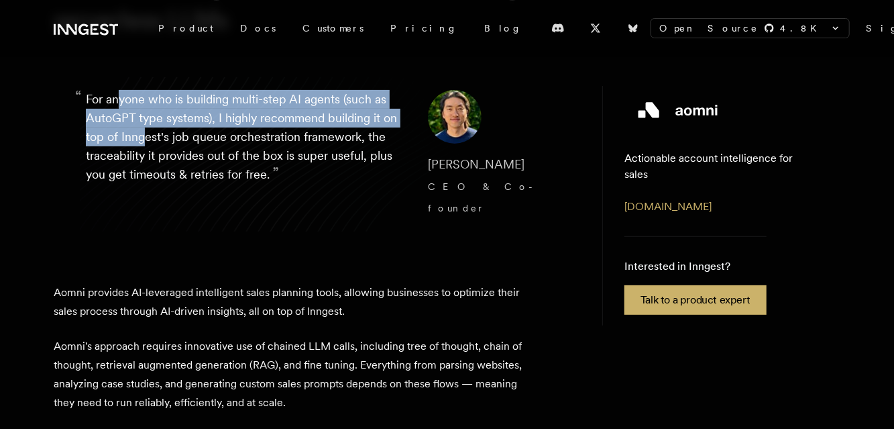
drag, startPoint x: 118, startPoint y: 93, endPoint x: 145, endPoint y: 144, distance: 57.0
click at [145, 144] on p "“ For anyone who is building multi-step AI agents (such as AutoGPT type systems…" at bounding box center [246, 154] width 321 height 129
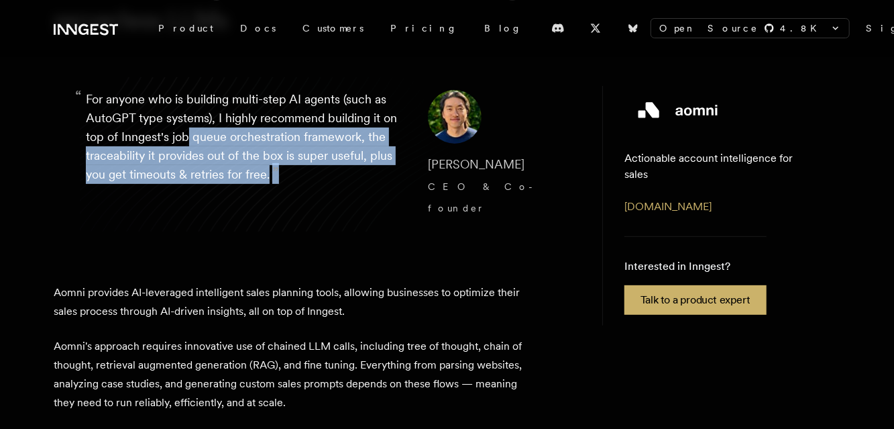
drag, startPoint x: 188, startPoint y: 142, endPoint x: 277, endPoint y: 182, distance: 97.6
click at [277, 182] on p "“ For anyone who is building multi-step AI agents (such as AutoGPT type systems…" at bounding box center [246, 154] width 321 height 129
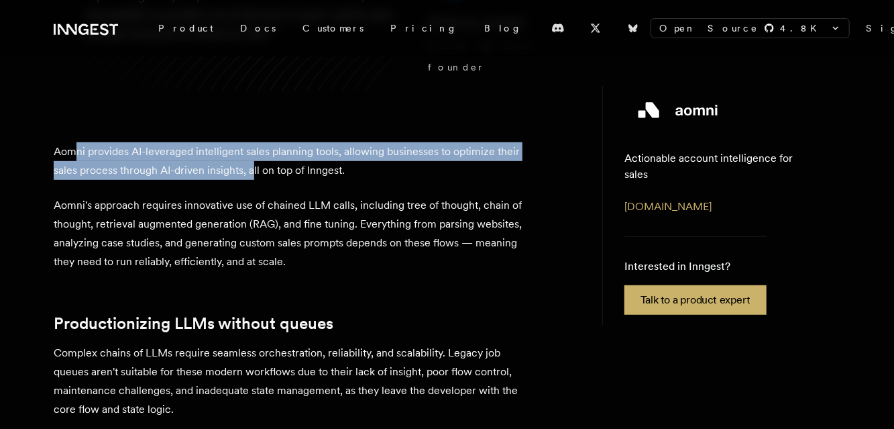
drag, startPoint x: 74, startPoint y: 135, endPoint x: 279, endPoint y: 150, distance: 205.1
click at [278, 150] on p "Aomni provides AI-leveraged intelligent sales planning tools, allowing business…" at bounding box center [288, 161] width 469 height 38
drag, startPoint x: 398, startPoint y: 146, endPoint x: 51, endPoint y: 122, distance: 347.5
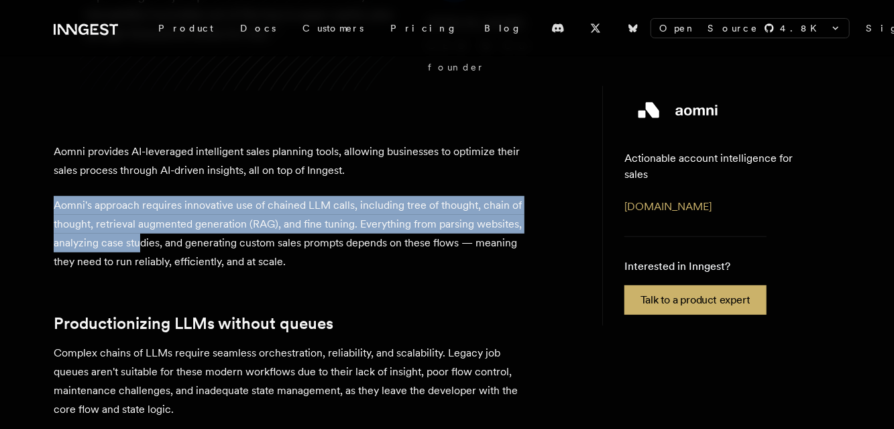
drag, startPoint x: 52, startPoint y: 185, endPoint x: 186, endPoint y: 218, distance: 138.1
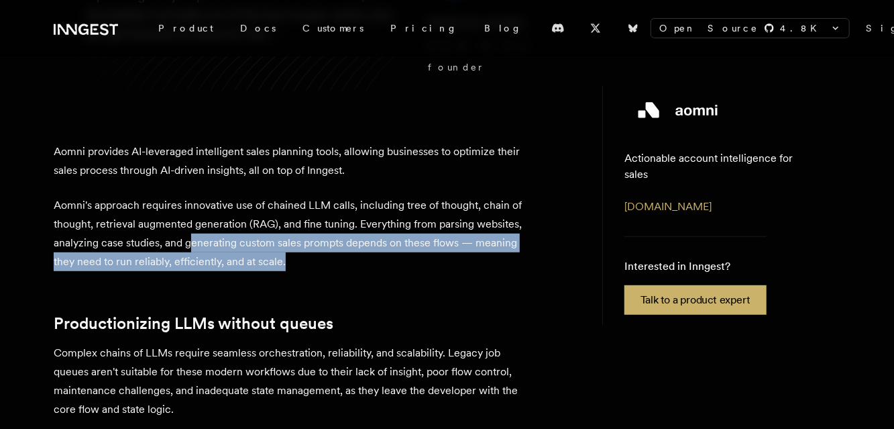
drag, startPoint x: 238, startPoint y: 224, endPoint x: 364, endPoint y: 245, distance: 127.8
click at [364, 245] on p "Aomni's approach requires innovative use of chained LLM calls, including tree o…" at bounding box center [288, 233] width 469 height 75
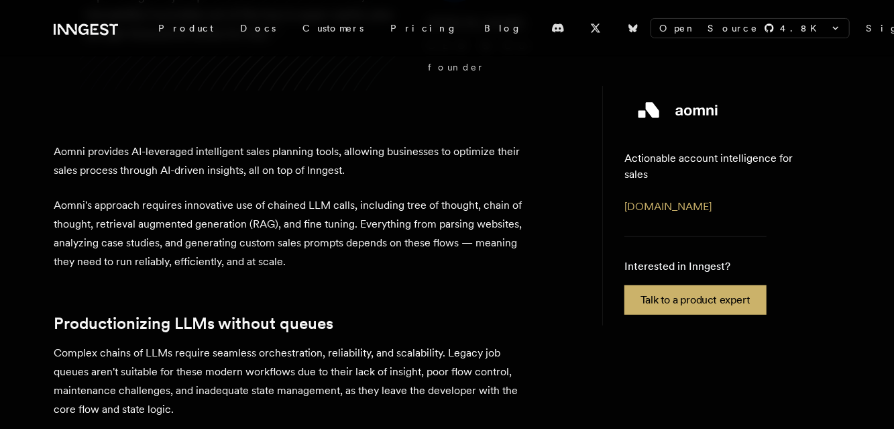
click at [376, 243] on p "Aomni's approach requires innovative use of chained LLM calls, including tree o…" at bounding box center [288, 233] width 469 height 75
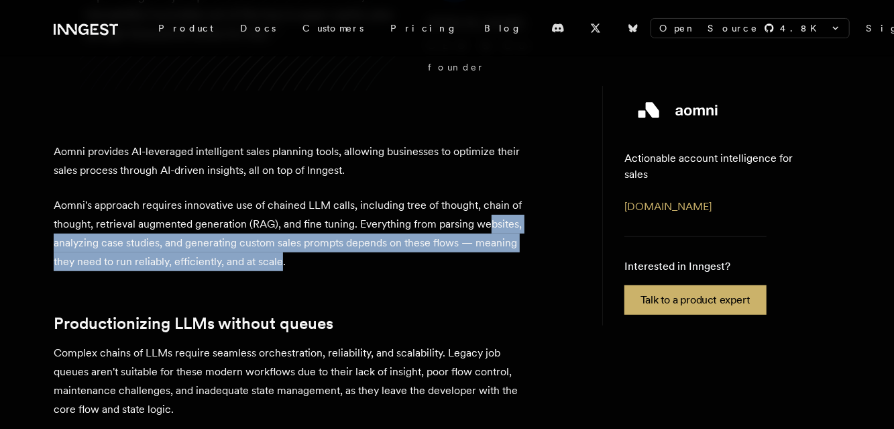
drag, startPoint x: 339, startPoint y: 237, endPoint x: 66, endPoint y: 223, distance: 272.6
click at [66, 223] on p "Aomni's approach requires innovative use of chained LLM calls, including tree o…" at bounding box center [288, 233] width 469 height 75
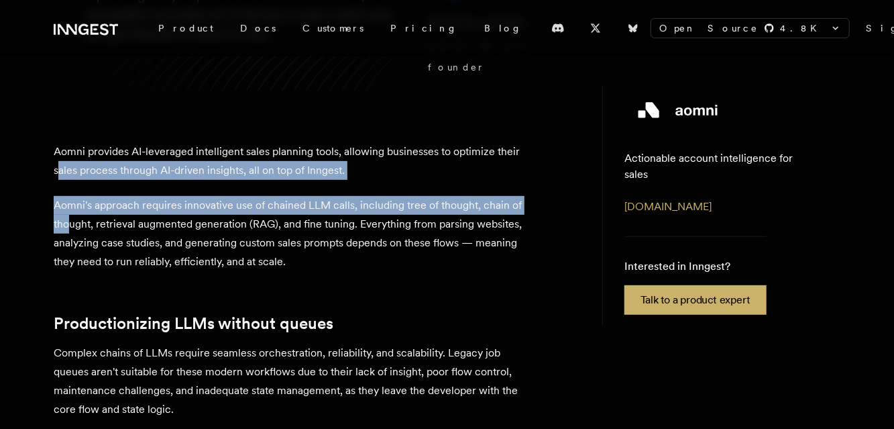
drag, startPoint x: 80, startPoint y: 163, endPoint x: 84, endPoint y: 212, distance: 49.1
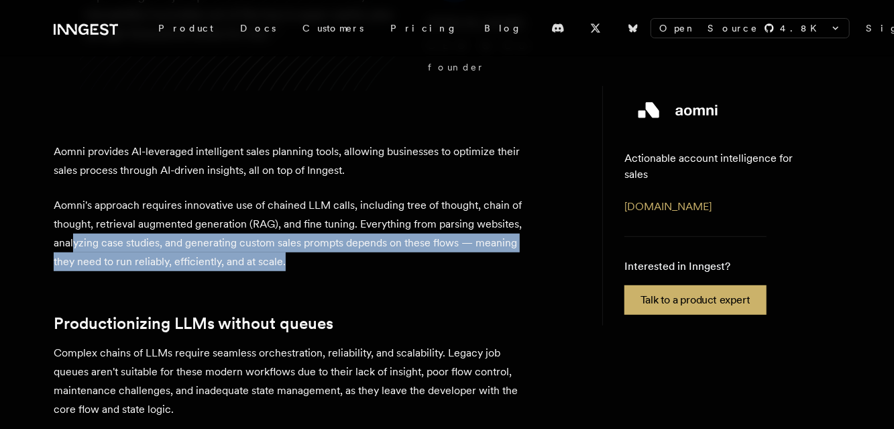
drag, startPoint x: 267, startPoint y: 240, endPoint x: 402, endPoint y: 253, distance: 135.5
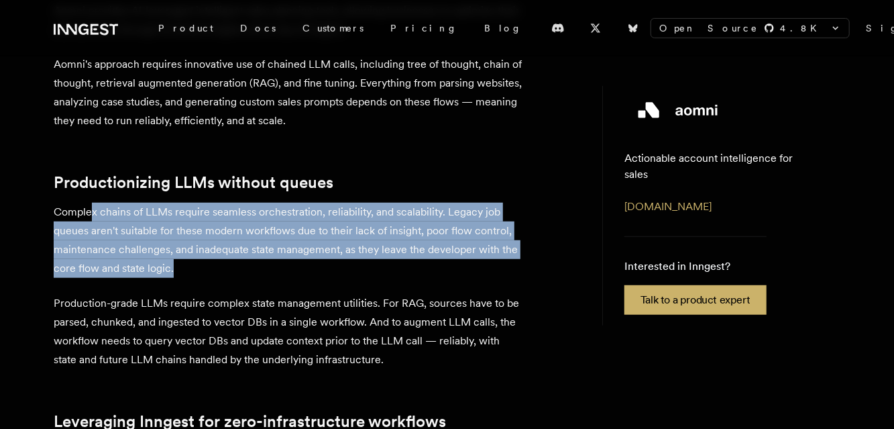
drag, startPoint x: 91, startPoint y: 191, endPoint x: 210, endPoint y: 239, distance: 128.5
click at [210, 239] on p "Complex chains of LLMs require seamless orchestration, reliability, and scalabi…" at bounding box center [288, 240] width 469 height 75
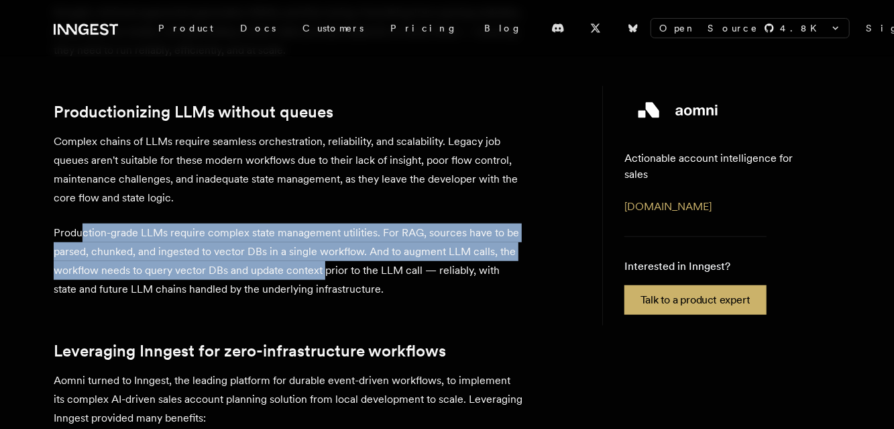
drag, startPoint x: 103, startPoint y: 227, endPoint x: 343, endPoint y: 253, distance: 241.5
click at [343, 253] on p "Production-grade LLMs require complex state management utilities. For RAG, sour…" at bounding box center [288, 260] width 469 height 75
